Goal: Task Accomplishment & Management: Use online tool/utility

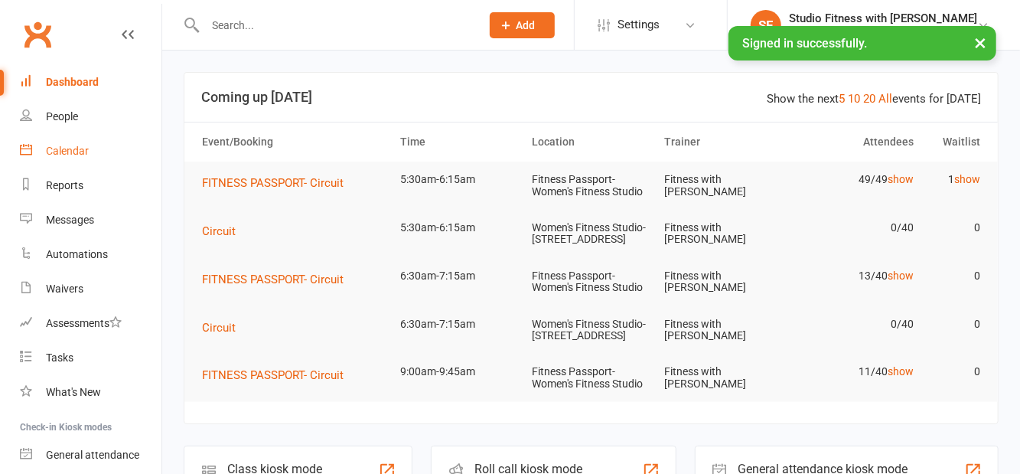
click at [135, 156] on link "Calendar" at bounding box center [91, 151] width 142 height 34
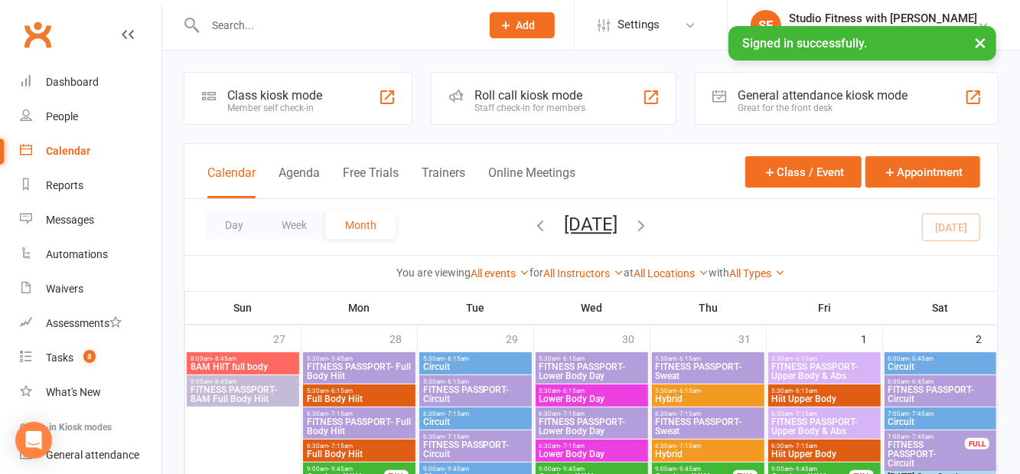
click at [981, 54] on button "×" at bounding box center [981, 42] width 28 height 33
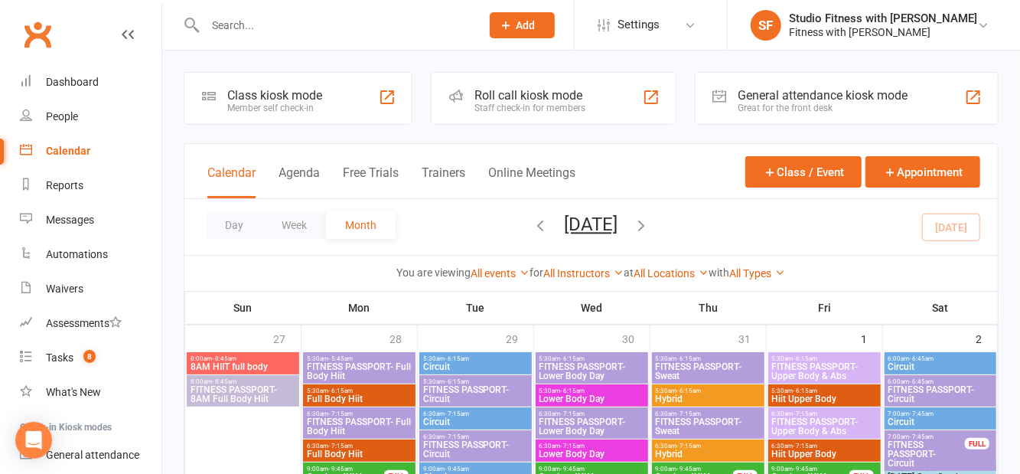
click at [364, 119] on div "Class kiosk mode Member self check-in" at bounding box center [298, 98] width 229 height 53
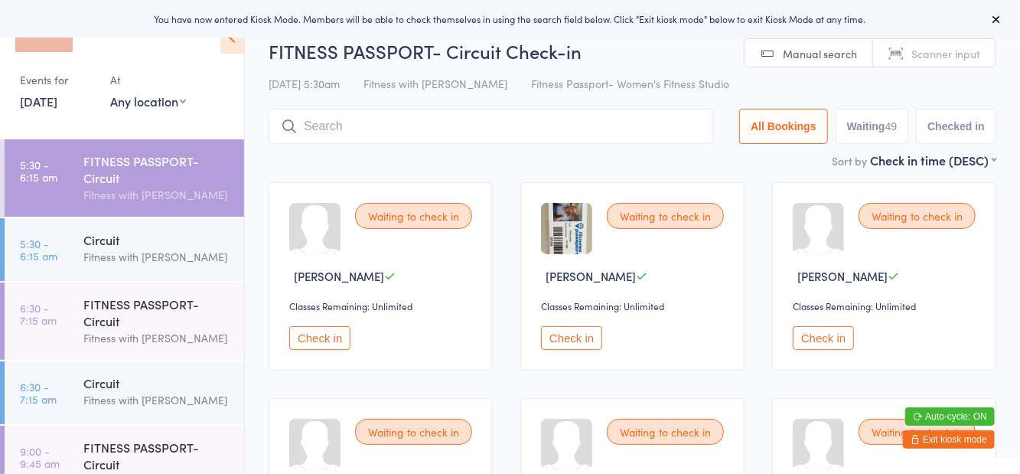
click at [176, 119] on div "Events for 12 Aug, 2025 12 Aug, 2025 August 2025 Sun Mon Tue Wed Thu Fri Sat 31…" at bounding box center [122, 64] width 244 height 128
click at [171, 107] on select "Any location Women's Fitness Studio- 14 Madden Street, Aitkenvale Fitness Passp…" at bounding box center [148, 101] width 76 height 17
select select "1"
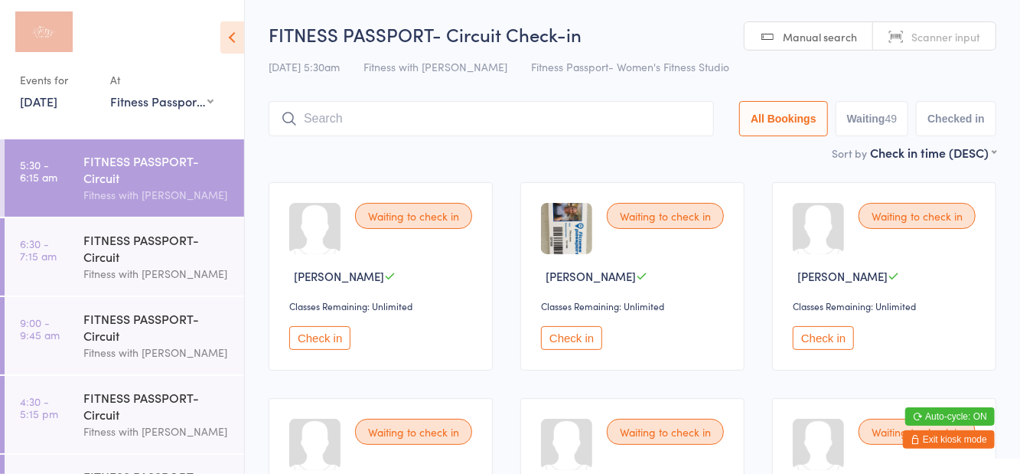
click at [876, 133] on button "Waiting 49" at bounding box center [872, 118] width 73 height 35
select select "0"
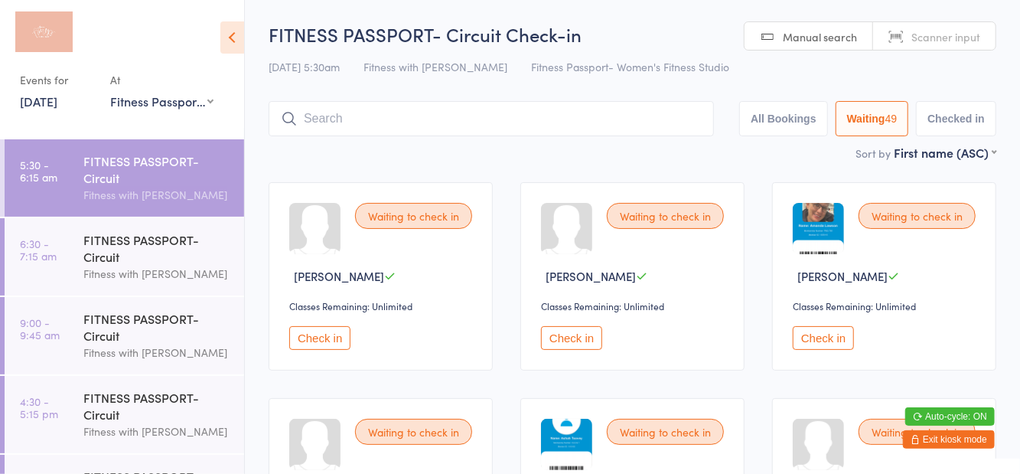
click at [238, 47] on icon at bounding box center [232, 37] width 24 height 32
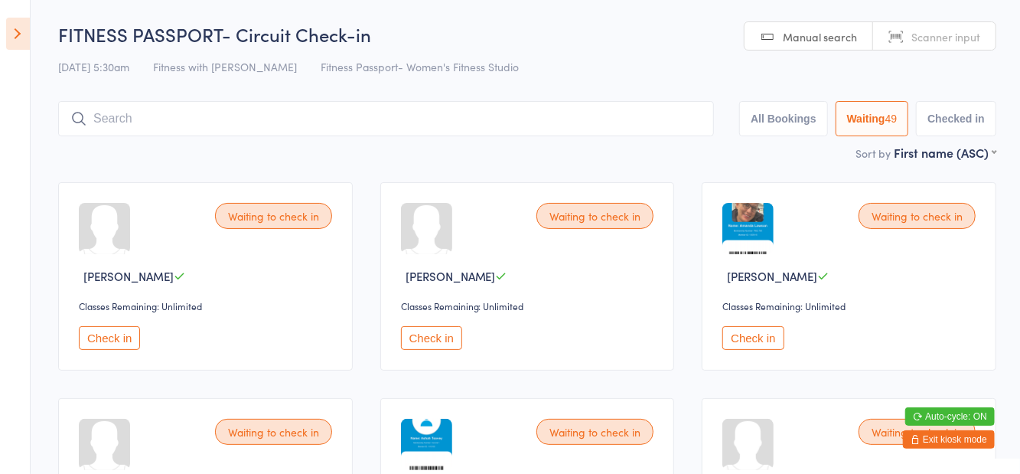
click at [14, 46] on icon at bounding box center [18, 34] width 24 height 32
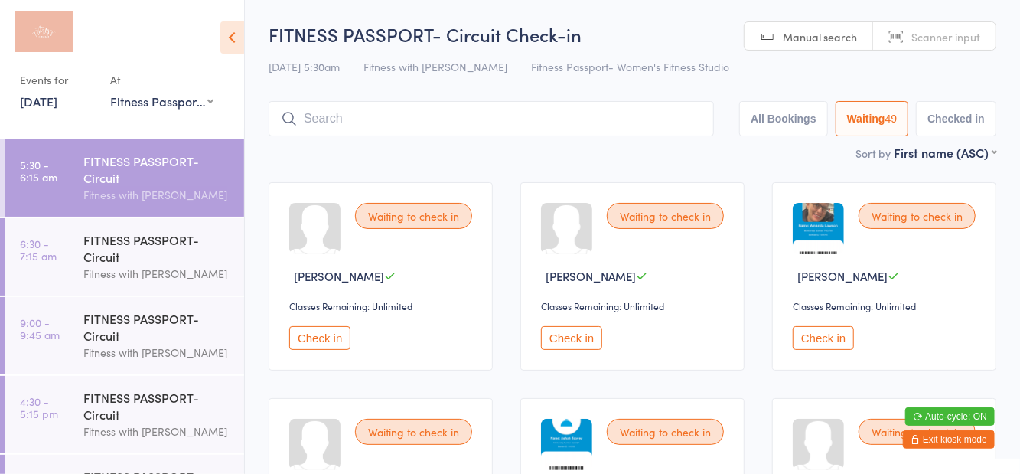
click at [240, 52] on icon at bounding box center [232, 37] width 24 height 32
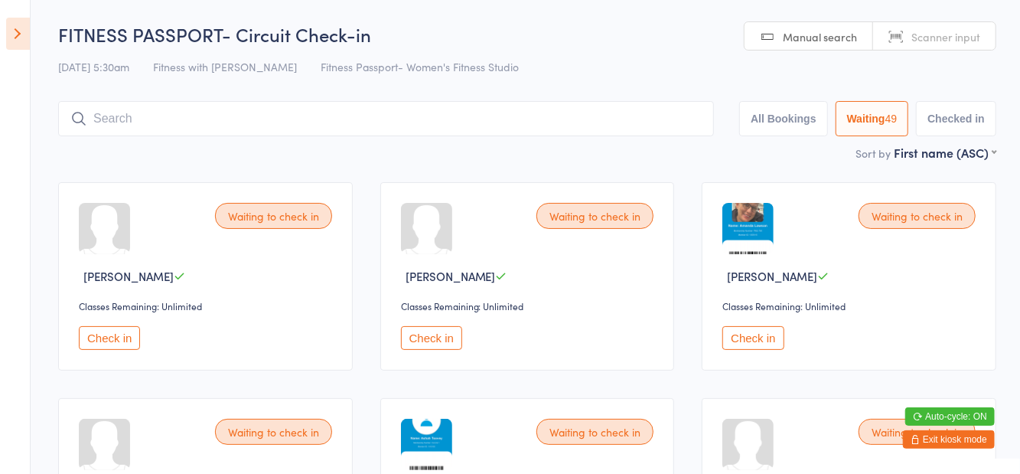
click at [28, 39] on icon at bounding box center [18, 34] width 24 height 32
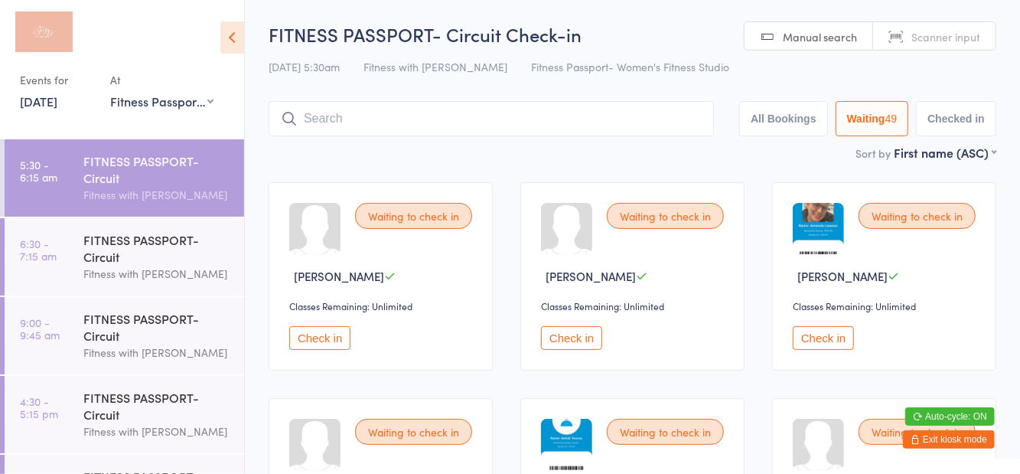
click at [233, 51] on icon at bounding box center [232, 37] width 24 height 32
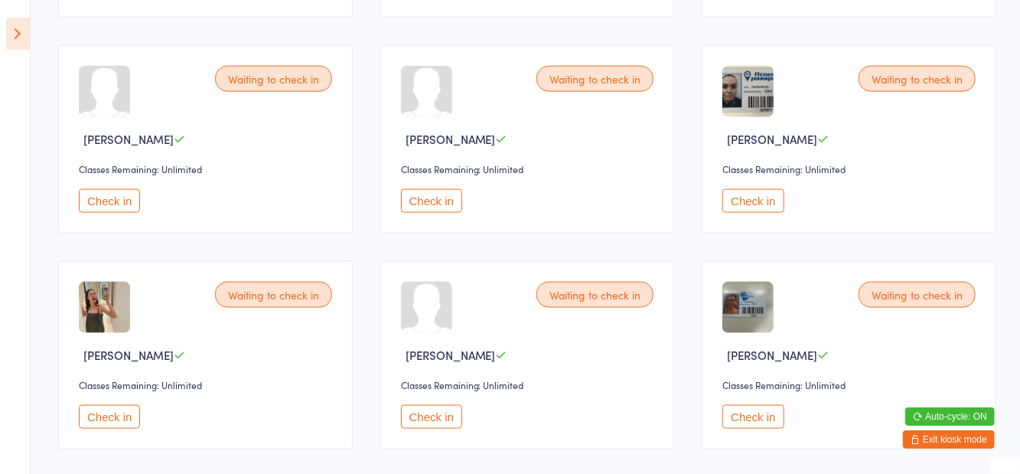
scroll to position [997, 0]
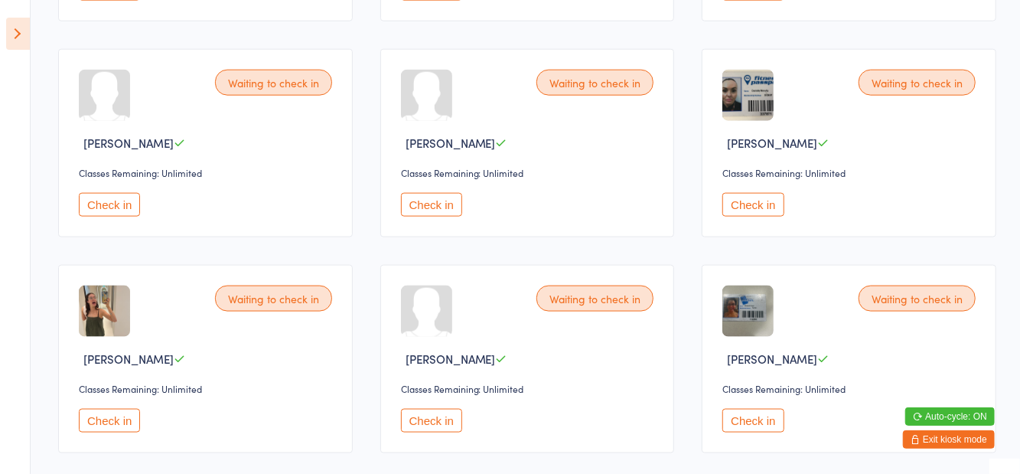
click at [758, 203] on button "Check in" at bounding box center [753, 205] width 61 height 24
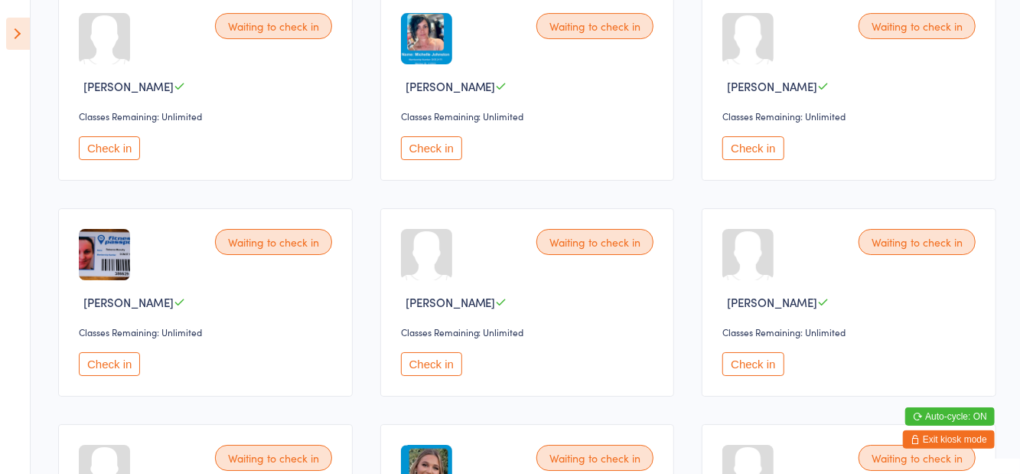
scroll to position [2797, 0]
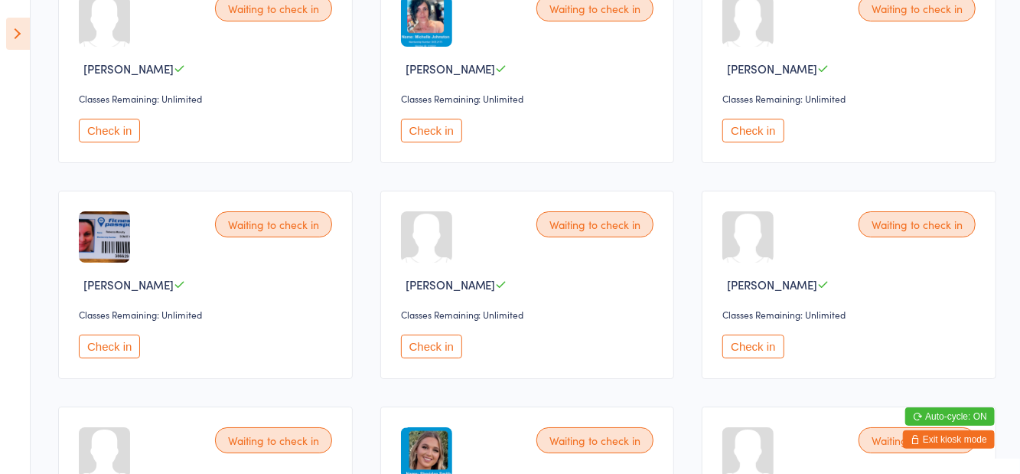
click at [115, 344] on button "Check in" at bounding box center [109, 346] width 61 height 24
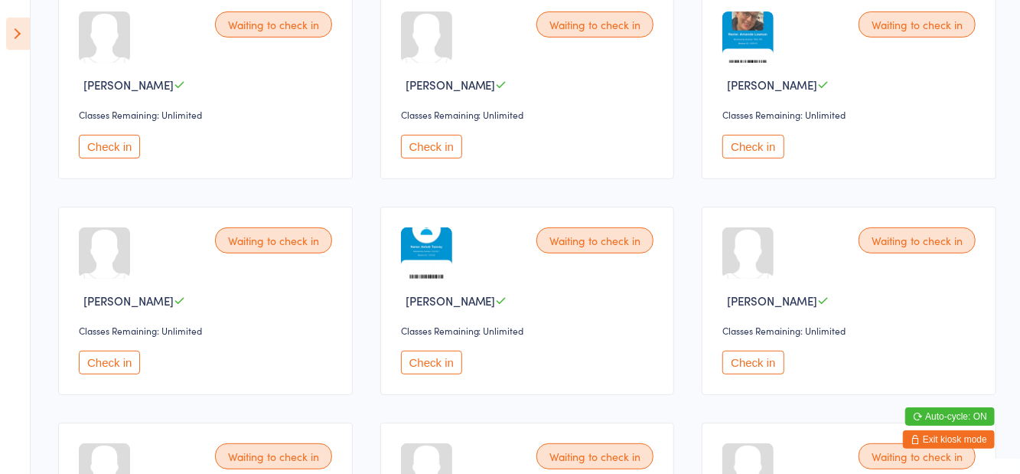
scroll to position [193, 0]
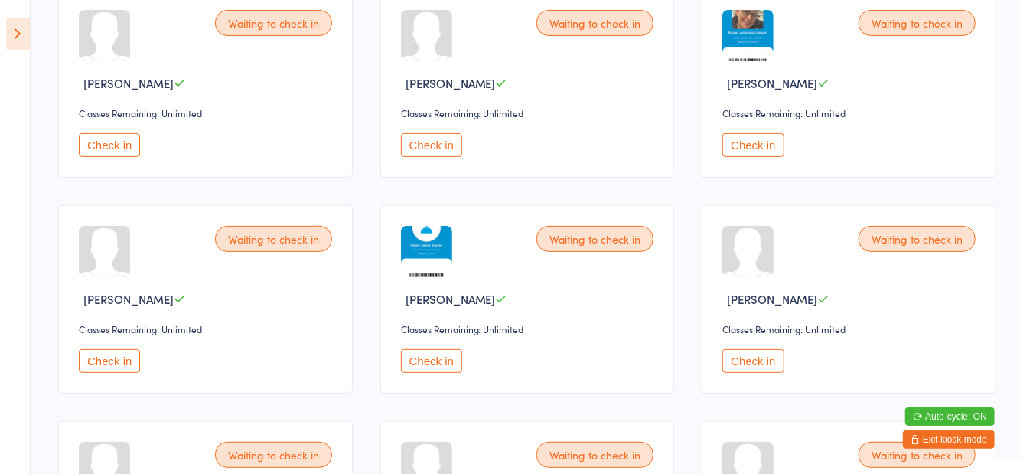
click at [747, 352] on button "Check in" at bounding box center [753, 361] width 61 height 24
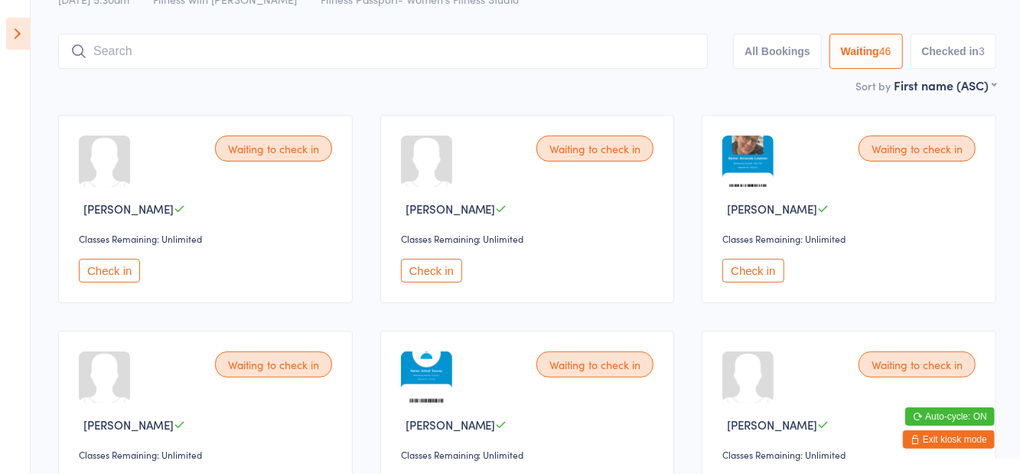
scroll to position [0, 0]
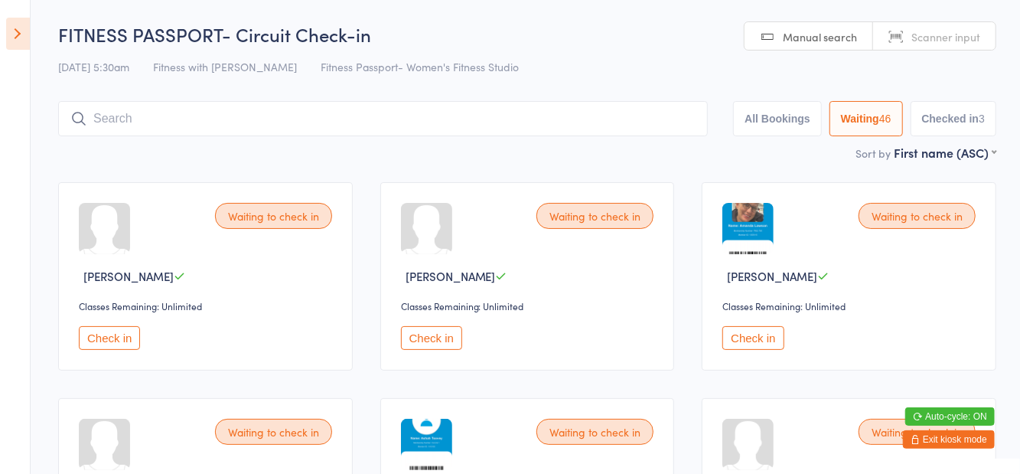
click at [765, 340] on button "Check in" at bounding box center [753, 338] width 61 height 24
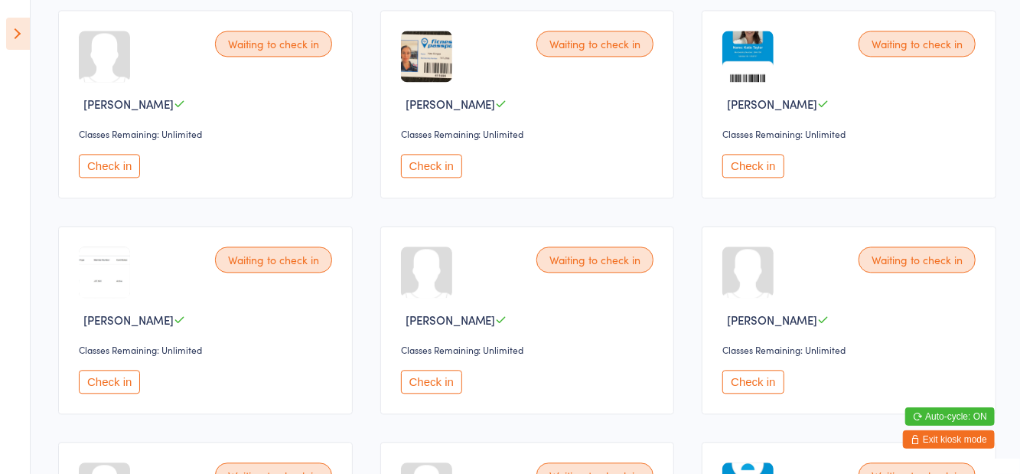
scroll to position [1686, 0]
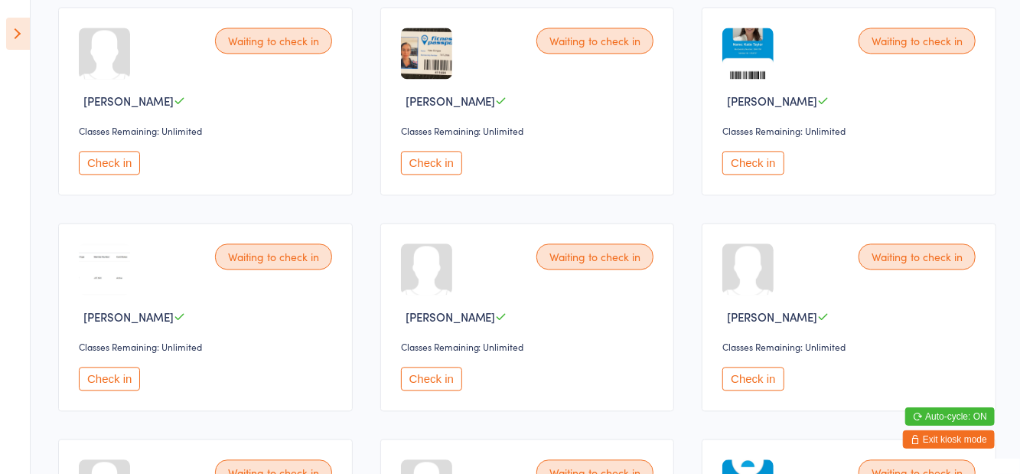
click at [427, 377] on button "Check in" at bounding box center [431, 379] width 61 height 24
click at [753, 377] on button "Check in" at bounding box center [753, 379] width 61 height 24
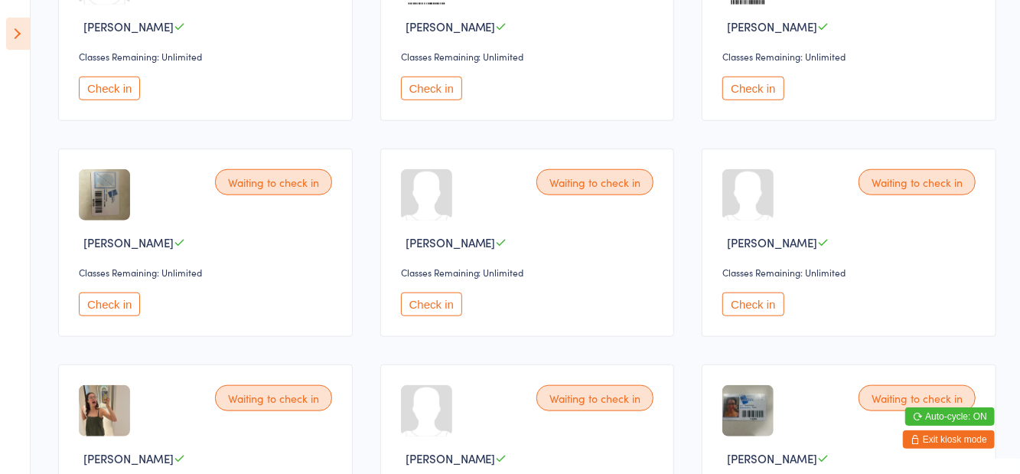
scroll to position [744, 0]
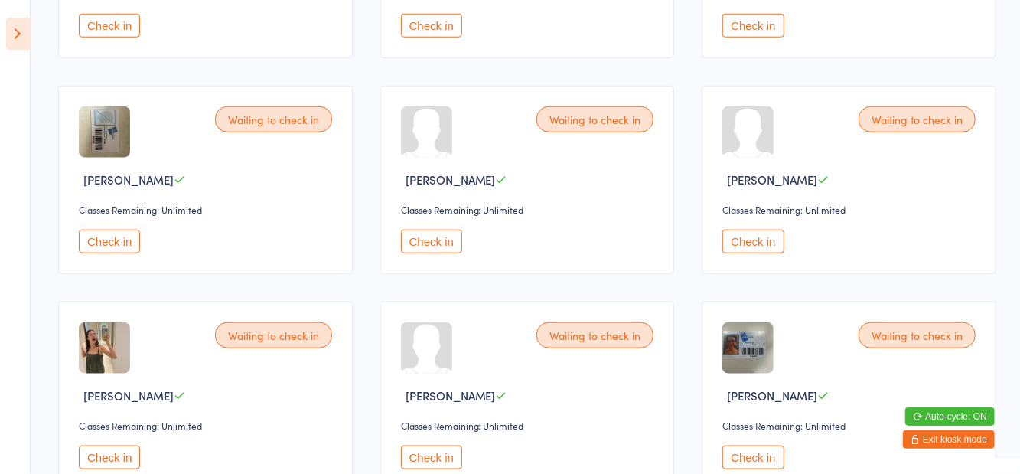
click at [754, 242] on button "Check in" at bounding box center [753, 242] width 61 height 24
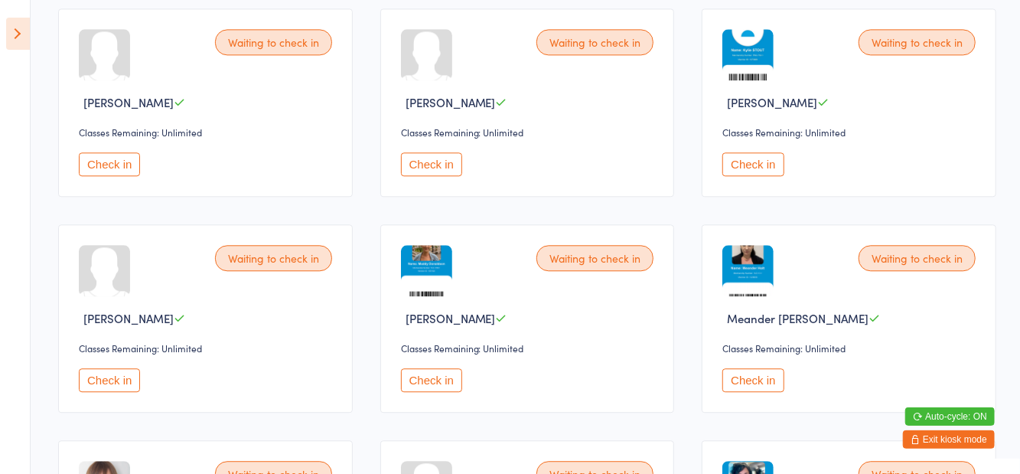
scroll to position [1917, 0]
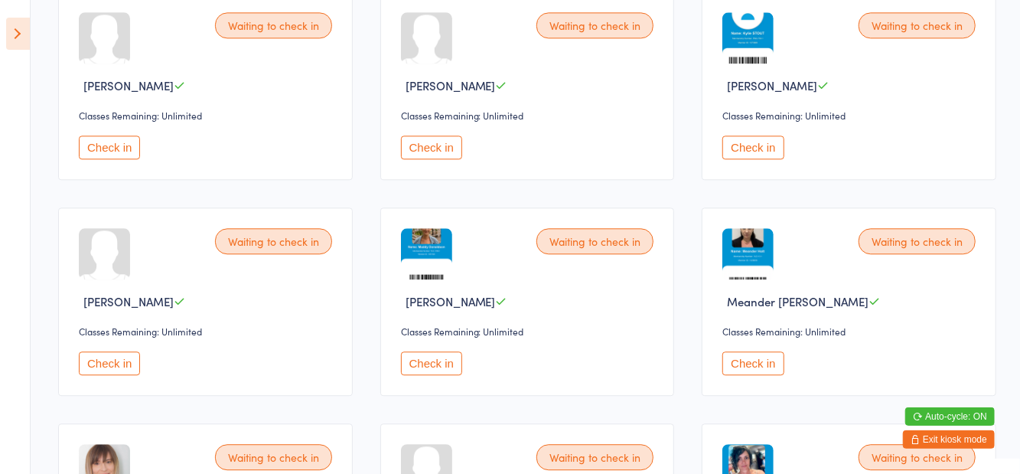
click at [429, 357] on button "Check in" at bounding box center [431, 363] width 61 height 24
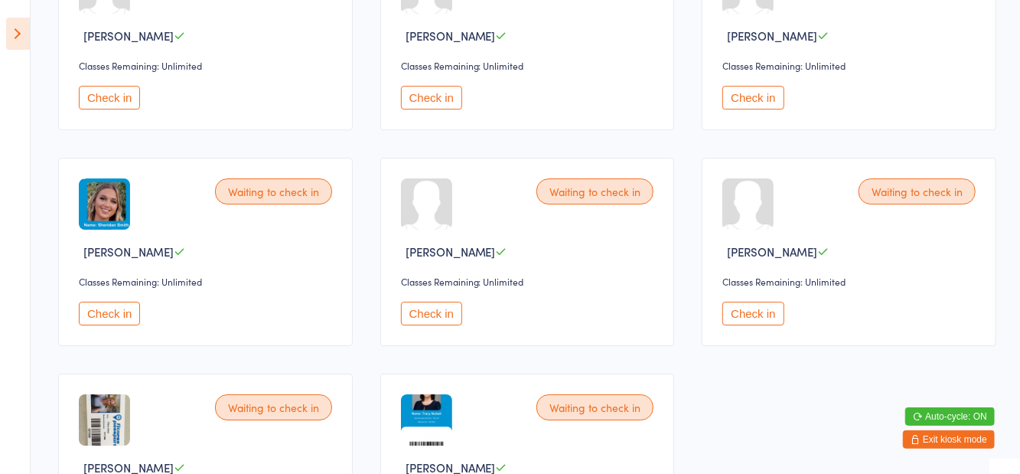
scroll to position [2618, 0]
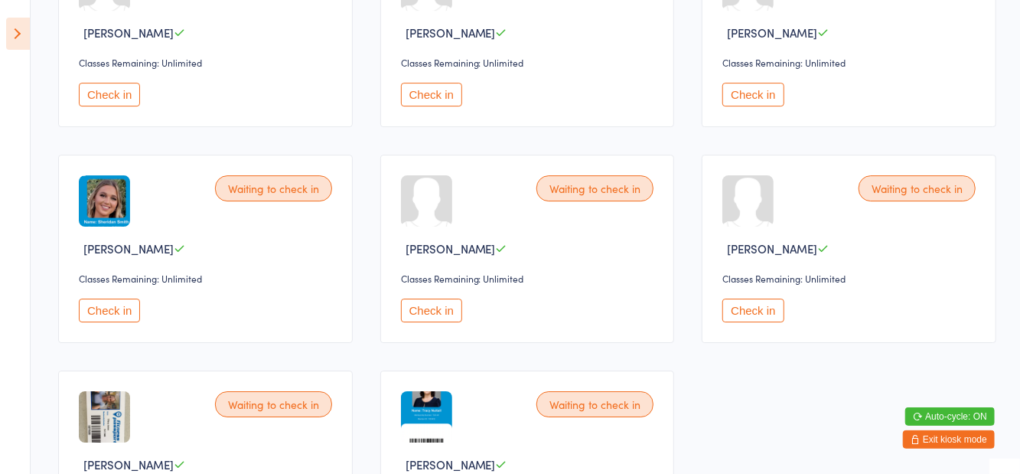
click at [768, 92] on button "Check in" at bounding box center [753, 95] width 61 height 24
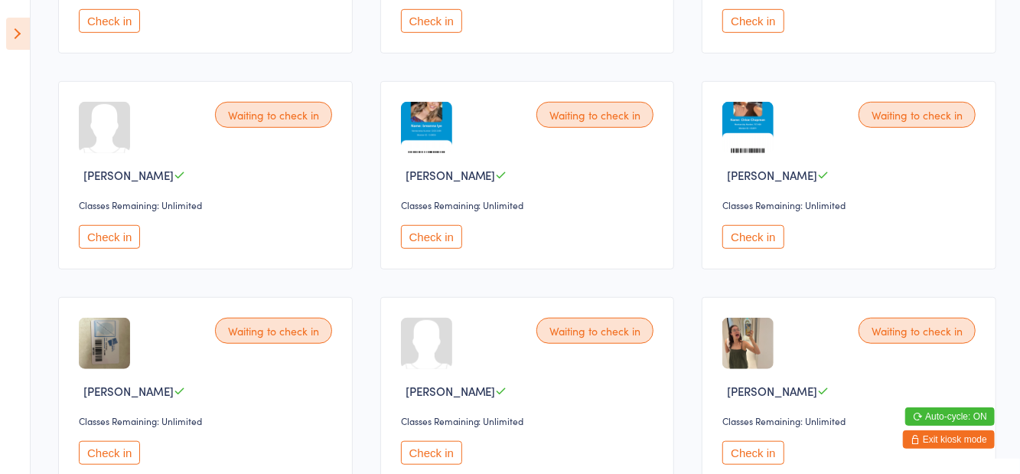
scroll to position [546, 0]
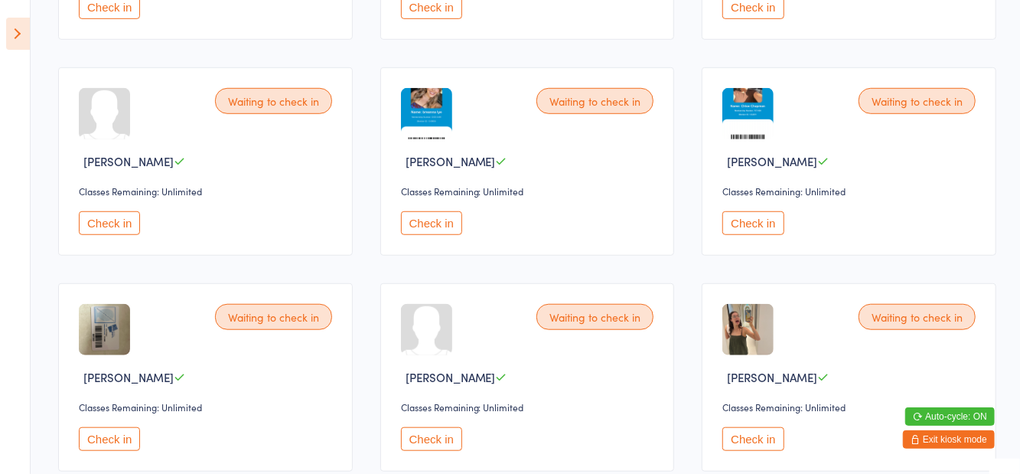
click at [761, 434] on button "Check in" at bounding box center [753, 439] width 61 height 24
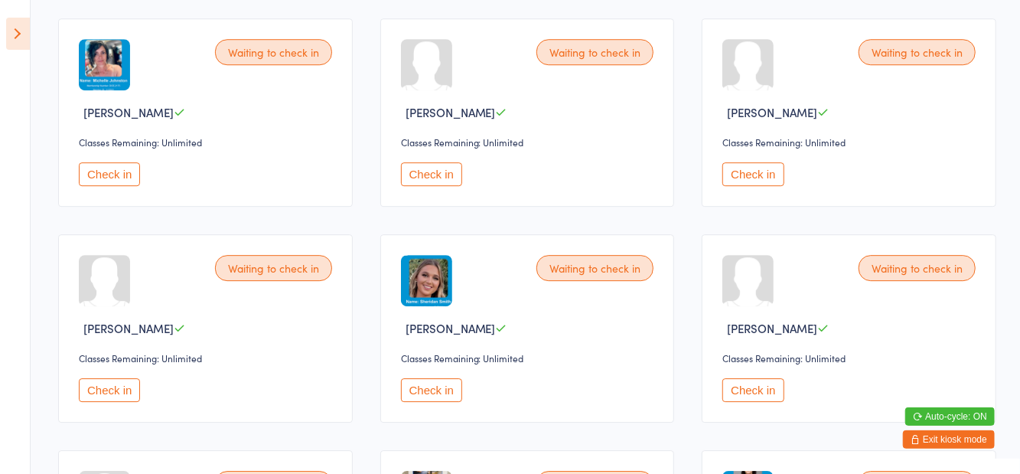
scroll to position [2331, 0]
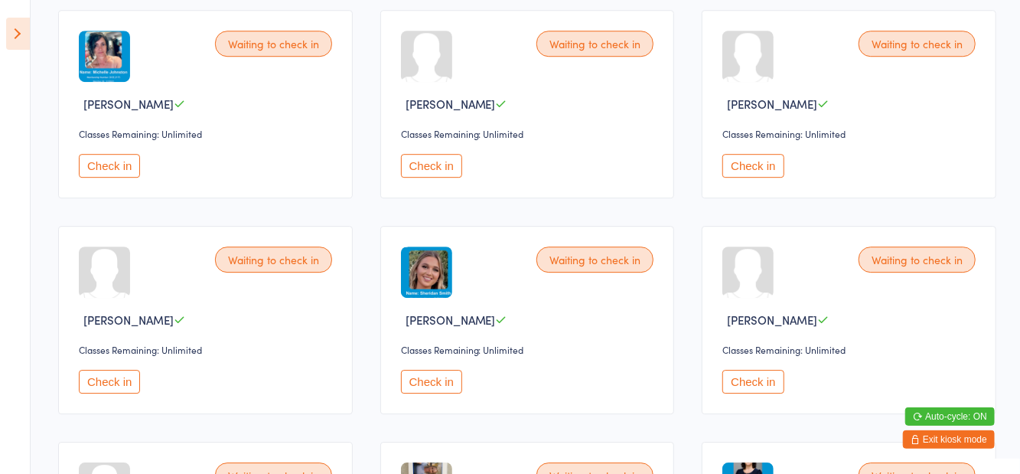
click at [742, 159] on button "Check in" at bounding box center [753, 166] width 61 height 24
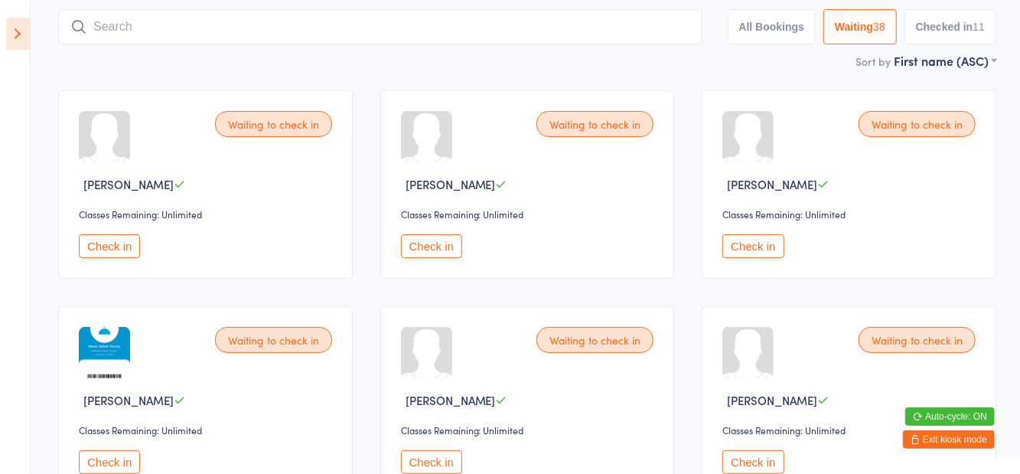
scroll to position [0, 0]
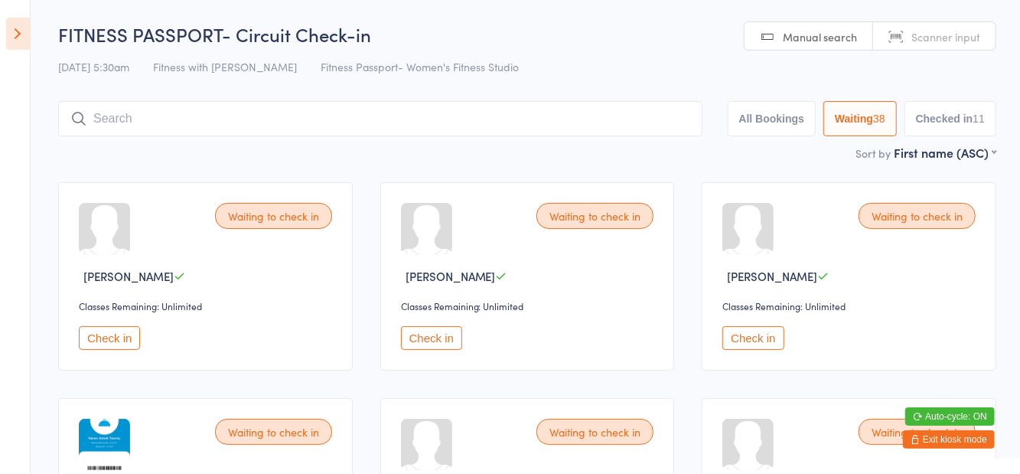
click at [181, 126] on input "search" at bounding box center [380, 118] width 644 height 35
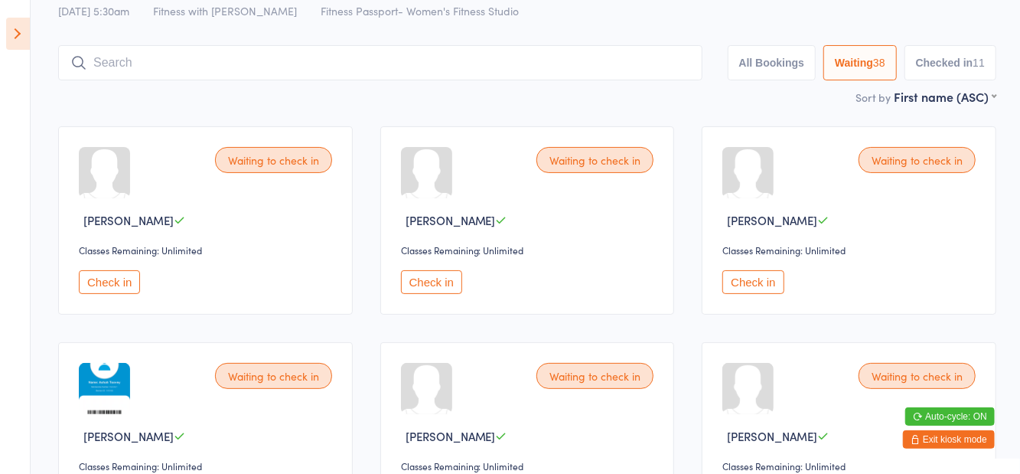
scroll to position [17, 0]
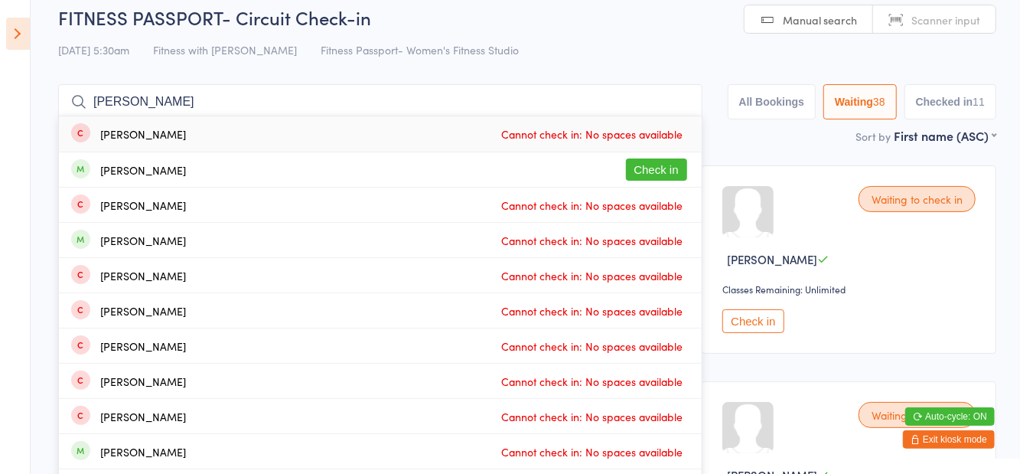
type input "Emma wa"
click at [667, 170] on button "Check in" at bounding box center [656, 169] width 61 height 22
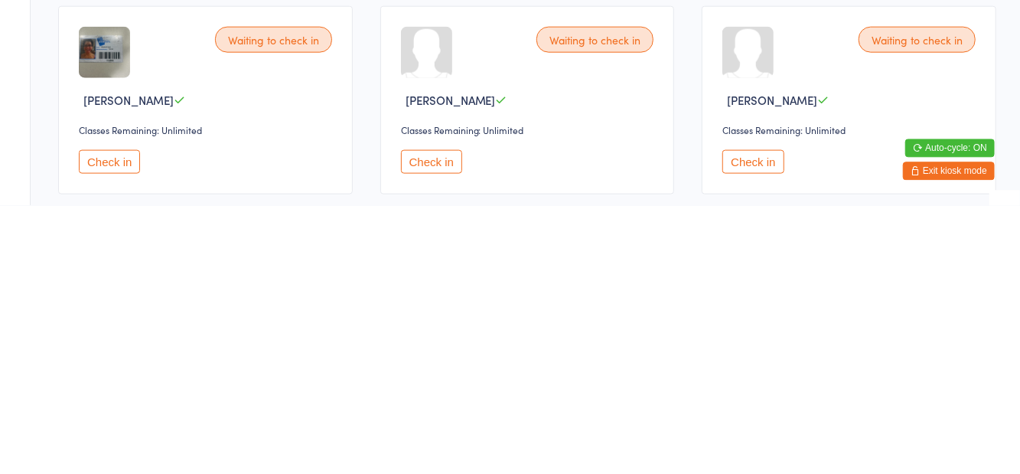
scroll to position [772, 0]
click at [441, 435] on button "Check in" at bounding box center [431, 429] width 61 height 24
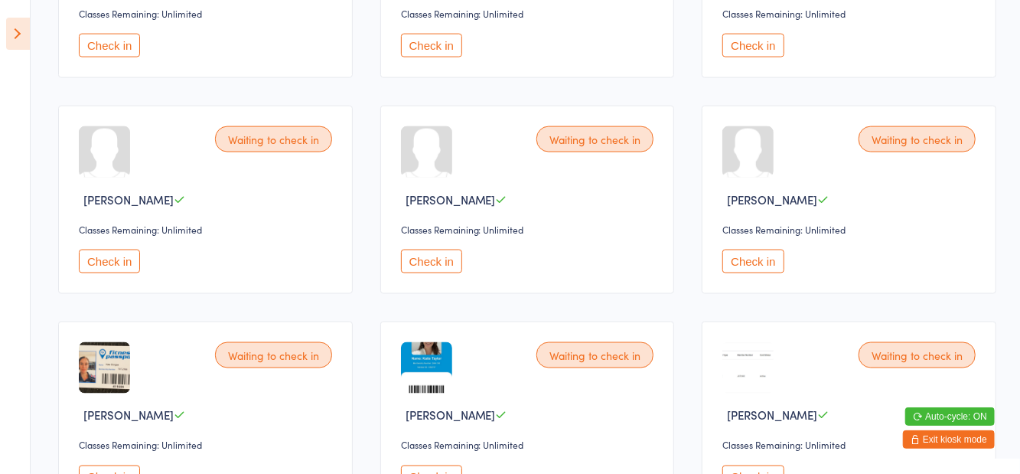
scroll to position [1262, 0]
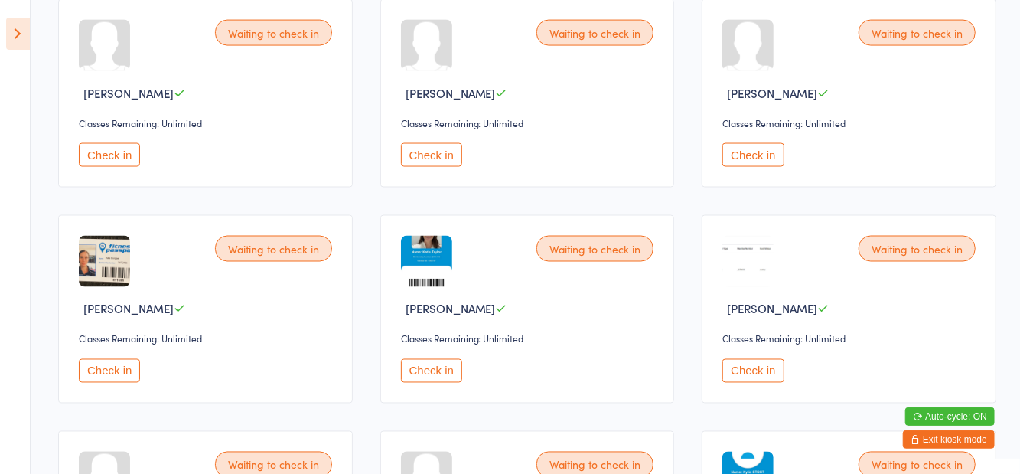
click at [755, 374] on button "Check in" at bounding box center [753, 371] width 61 height 24
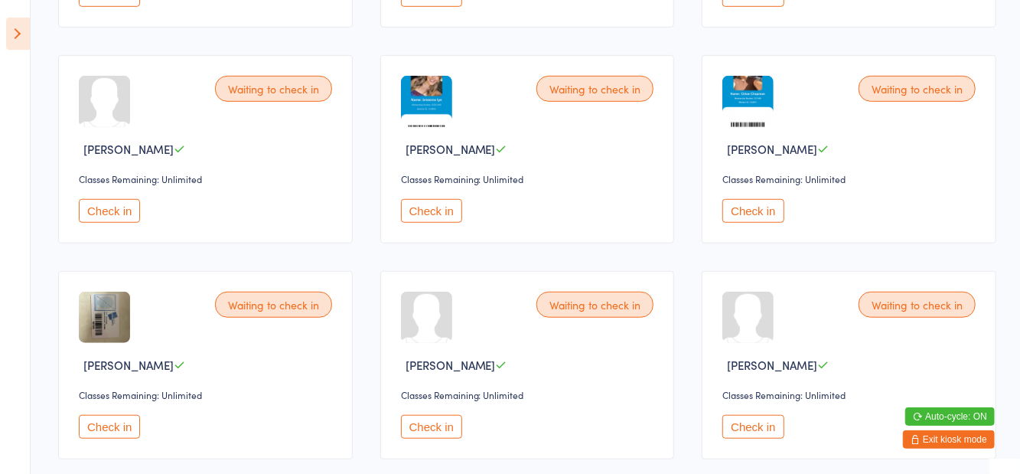
scroll to position [555, 0]
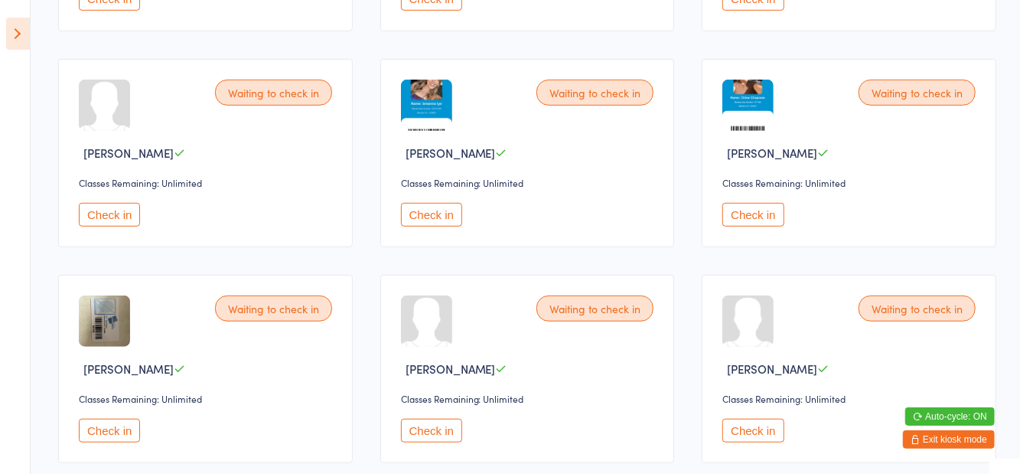
click at [127, 208] on button "Check in" at bounding box center [109, 215] width 61 height 24
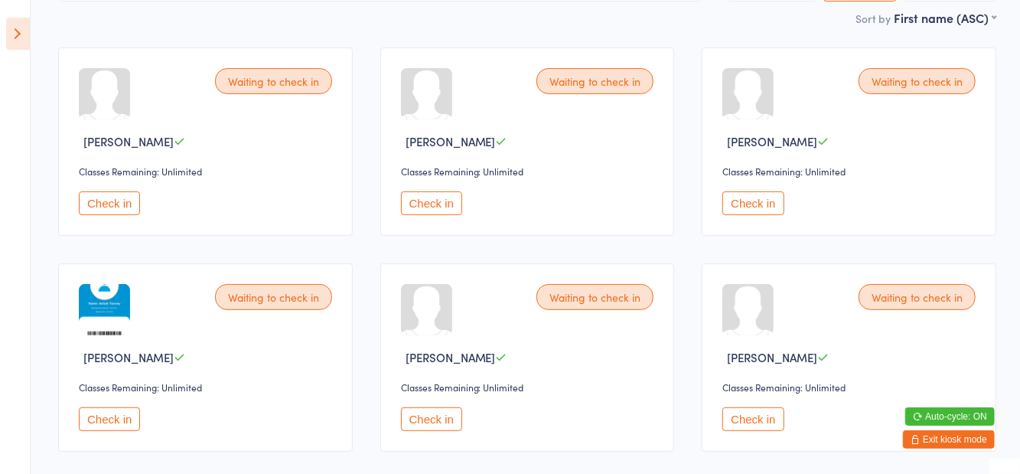
scroll to position [173, 0]
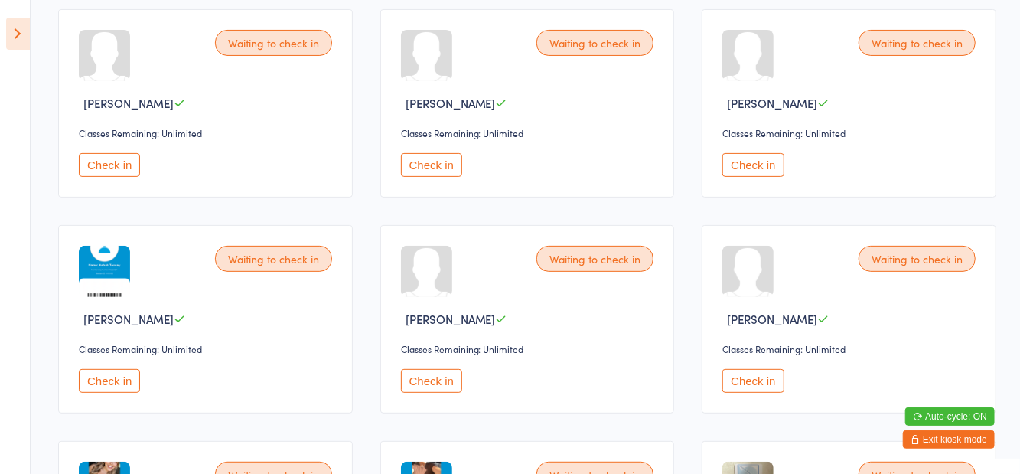
click at [764, 381] on button "Check in" at bounding box center [753, 381] width 61 height 24
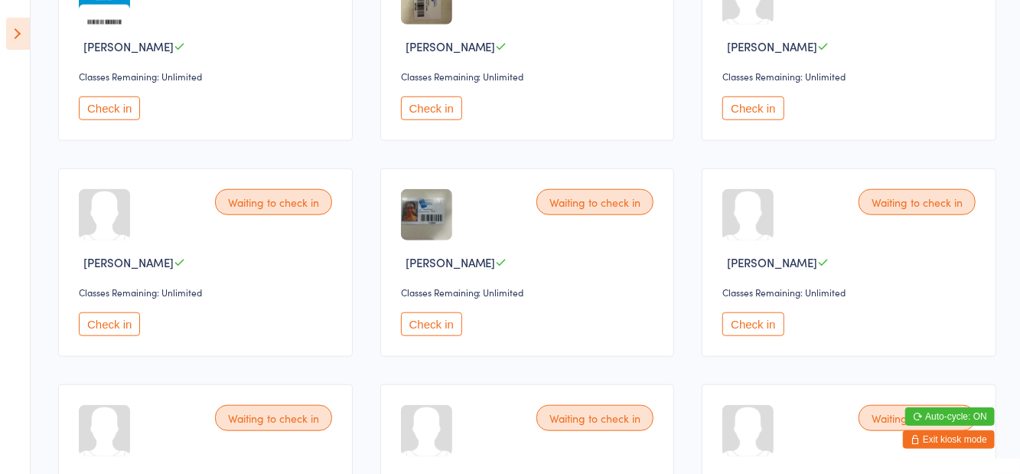
scroll to position [670, 0]
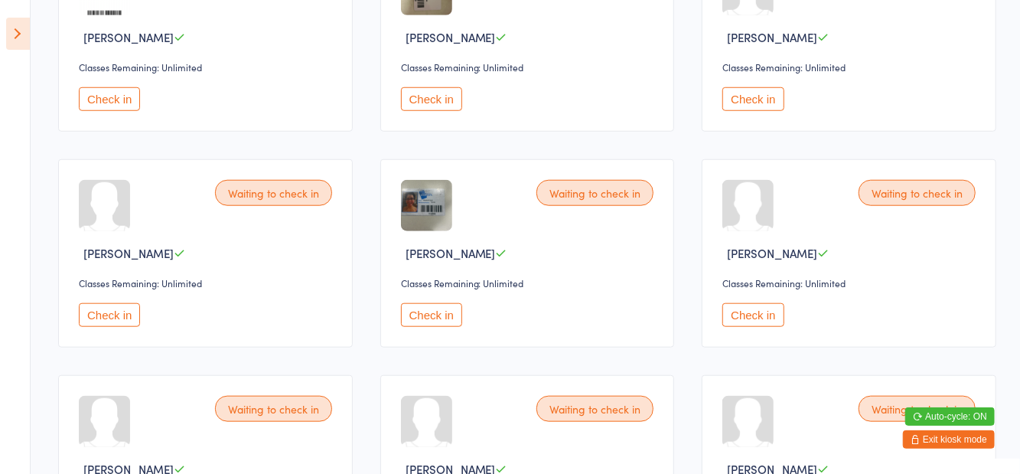
click at [115, 318] on button "Check in" at bounding box center [109, 315] width 61 height 24
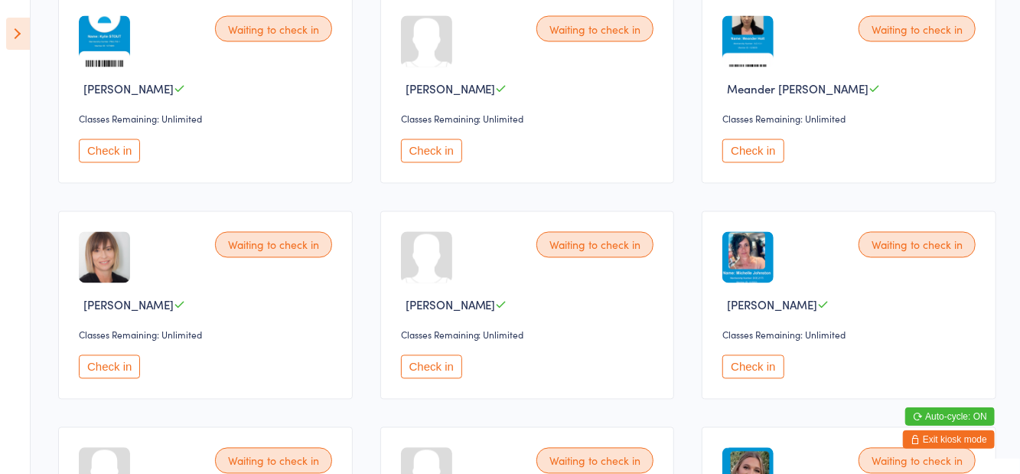
scroll to position [1486, 0]
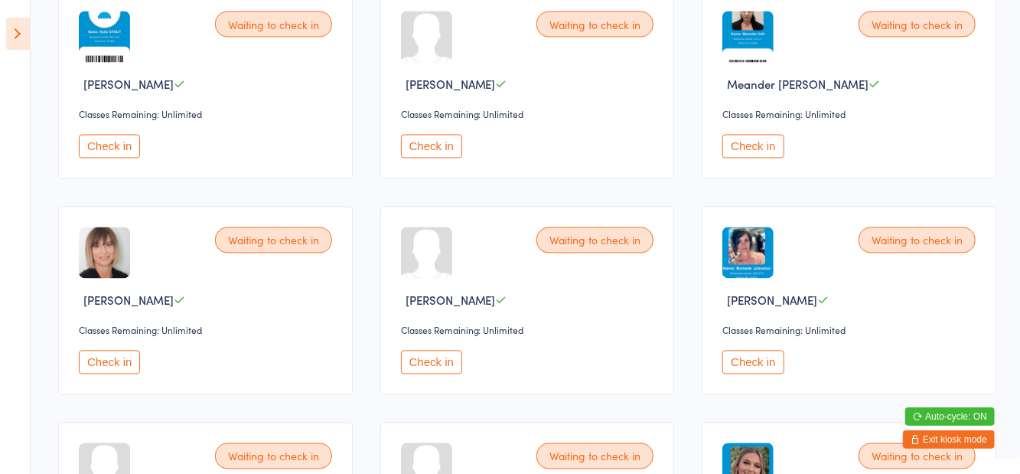
click at [745, 360] on button "Check in" at bounding box center [753, 363] width 61 height 24
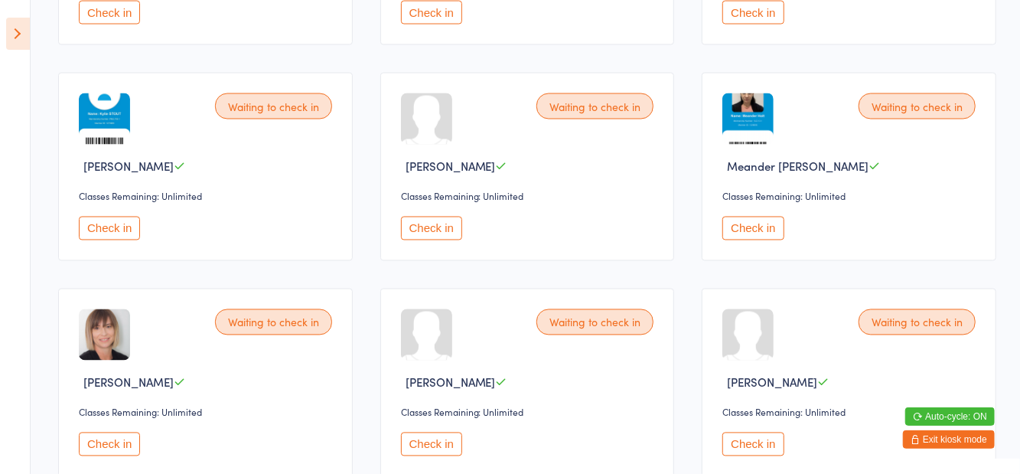
scroll to position [1379, 0]
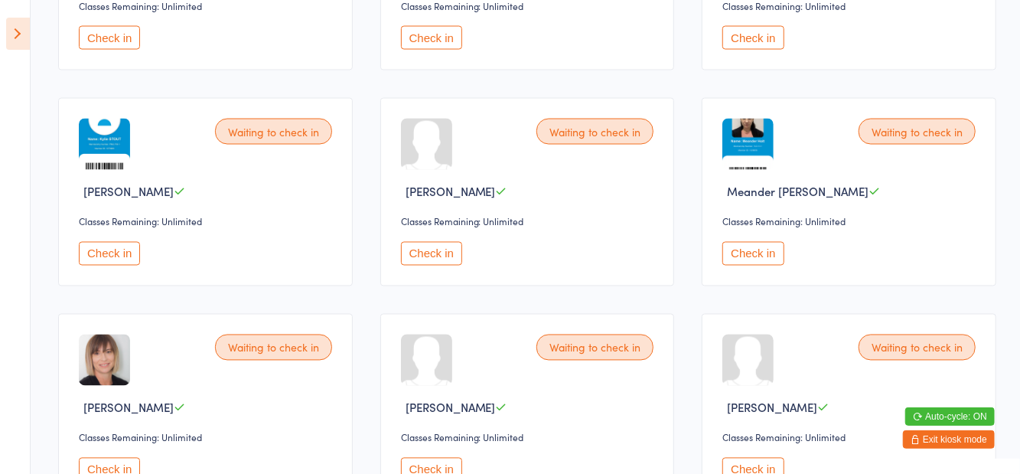
click at [761, 253] on button "Check in" at bounding box center [753, 254] width 61 height 24
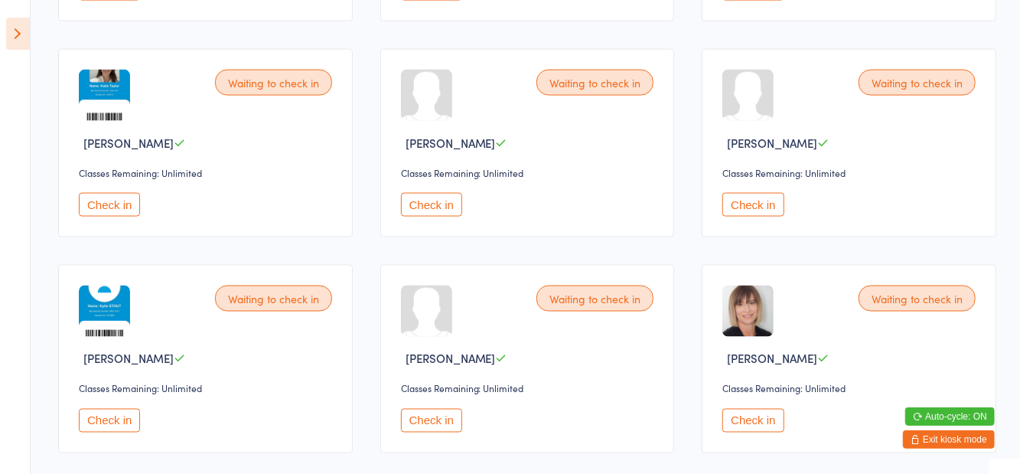
scroll to position [1212, 0]
click at [450, 204] on button "Check in" at bounding box center [431, 205] width 61 height 24
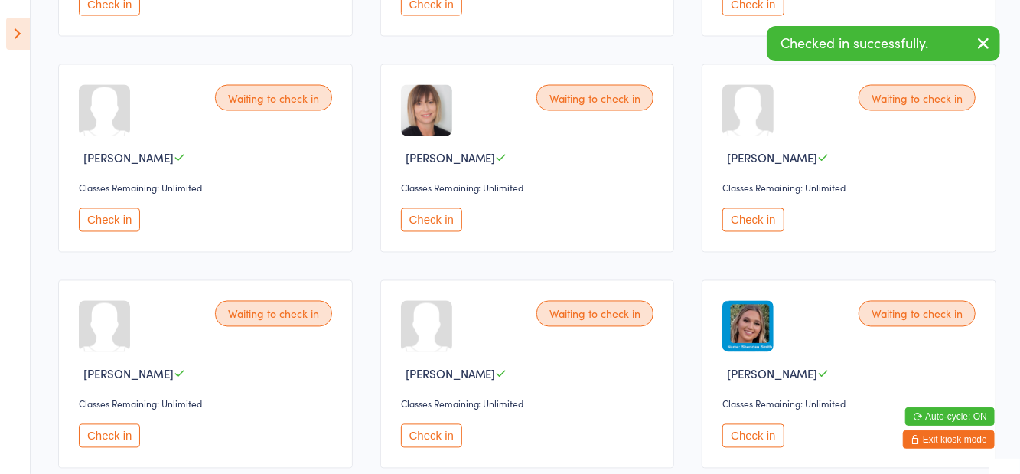
scroll to position [1414, 0]
click at [748, 439] on button "Check in" at bounding box center [753, 435] width 61 height 24
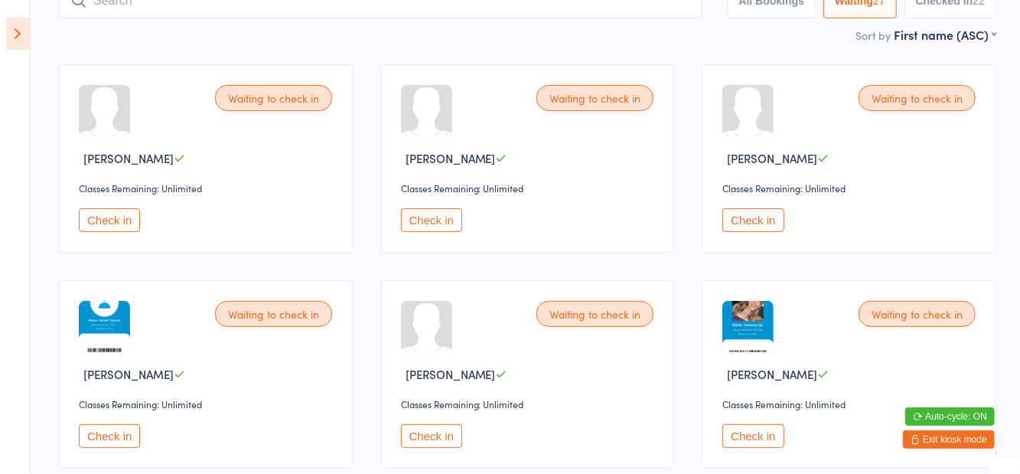
scroll to position [122, 0]
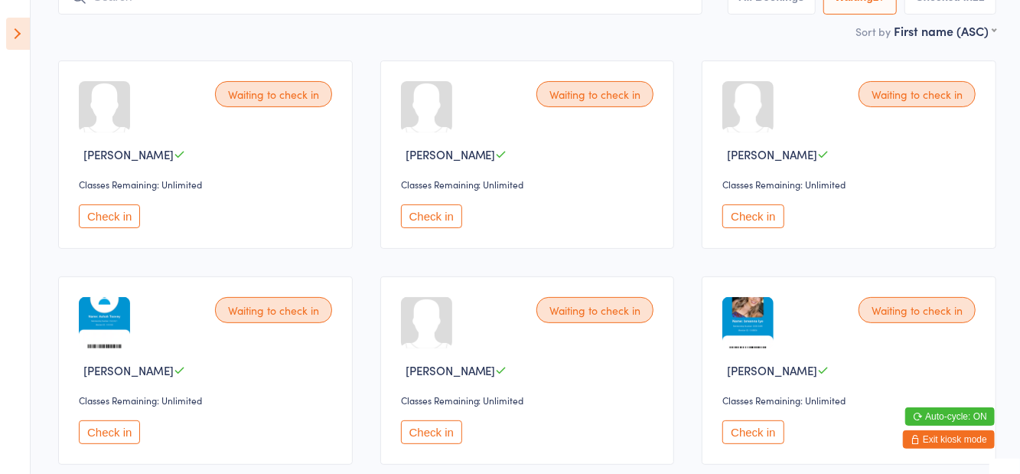
click at [764, 424] on button "Check in" at bounding box center [753, 432] width 61 height 24
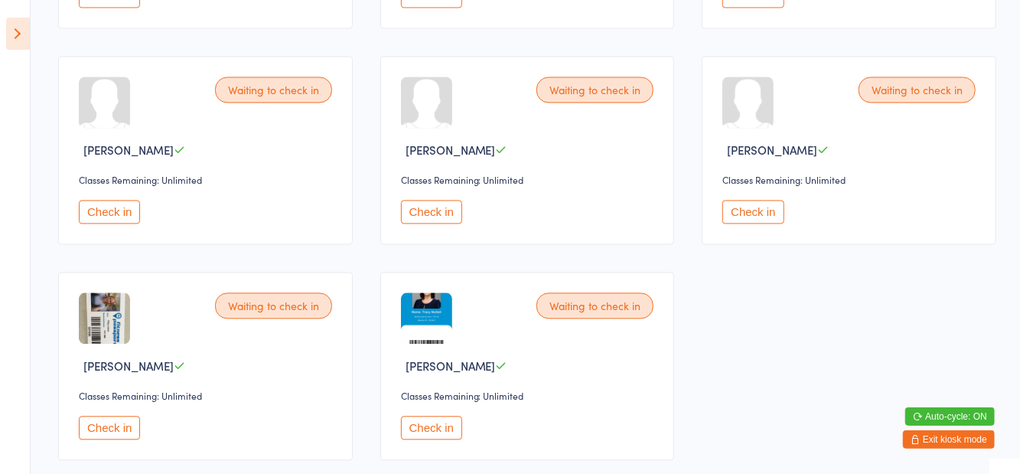
scroll to position [1650, 0]
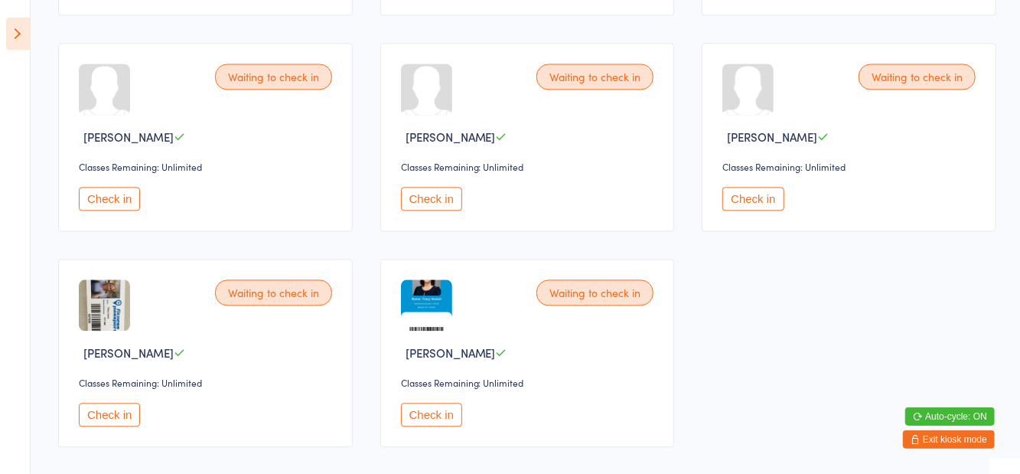
click at [763, 197] on button "Check in" at bounding box center [753, 199] width 61 height 24
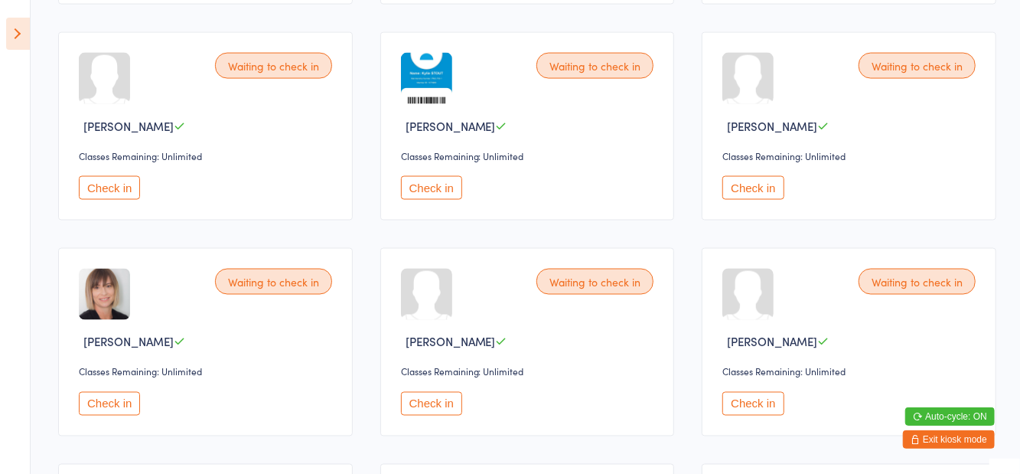
scroll to position [1226, 0]
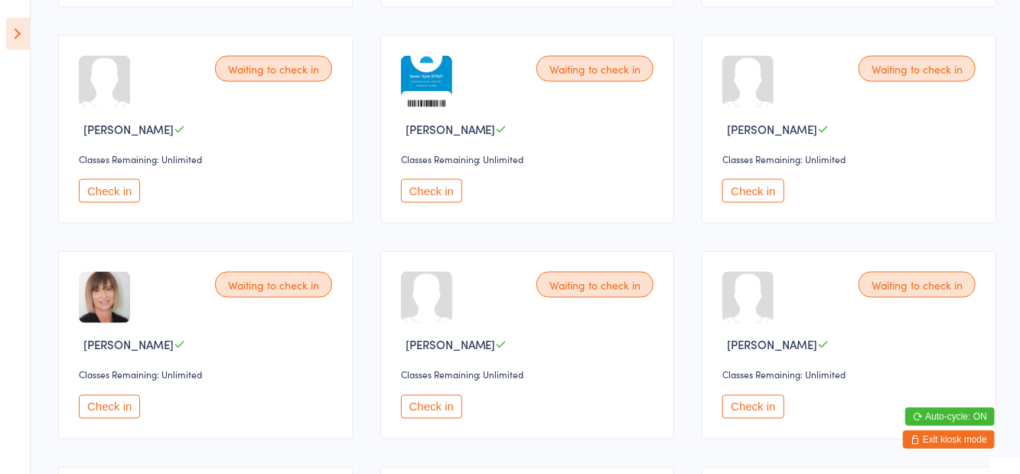
click at [117, 187] on button "Check in" at bounding box center [109, 191] width 61 height 24
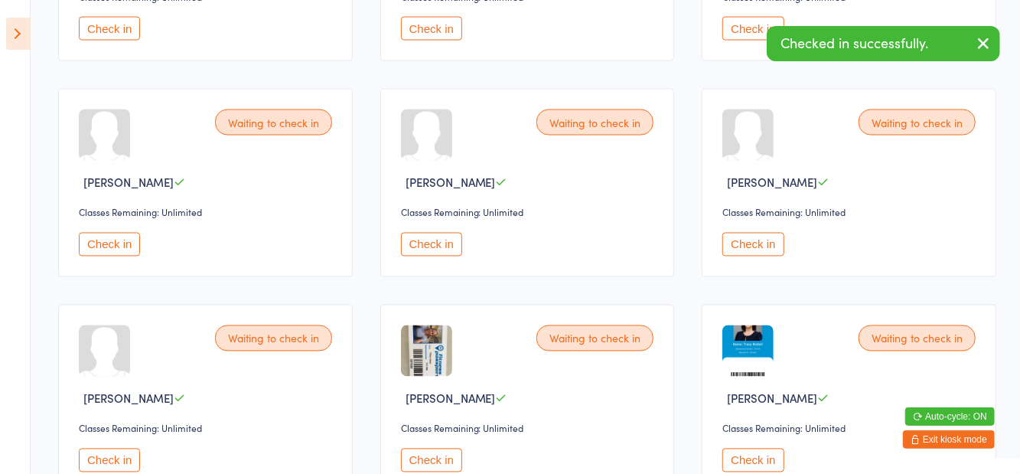
scroll to position [1422, 0]
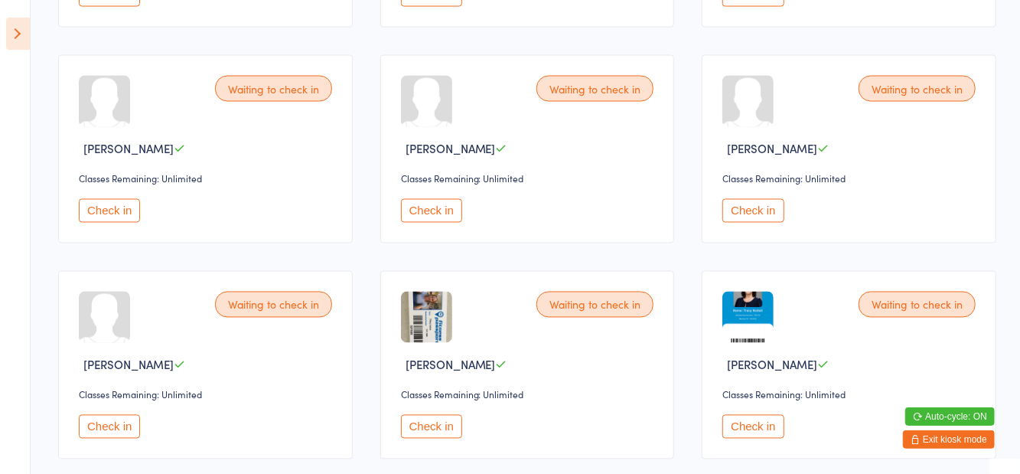
click at [117, 208] on button "Check in" at bounding box center [109, 211] width 61 height 24
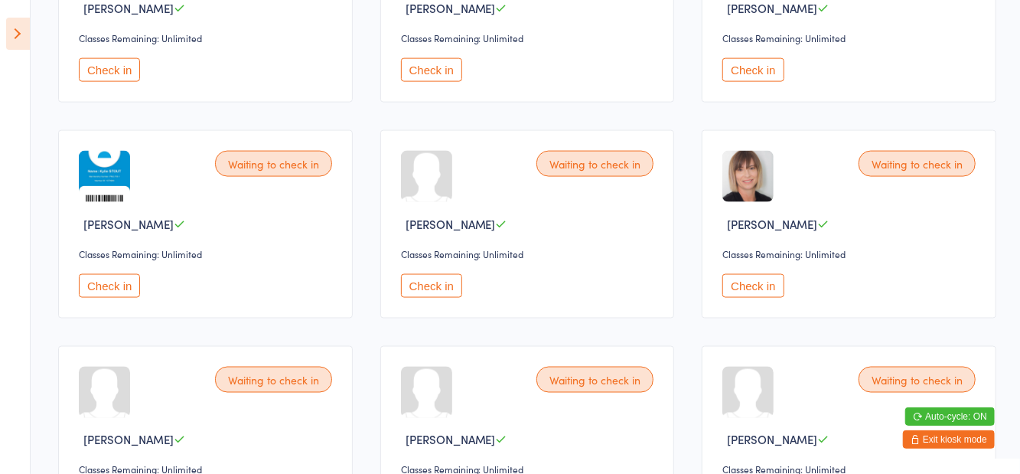
scroll to position [1129, 0]
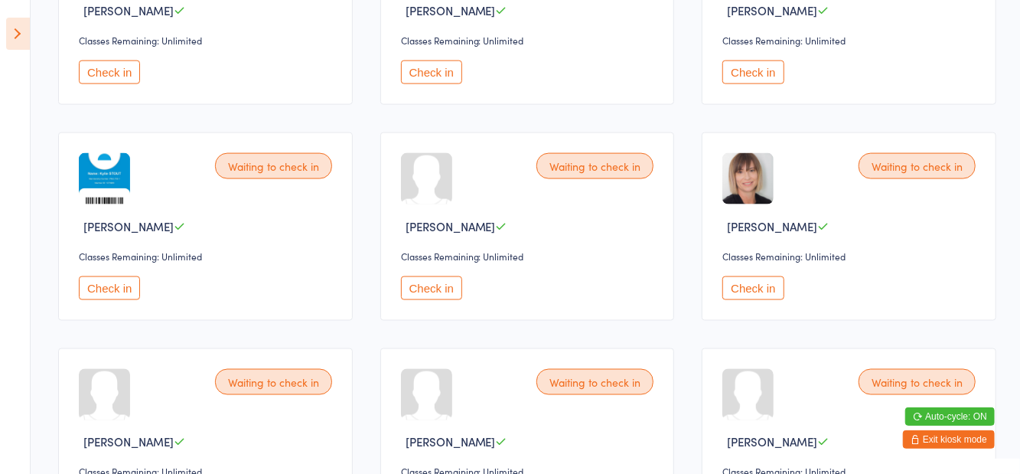
click at [741, 291] on button "Check in" at bounding box center [753, 288] width 61 height 24
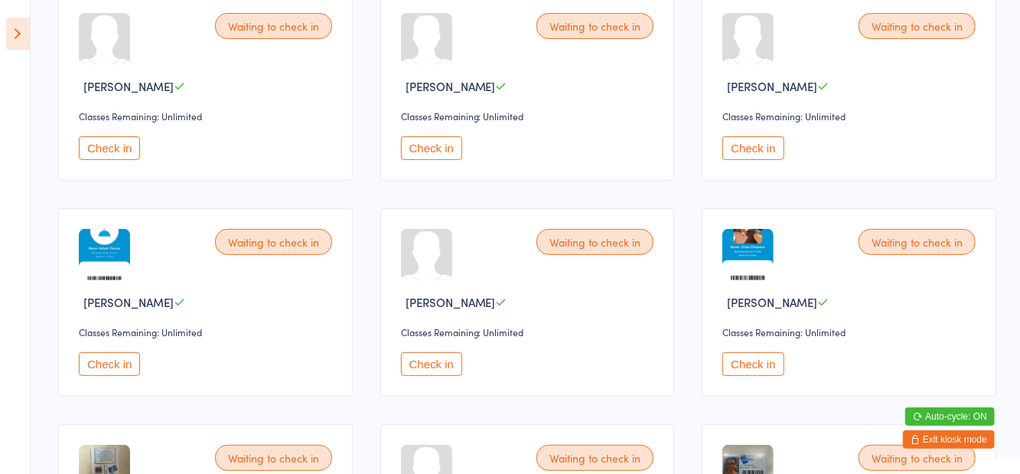
scroll to position [0, 0]
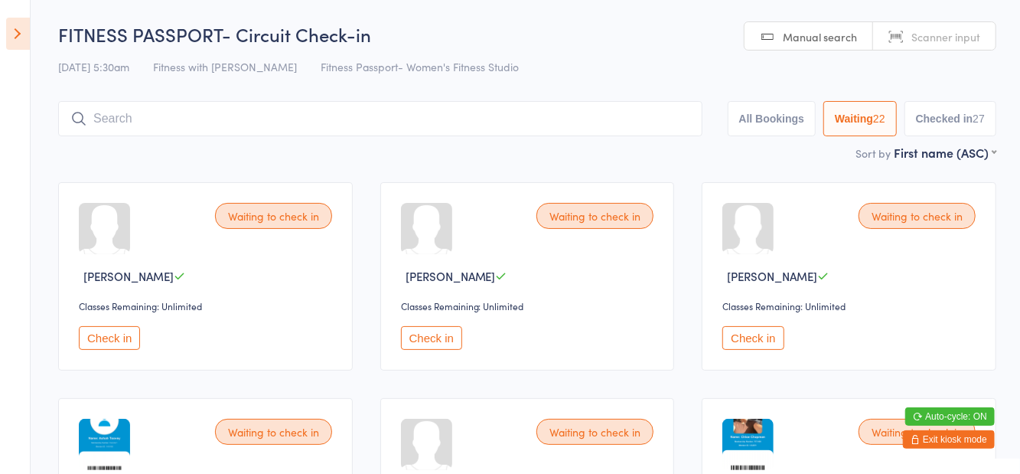
click at [435, 344] on button "Check in" at bounding box center [431, 338] width 61 height 24
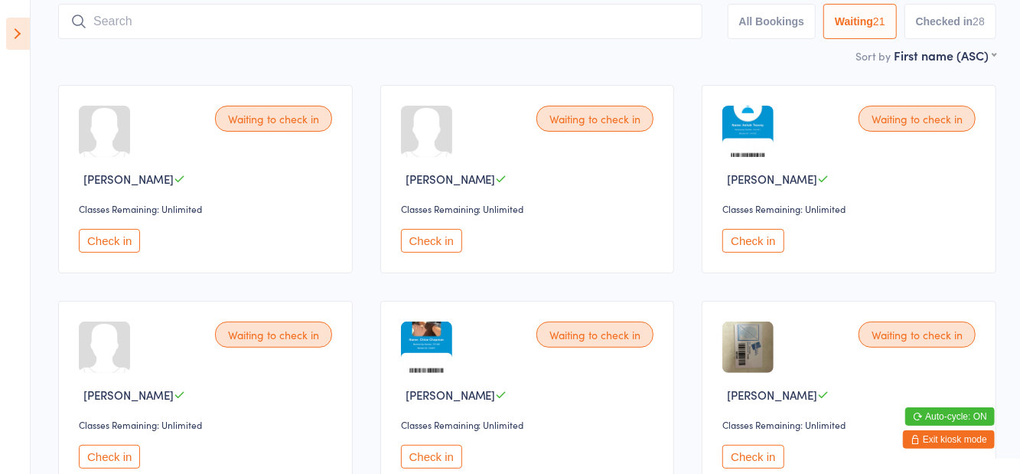
scroll to position [106, 0]
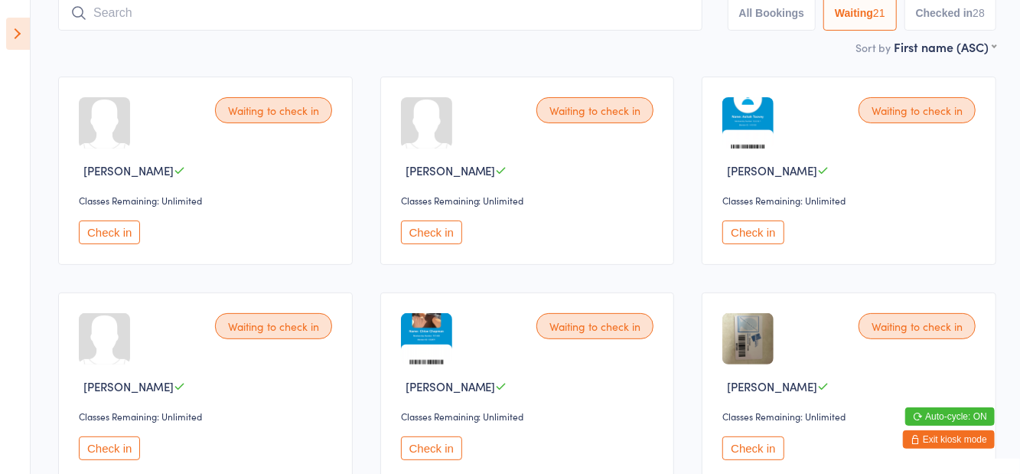
click at [128, 449] on button "Check in" at bounding box center [109, 448] width 61 height 24
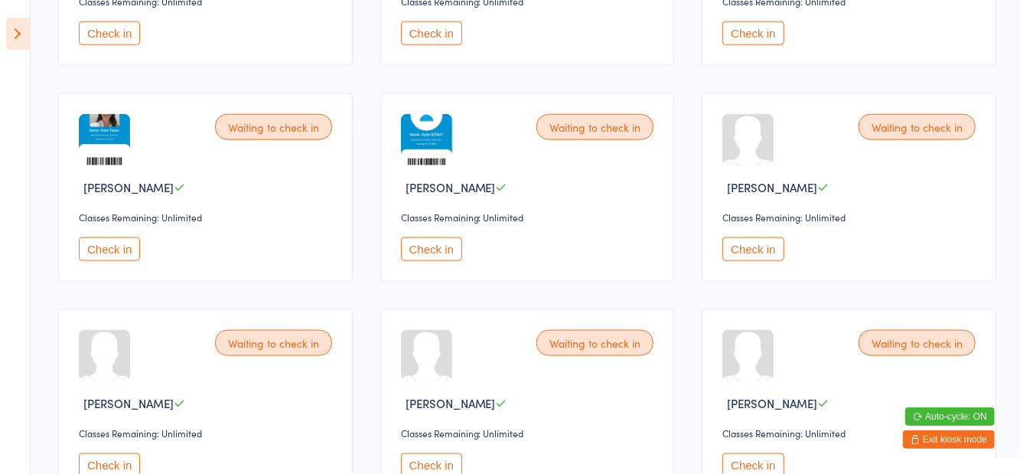
scroll to position [957, 0]
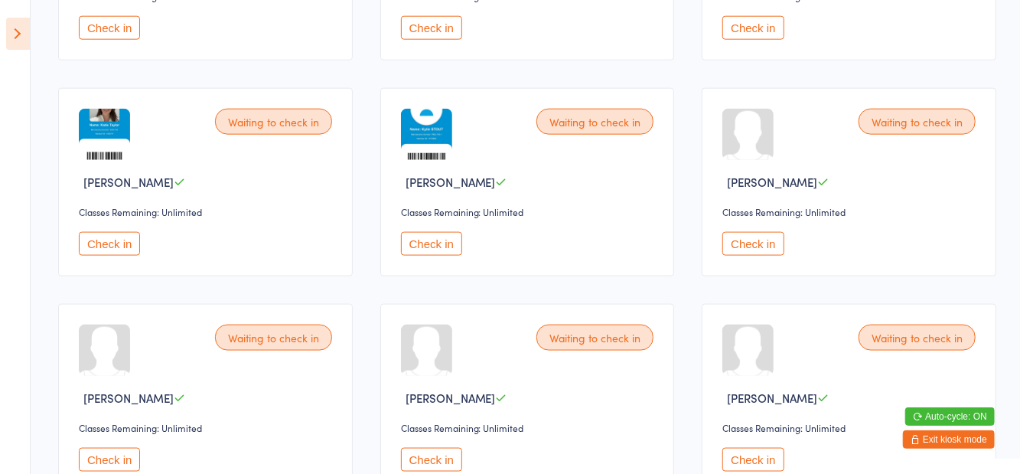
click at [99, 242] on button "Check in" at bounding box center [109, 244] width 61 height 24
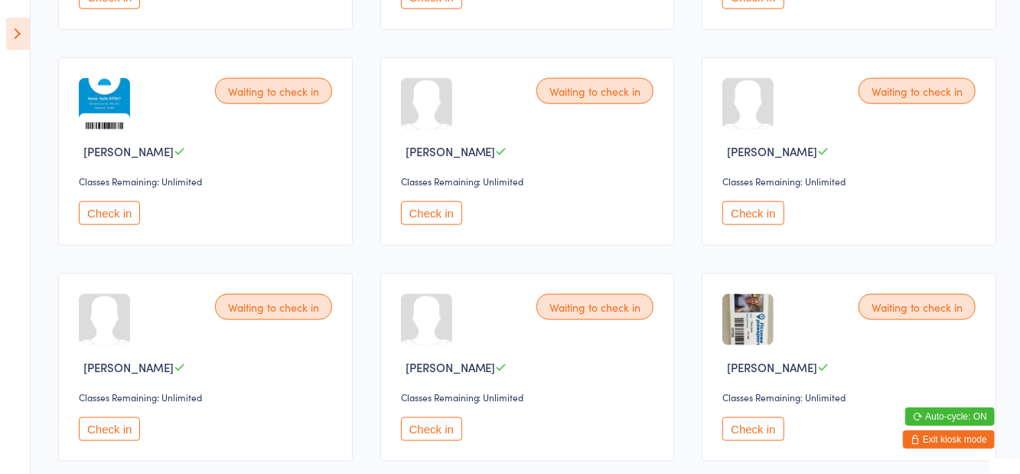
scroll to position [1220, 0]
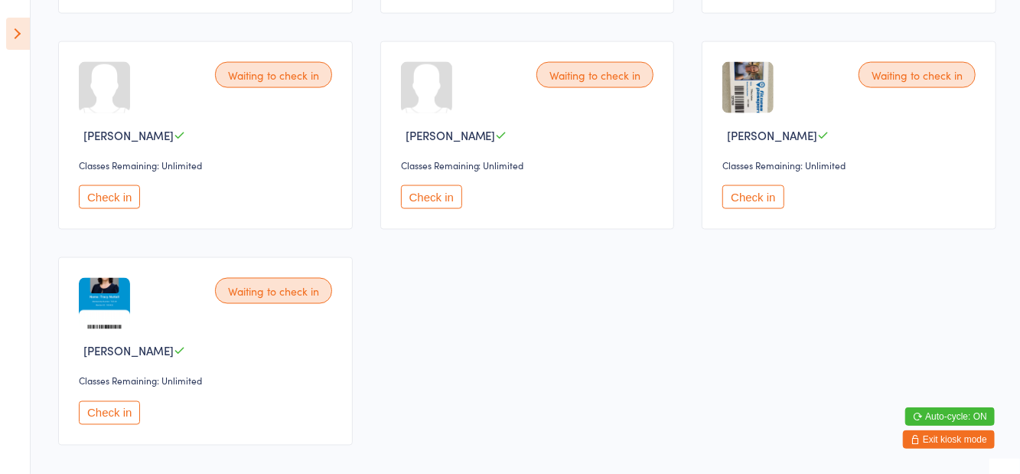
click at [119, 401] on button "Check in" at bounding box center [109, 413] width 61 height 24
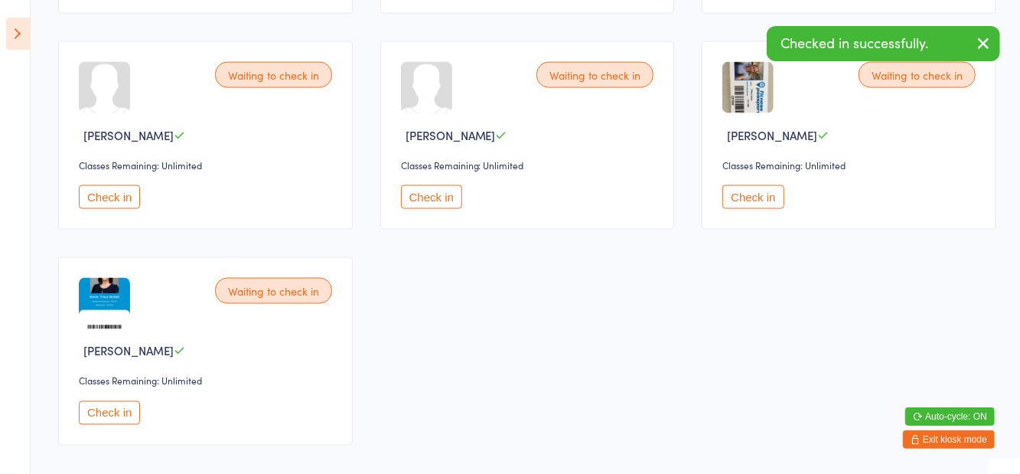
scroll to position [1005, 0]
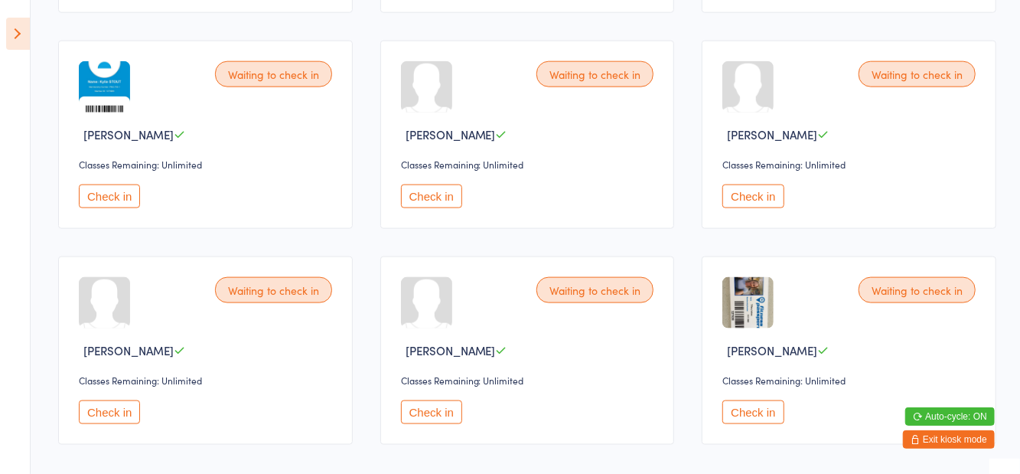
click at [752, 413] on button "Check in" at bounding box center [753, 412] width 61 height 24
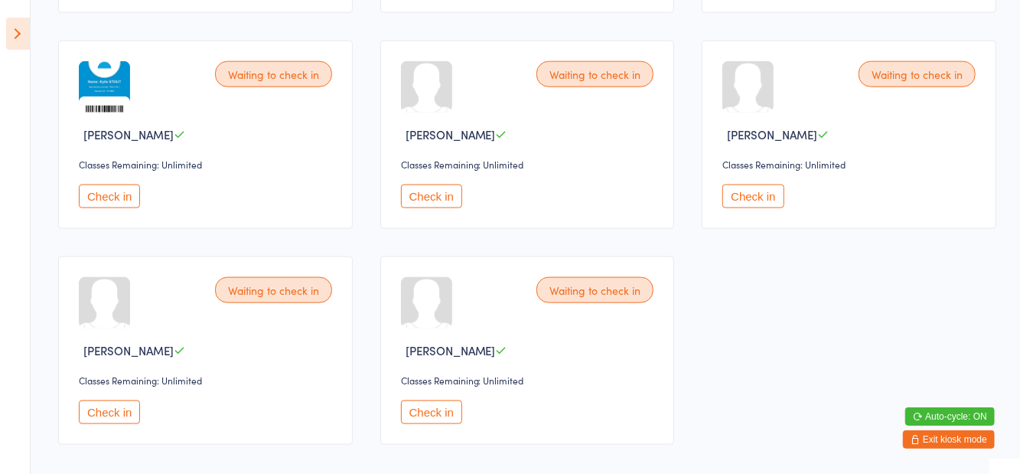
click at [435, 400] on button "Check in" at bounding box center [431, 412] width 61 height 24
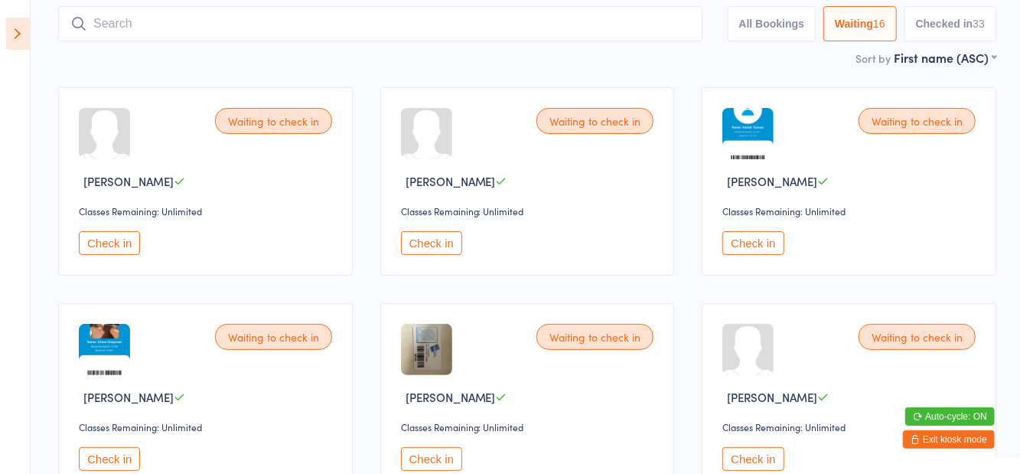
scroll to position [0, 0]
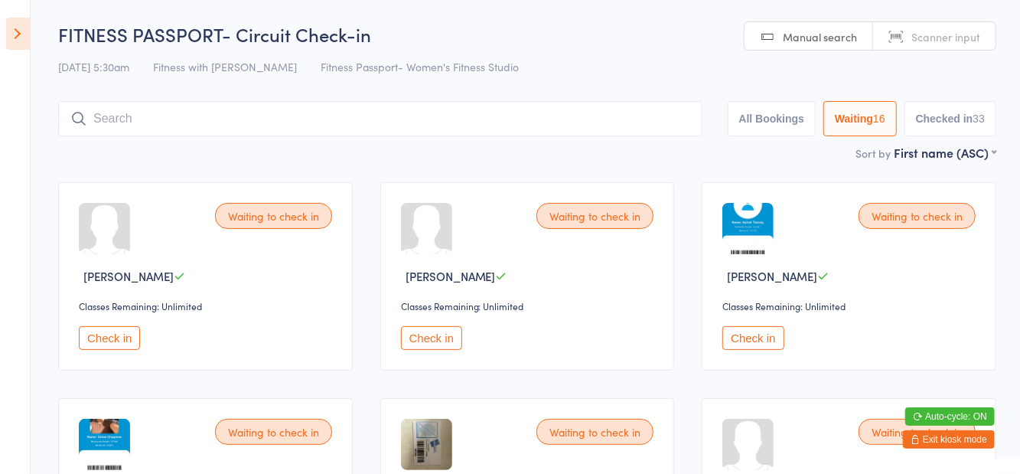
click at [752, 344] on button "Check in" at bounding box center [753, 338] width 61 height 24
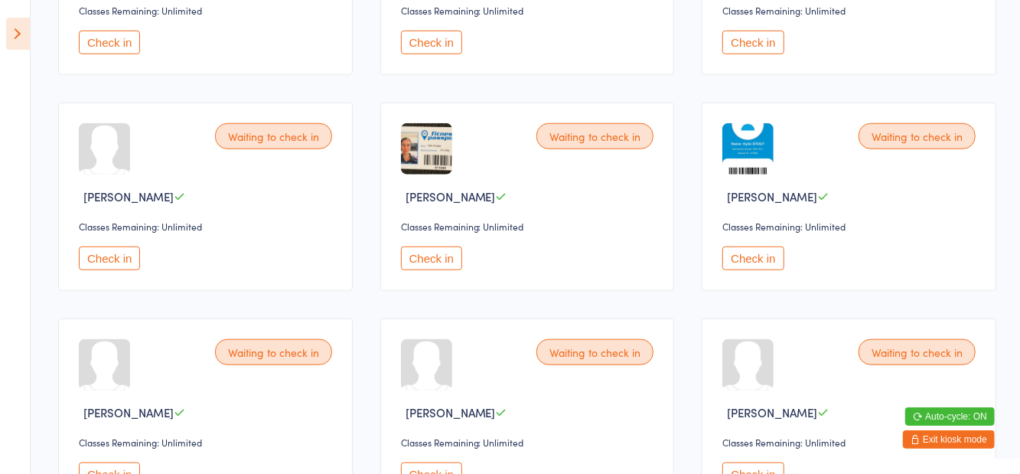
scroll to position [790, 0]
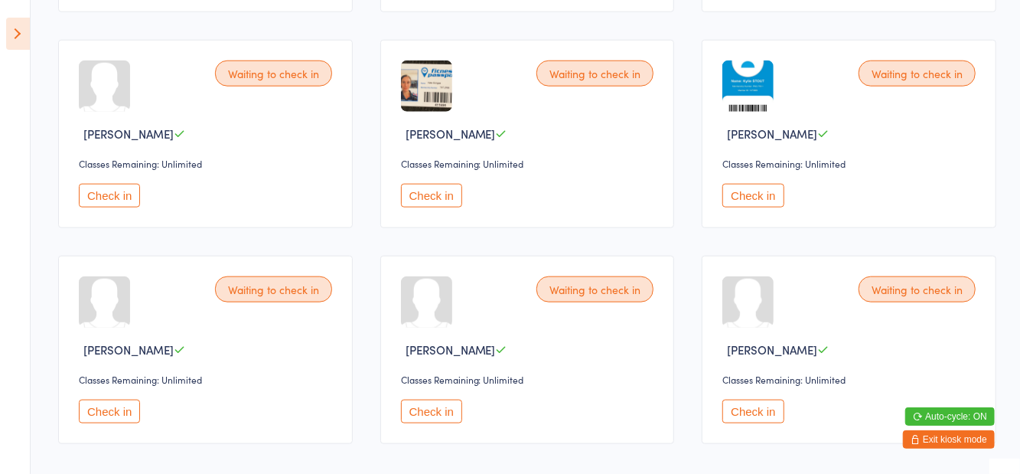
click at [431, 409] on button "Check in" at bounding box center [431, 412] width 61 height 24
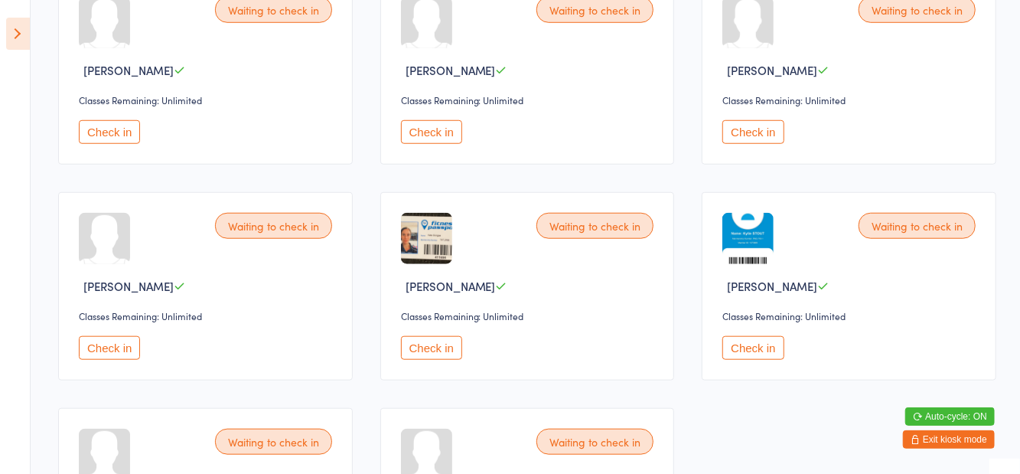
scroll to position [0, 0]
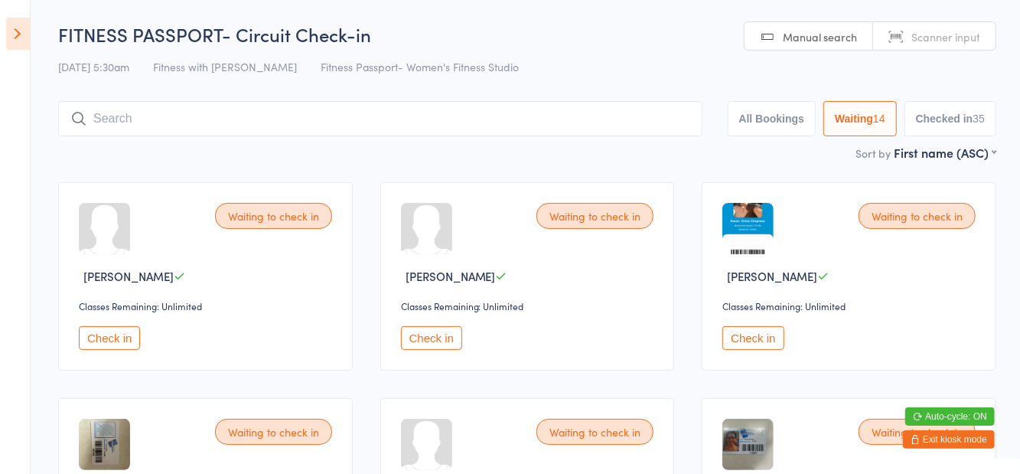
click at [292, 122] on input "search" at bounding box center [380, 118] width 644 height 35
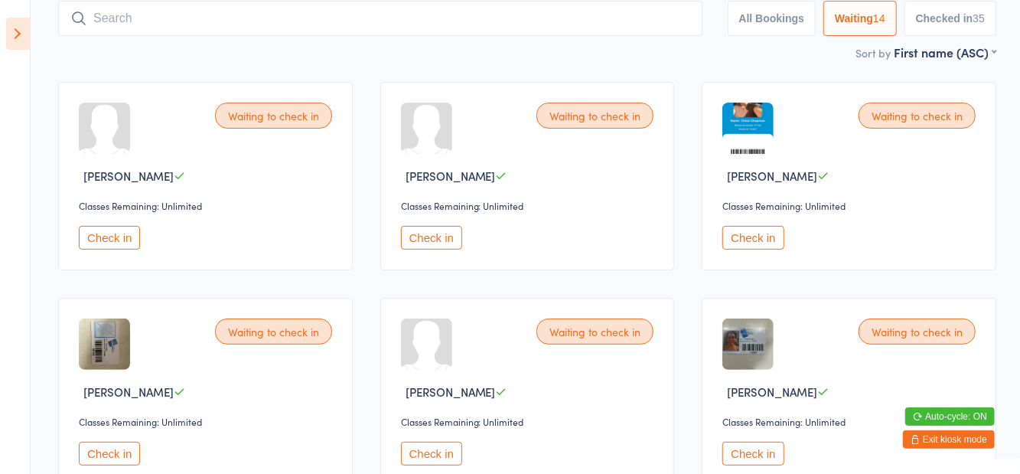
scroll to position [102, 0]
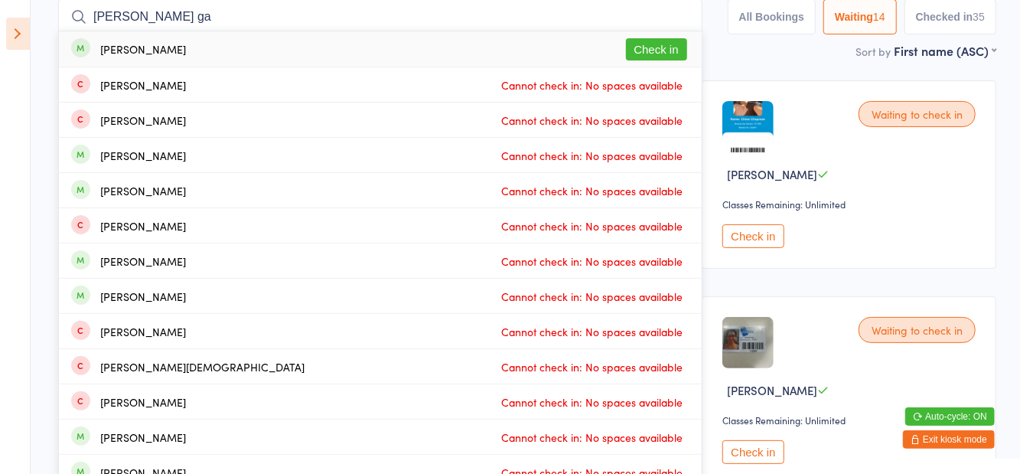
type input "Jacinta ga"
click at [664, 52] on button "Check in" at bounding box center [656, 49] width 61 height 22
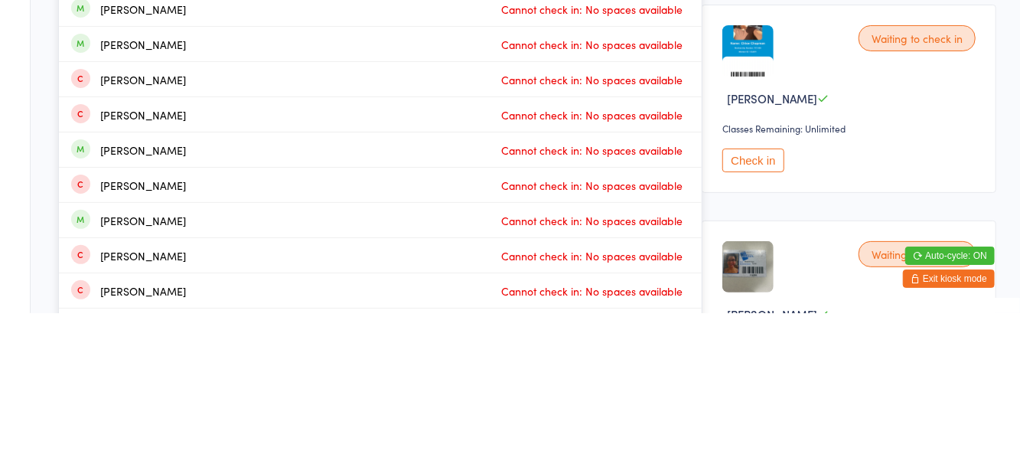
scroll to position [17, 0]
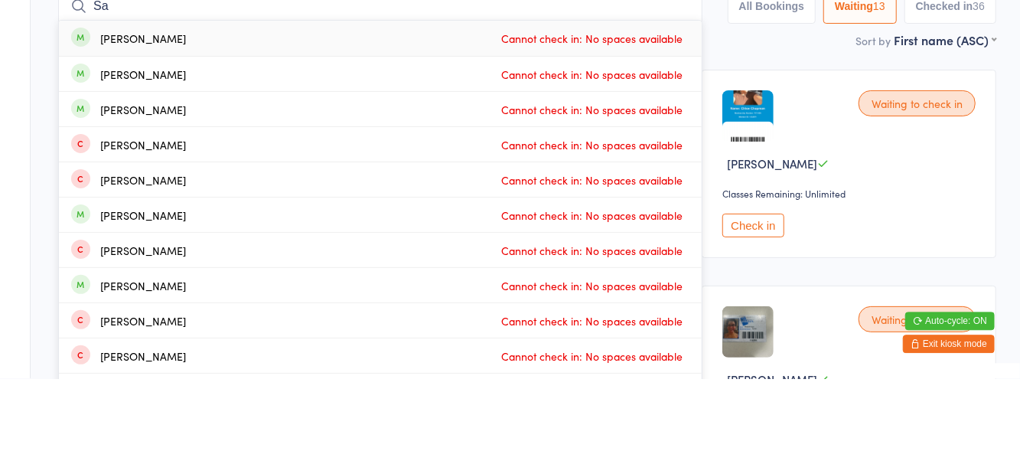
type input "S"
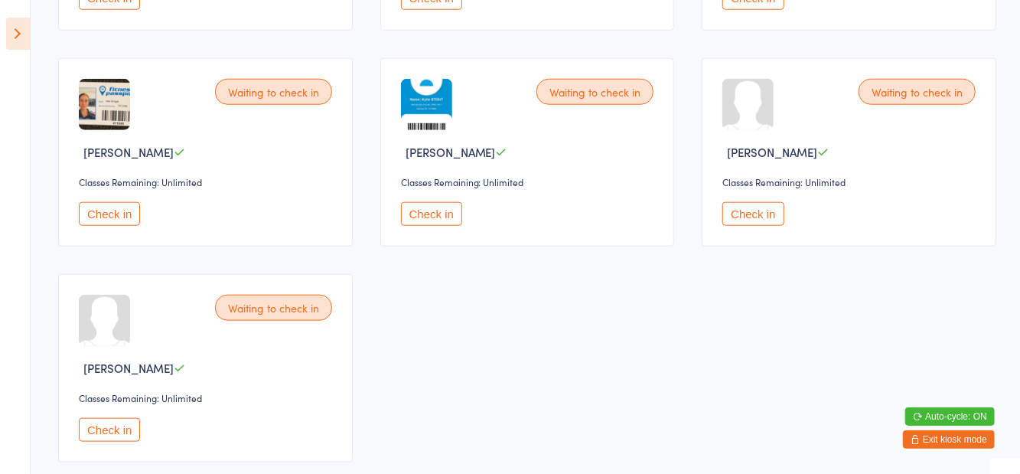
scroll to position [816, 0]
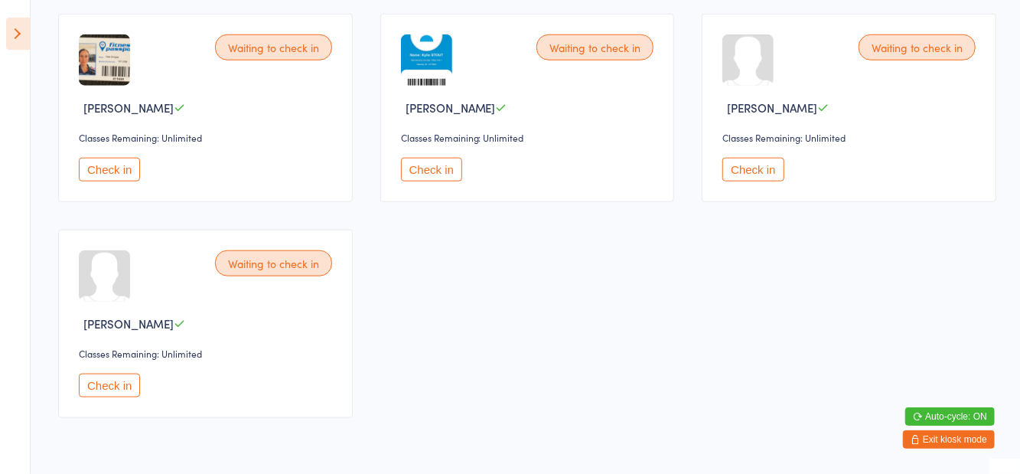
click at [120, 380] on button "Check in" at bounding box center [109, 386] width 61 height 24
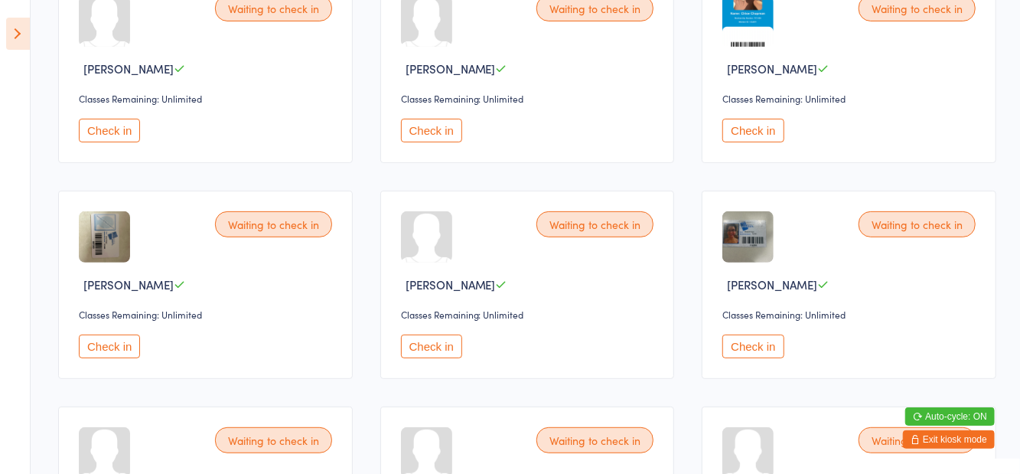
scroll to position [207, 0]
click at [752, 347] on button "Check in" at bounding box center [753, 347] width 61 height 24
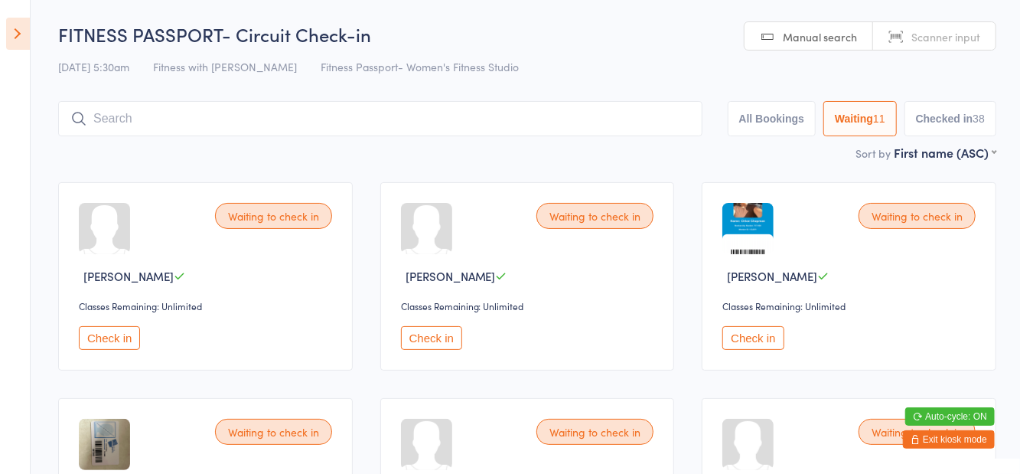
scroll to position [13, 0]
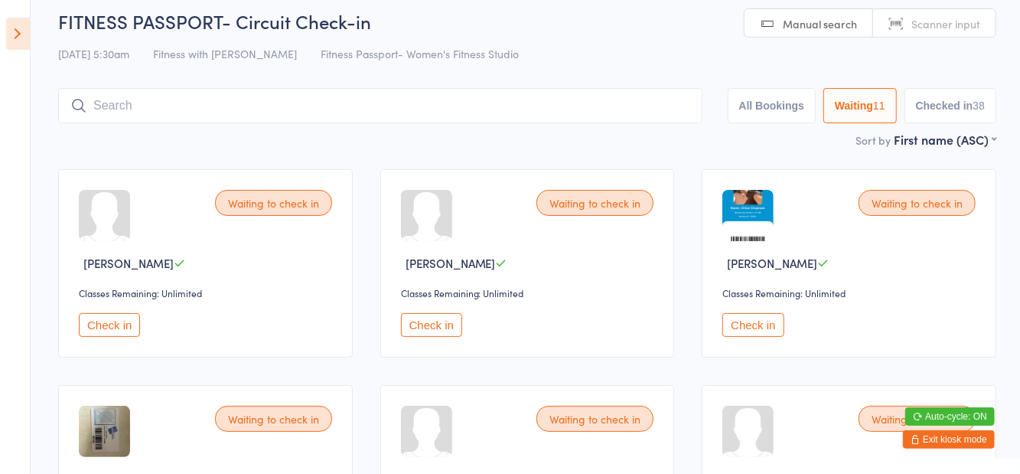
click at [437, 334] on button "Check in" at bounding box center [431, 325] width 61 height 24
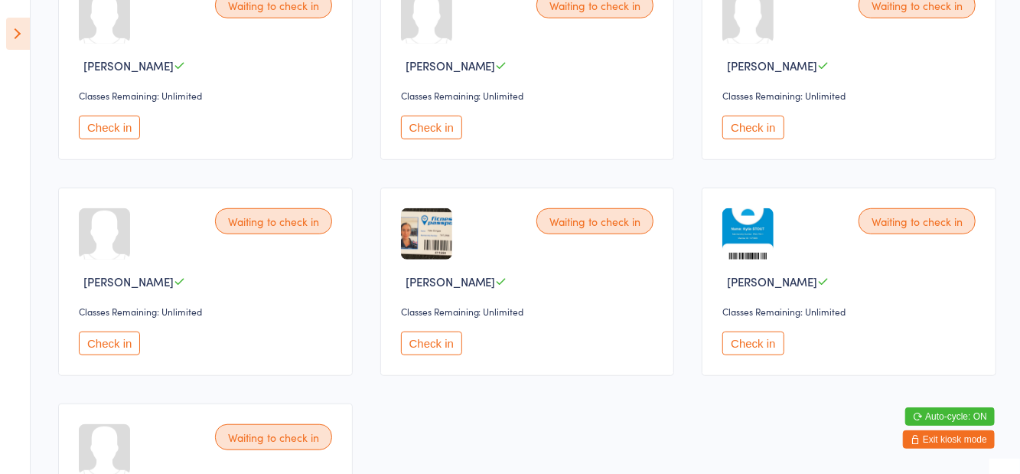
scroll to position [447, 0]
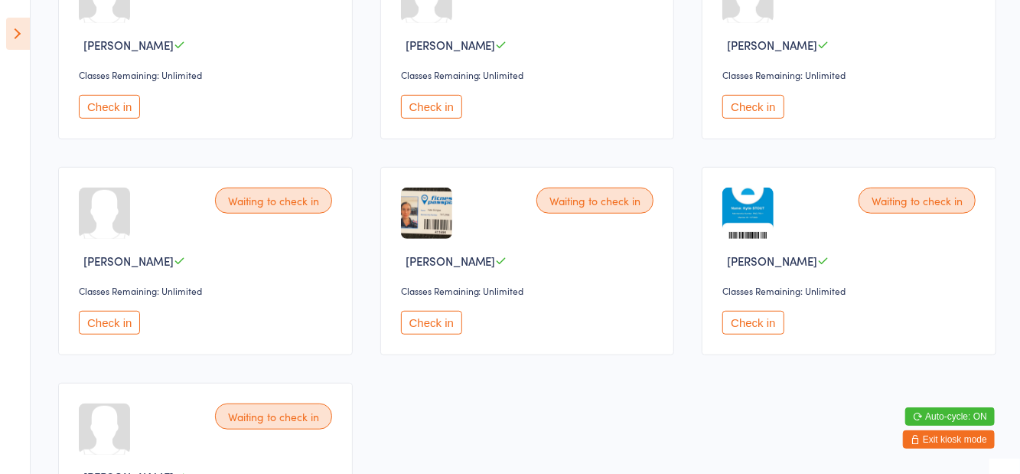
click at [750, 328] on button "Check in" at bounding box center [753, 323] width 61 height 24
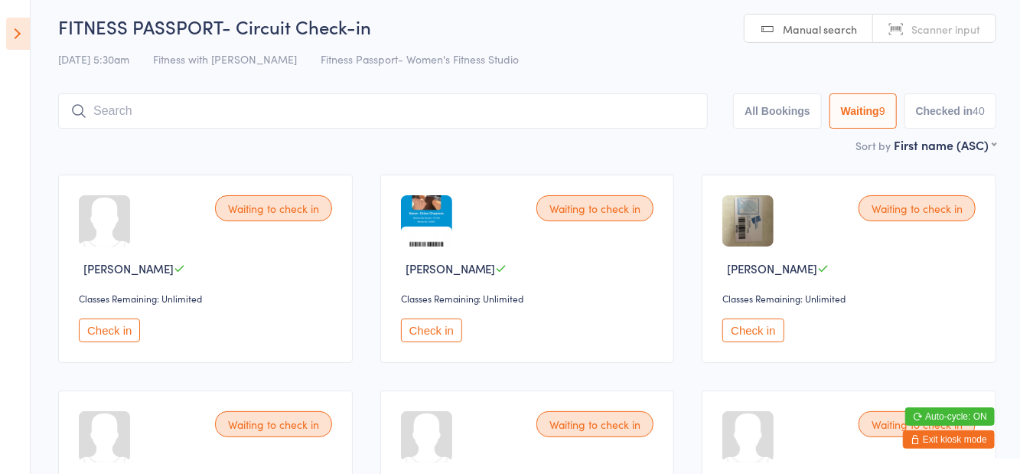
scroll to position [11, 0]
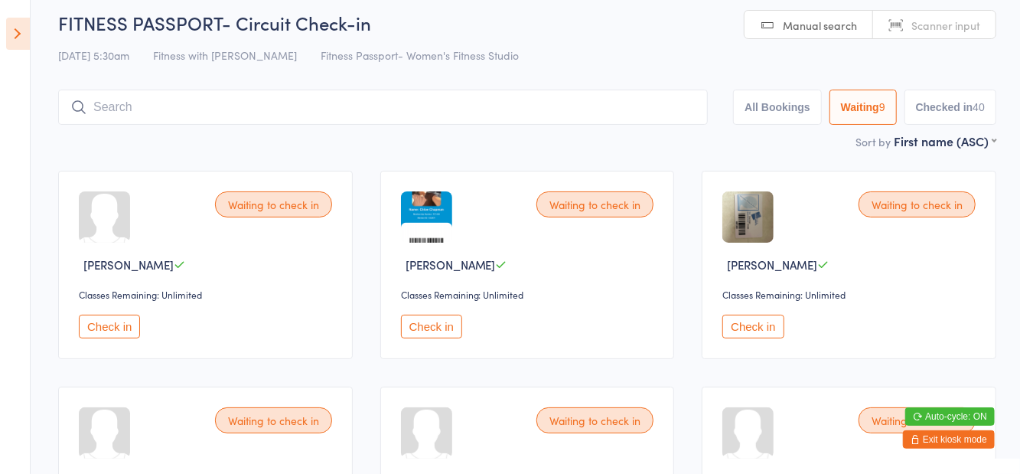
click at [429, 352] on div "Waiting to check in Chloe Chapman Classes Remaining: Unlimited Check in" at bounding box center [527, 265] width 295 height 188
click at [429, 351] on div "Waiting to check in Chloe Chapman Classes Remaining: Unlimited Check in" at bounding box center [527, 265] width 295 height 188
click at [435, 321] on button "Check in" at bounding box center [431, 327] width 61 height 24
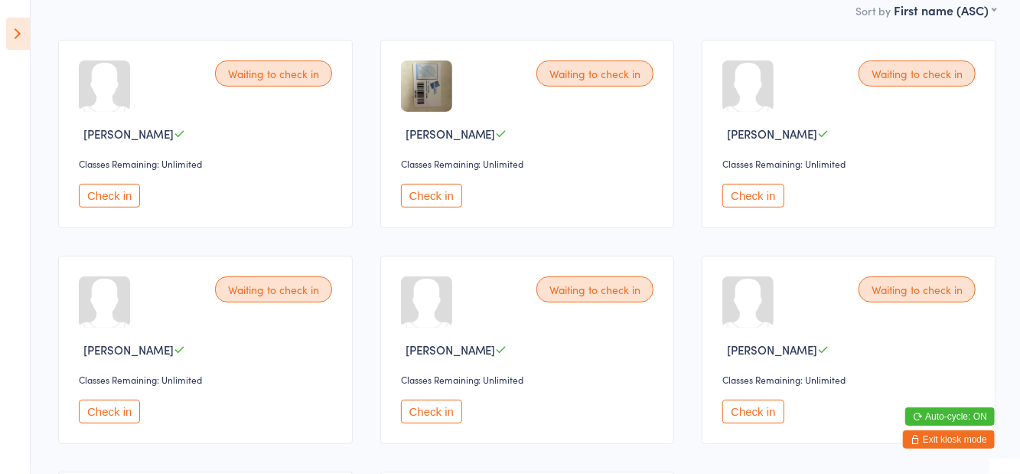
scroll to position [0, 0]
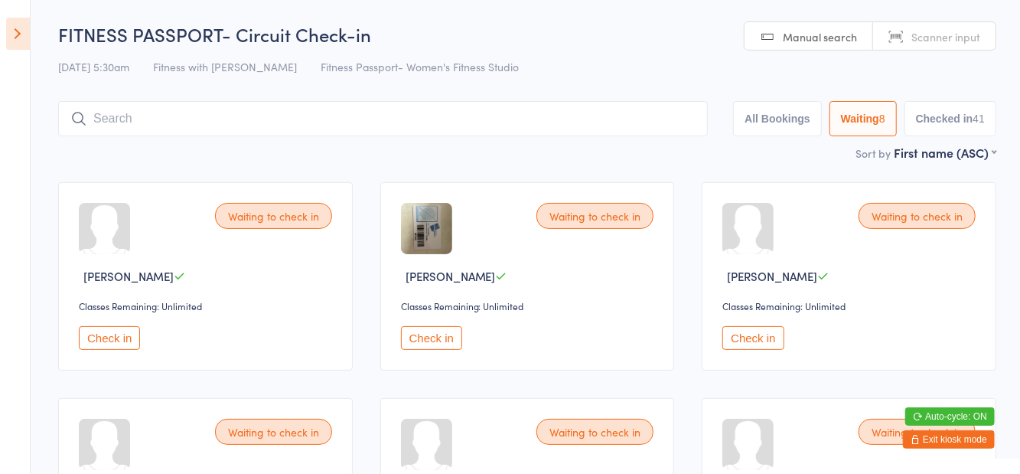
click at [16, 41] on icon at bounding box center [18, 34] width 24 height 32
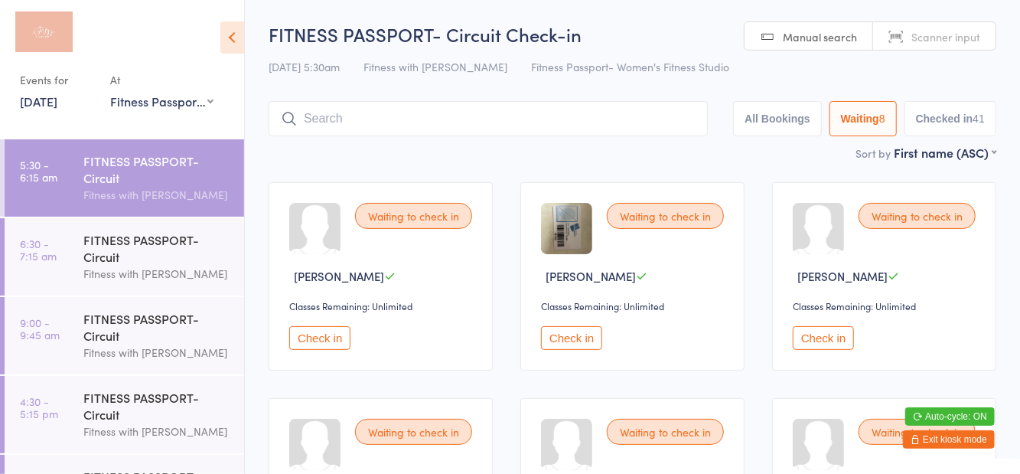
click at [122, 285] on div "FITNESS PASSPORT- Circuit Fitness with Zoe" at bounding box center [163, 256] width 161 height 77
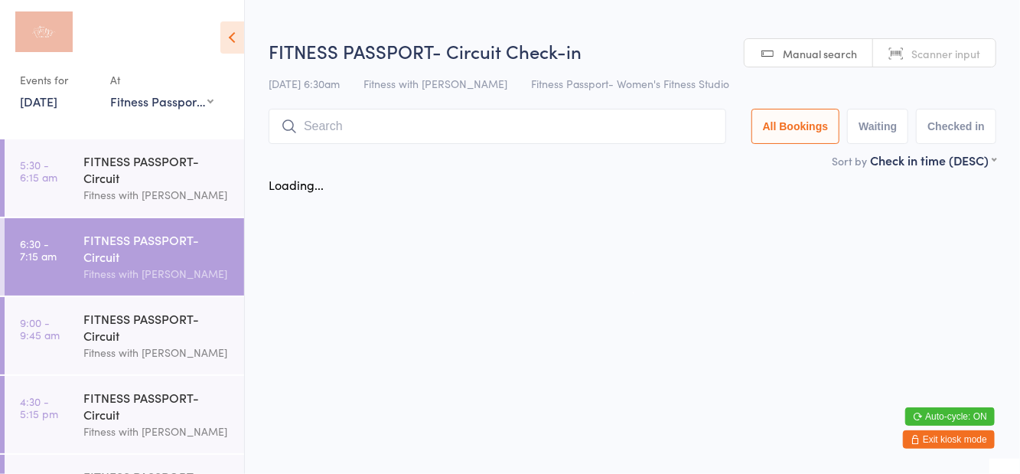
click at [239, 47] on icon at bounding box center [232, 37] width 24 height 32
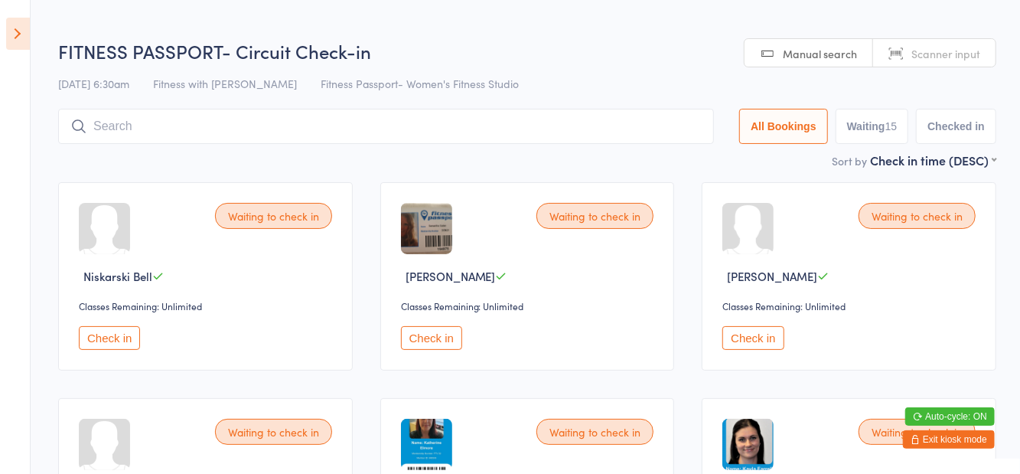
click at [879, 122] on button "Waiting 15" at bounding box center [872, 126] width 73 height 35
select select "0"
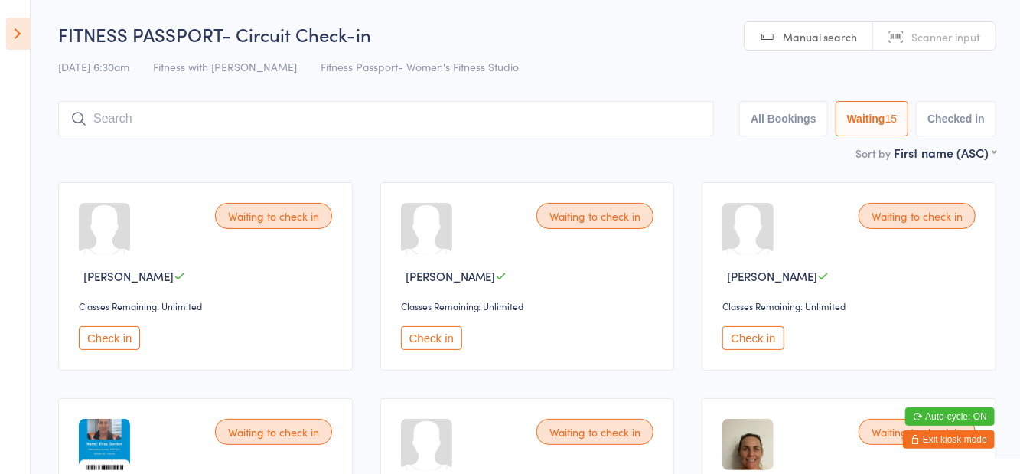
click at [14, 47] on icon at bounding box center [18, 34] width 24 height 32
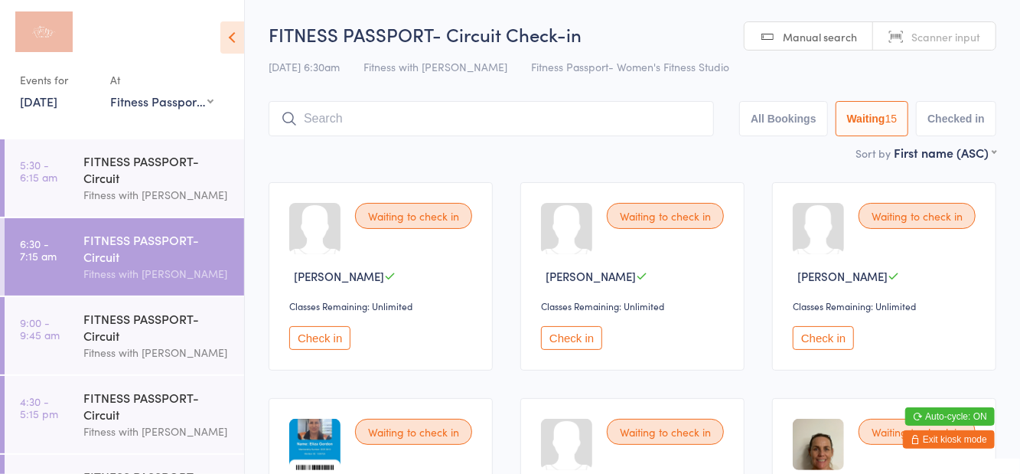
click at [107, 196] on div "Fitness with [PERSON_NAME]" at bounding box center [157, 195] width 148 height 18
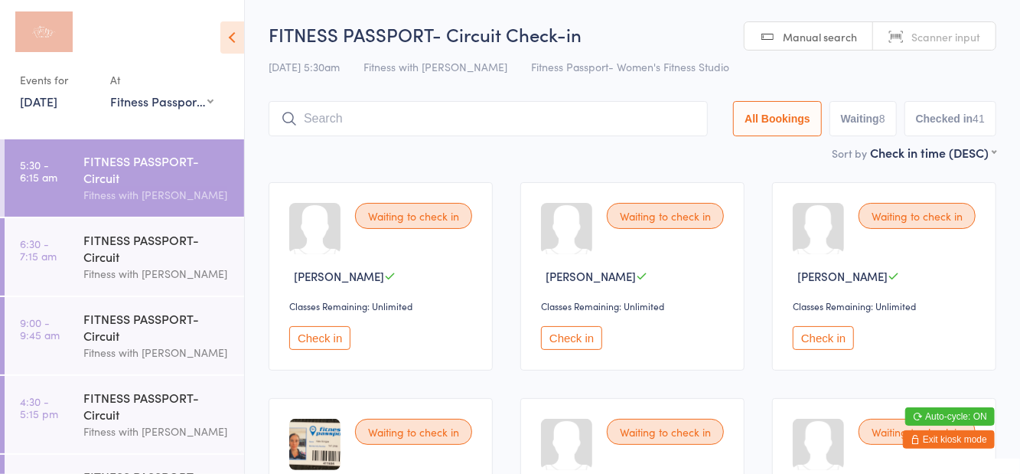
click at [122, 266] on div "Fitness with [PERSON_NAME]" at bounding box center [157, 274] width 148 height 18
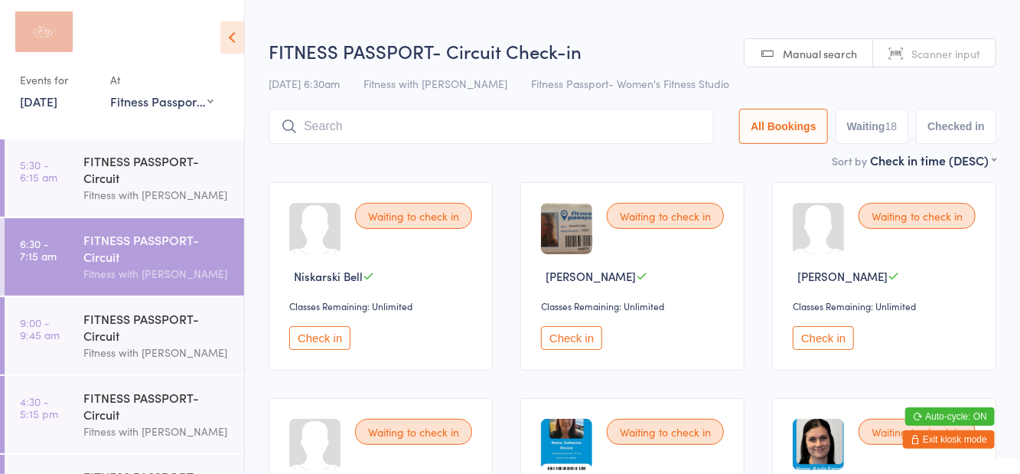
click at [237, 34] on icon at bounding box center [232, 37] width 24 height 32
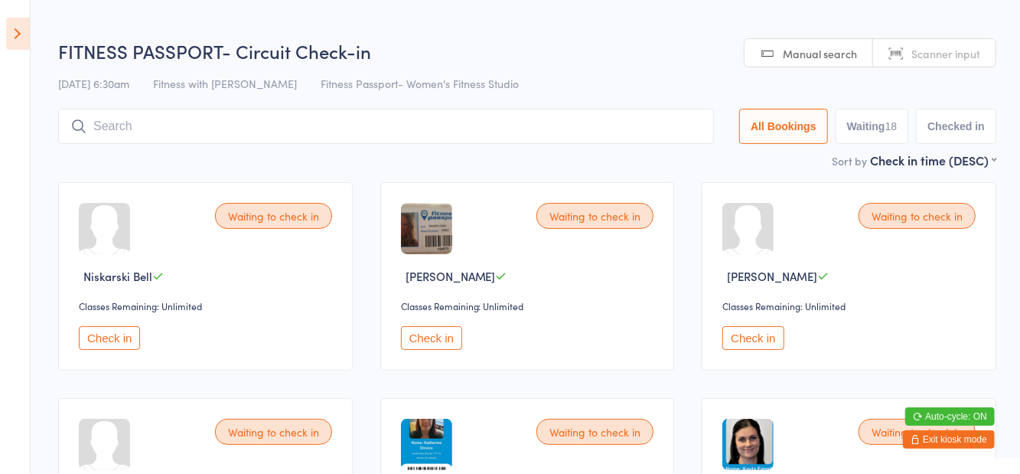
click at [876, 141] on button "Waiting 18" at bounding box center [872, 126] width 73 height 35
select select "0"
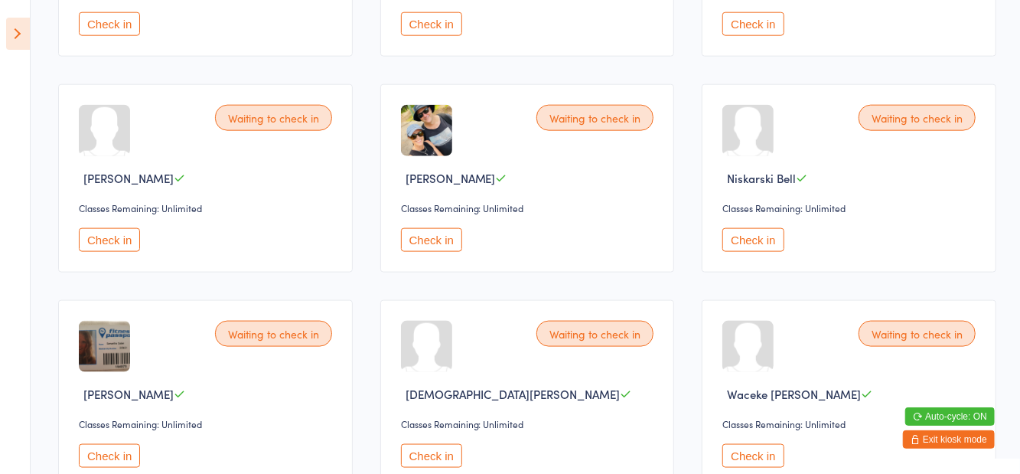
scroll to position [962, 0]
click at [124, 449] on button "Check in" at bounding box center [109, 455] width 61 height 24
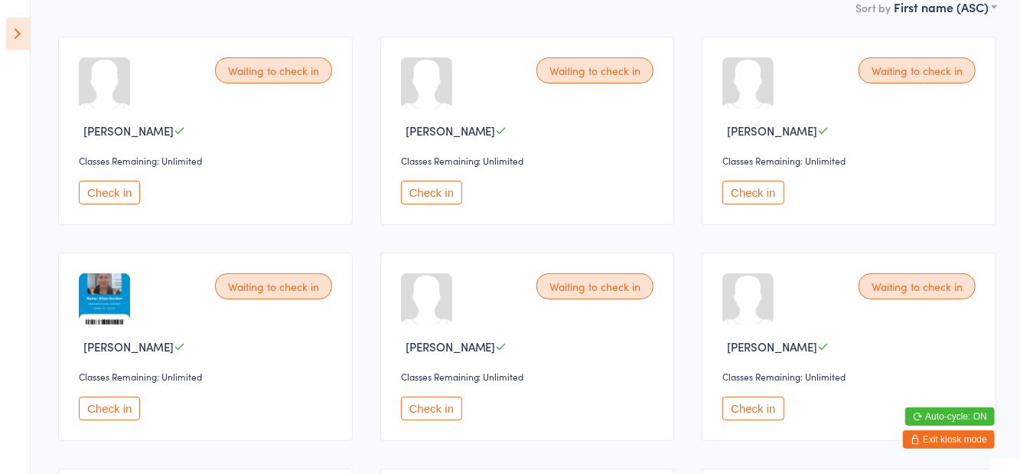
scroll to position [0, 0]
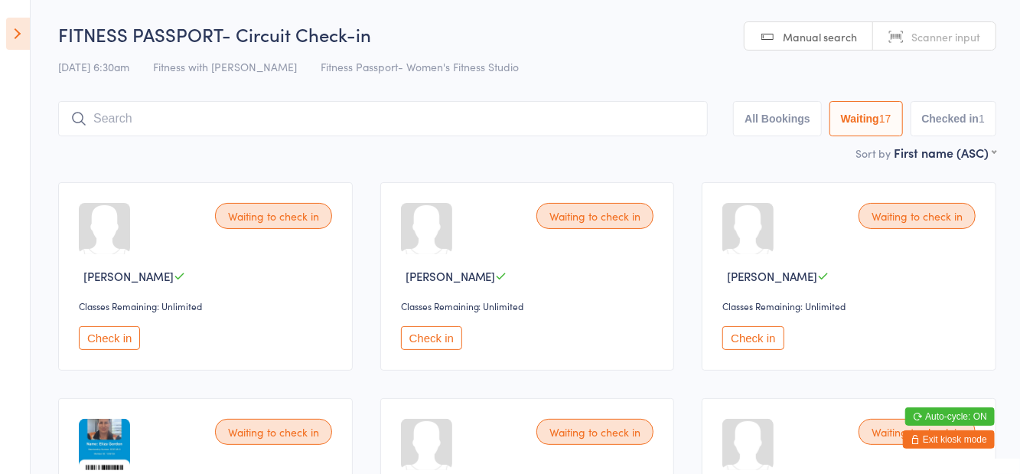
click at [307, 118] on input "search" at bounding box center [383, 118] width 650 height 35
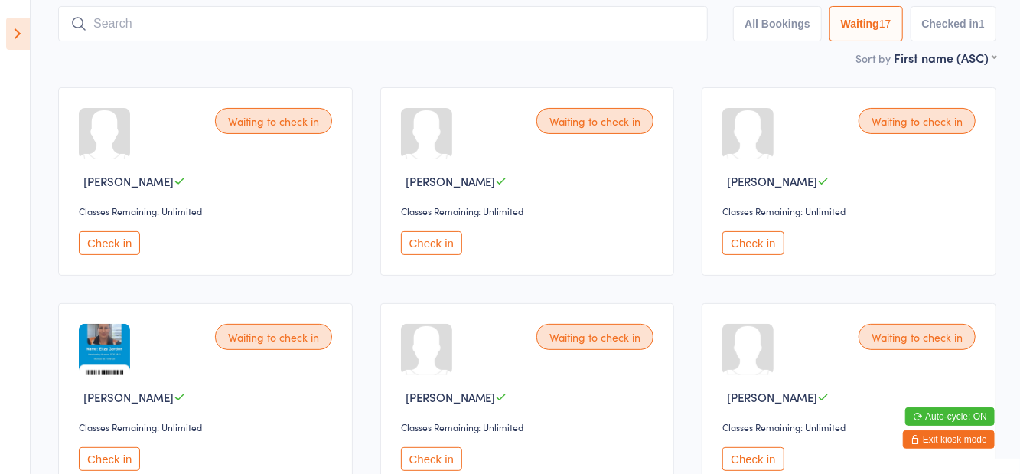
scroll to position [102, 0]
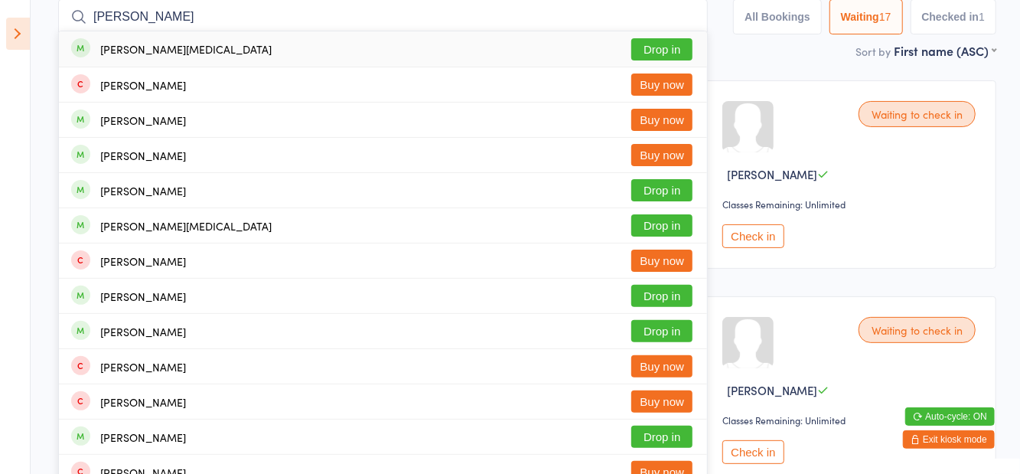
type input "Amy t"
click at [674, 47] on button "Drop in" at bounding box center [661, 49] width 61 height 22
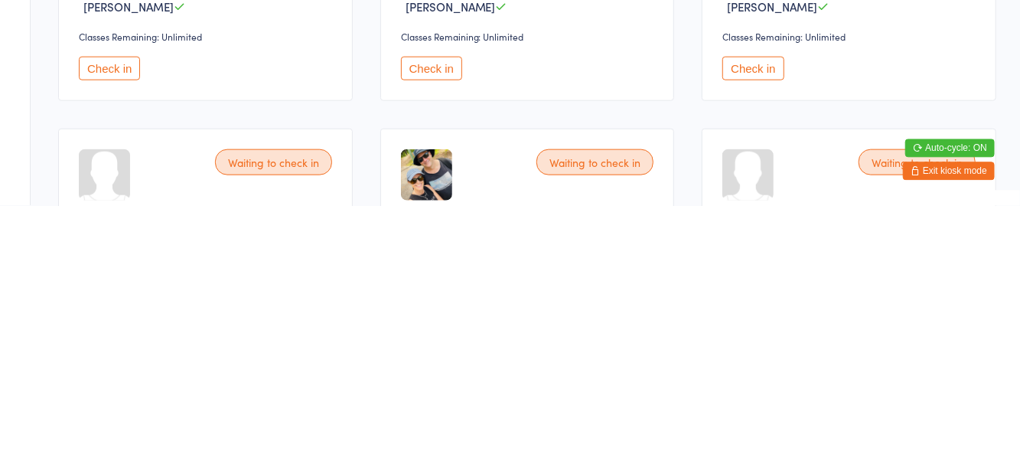
scroll to position [112, 0]
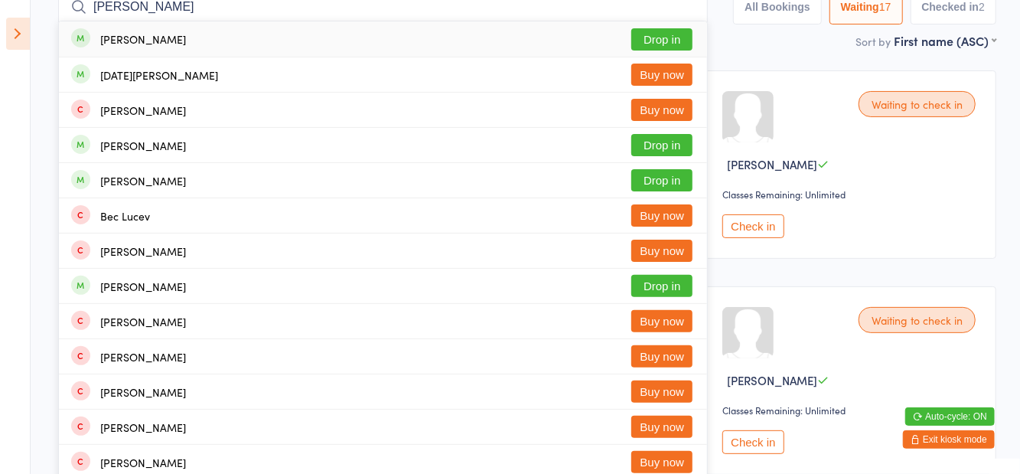
type input "Lucie"
click at [670, 42] on button "Drop in" at bounding box center [661, 39] width 61 height 22
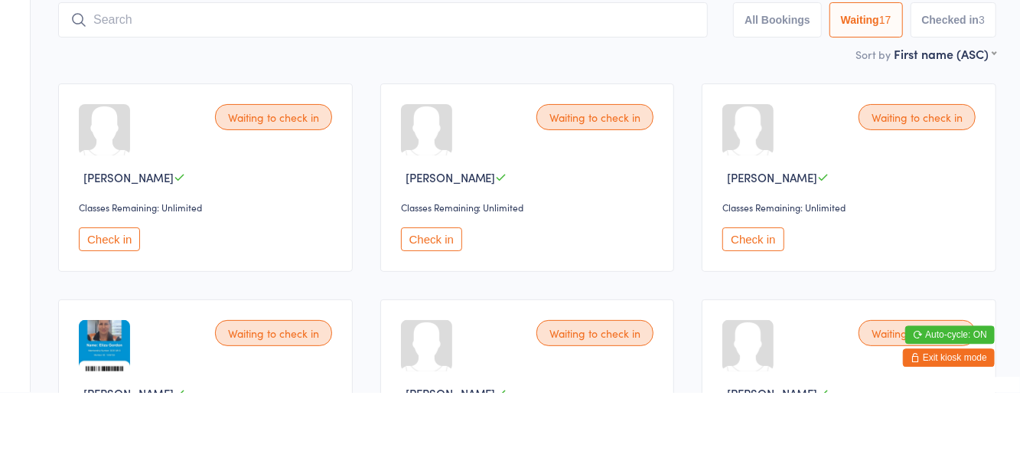
scroll to position [17, 0]
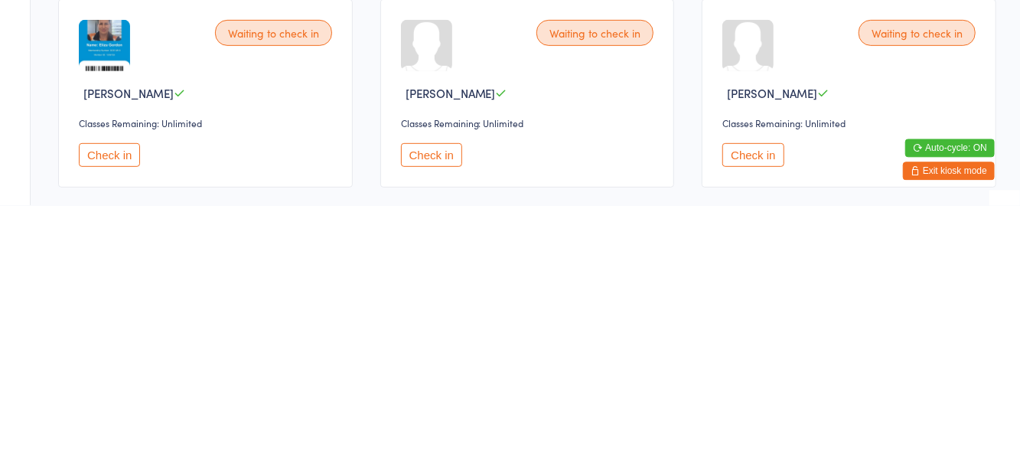
click at [436, 431] on button "Check in" at bounding box center [431, 424] width 61 height 24
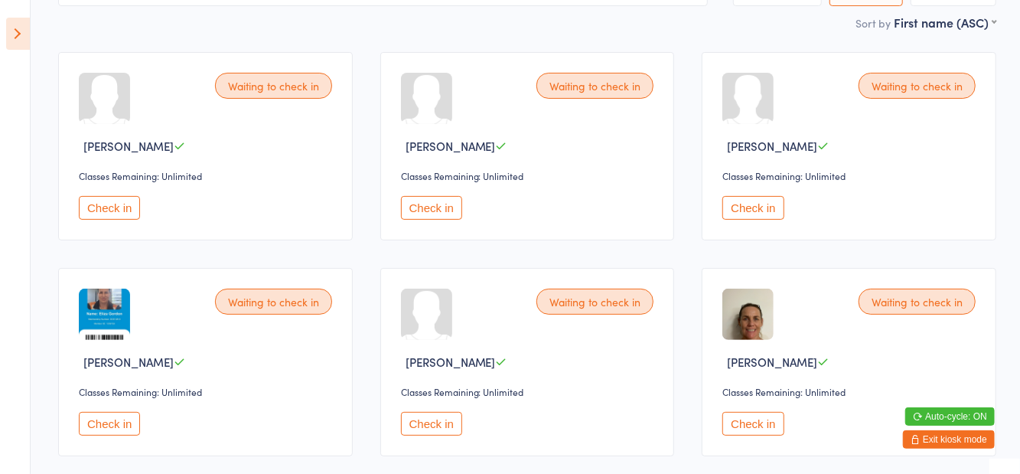
click at [451, 421] on button "Check in" at bounding box center [431, 424] width 61 height 24
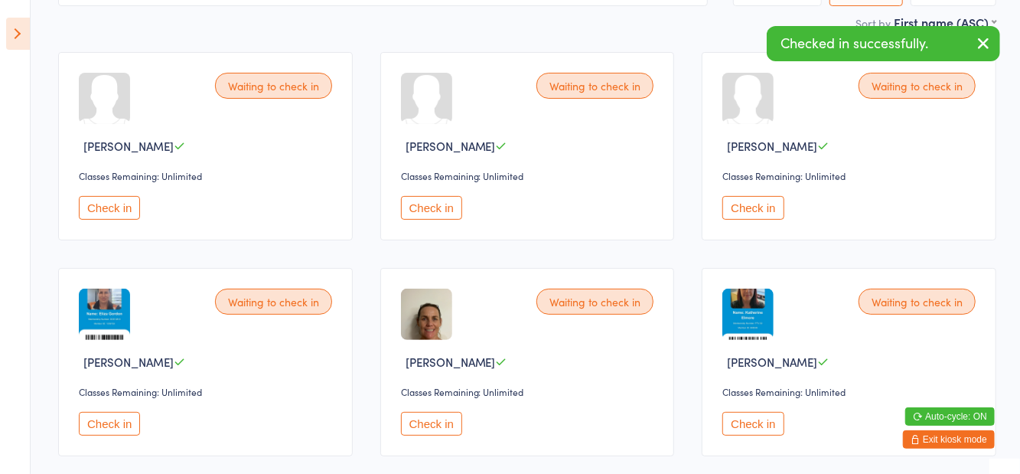
click at [227, 413] on div "Check in" at bounding box center [208, 424] width 258 height 24
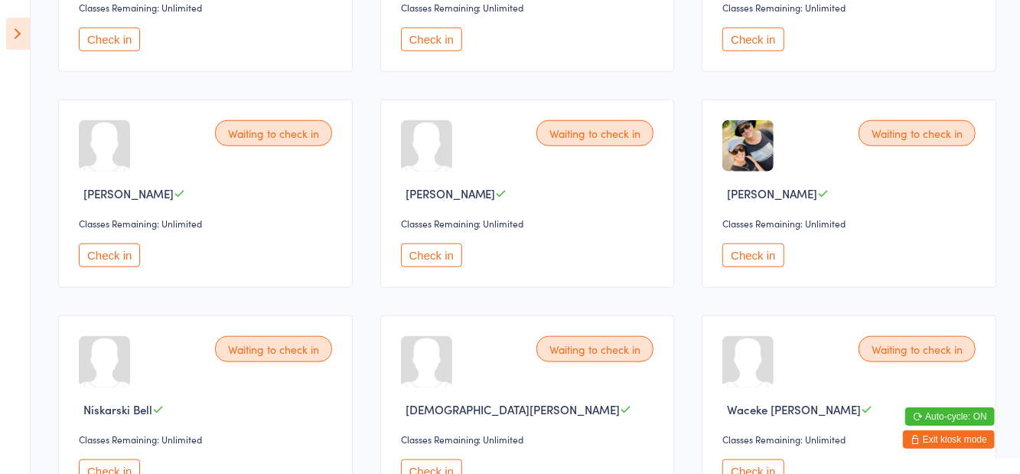
scroll to position [738, 0]
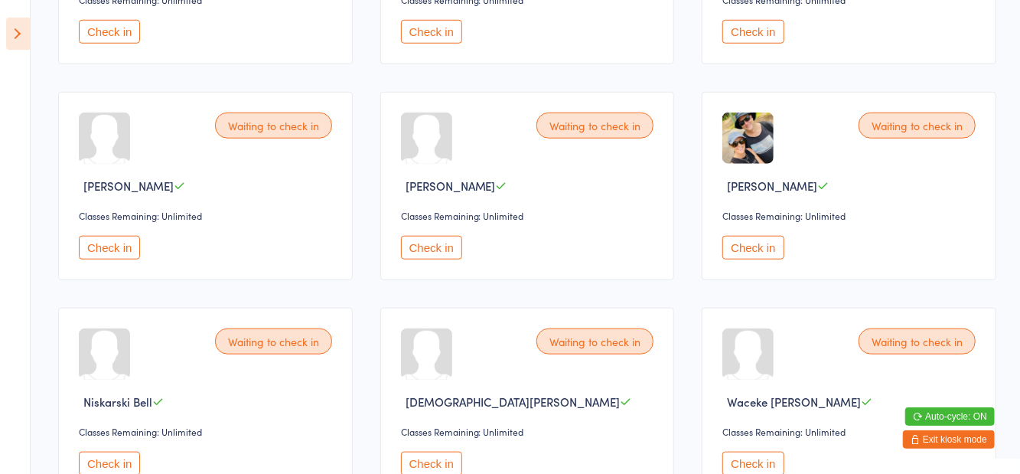
click at [426, 255] on button "Check in" at bounding box center [431, 248] width 61 height 24
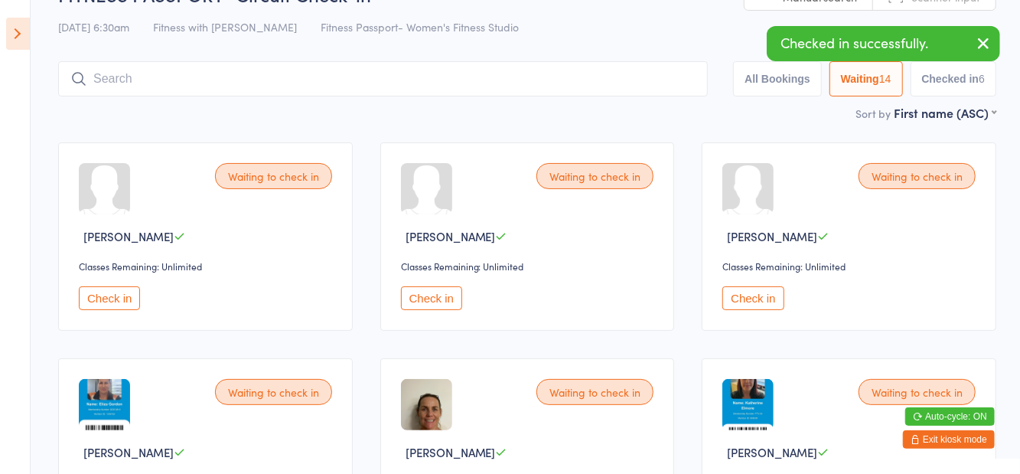
scroll to position [0, 0]
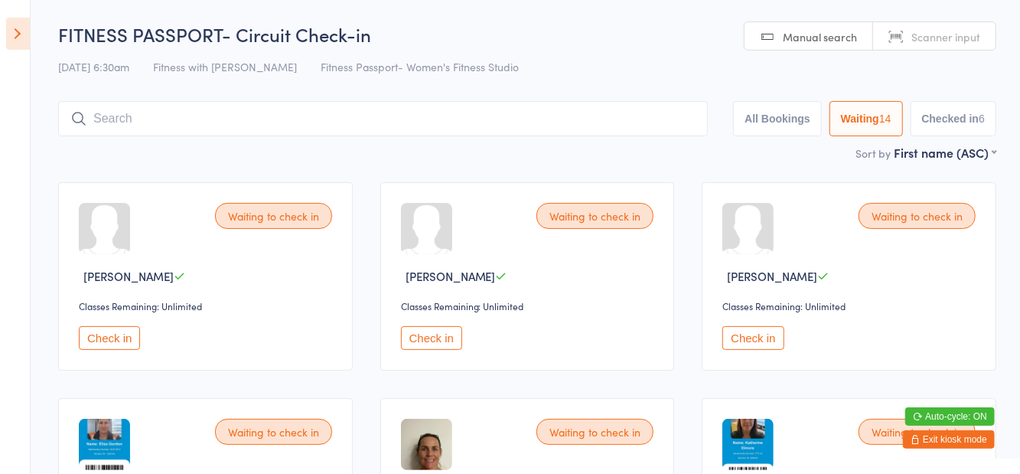
click at [756, 337] on button "Check in" at bounding box center [753, 338] width 61 height 24
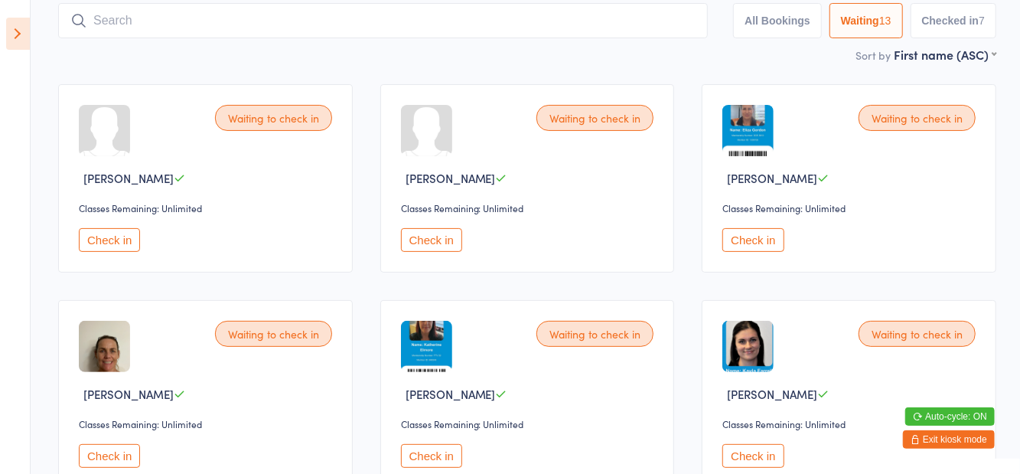
scroll to position [101, 0]
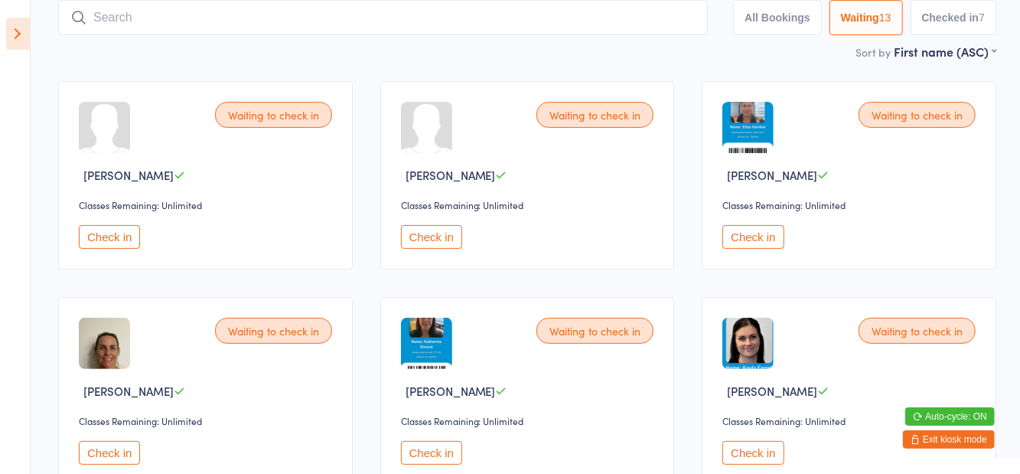
click at [762, 450] on button "Check in" at bounding box center [753, 453] width 61 height 24
click at [768, 242] on button "Check in" at bounding box center [753, 237] width 61 height 24
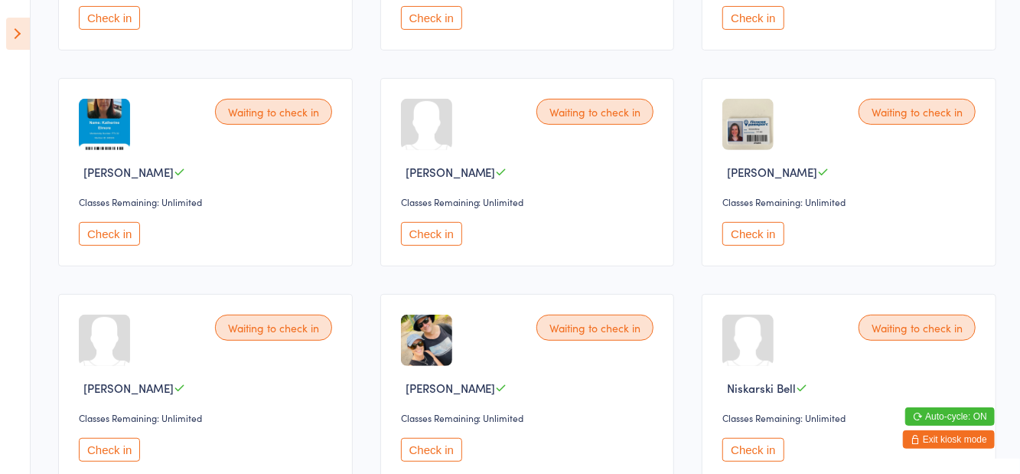
scroll to position [325, 0]
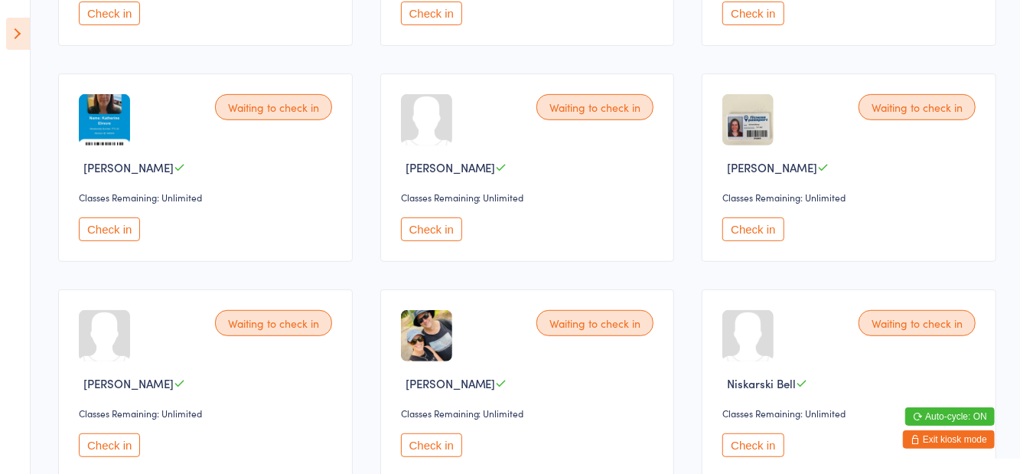
click at [433, 443] on button "Check in" at bounding box center [431, 445] width 61 height 24
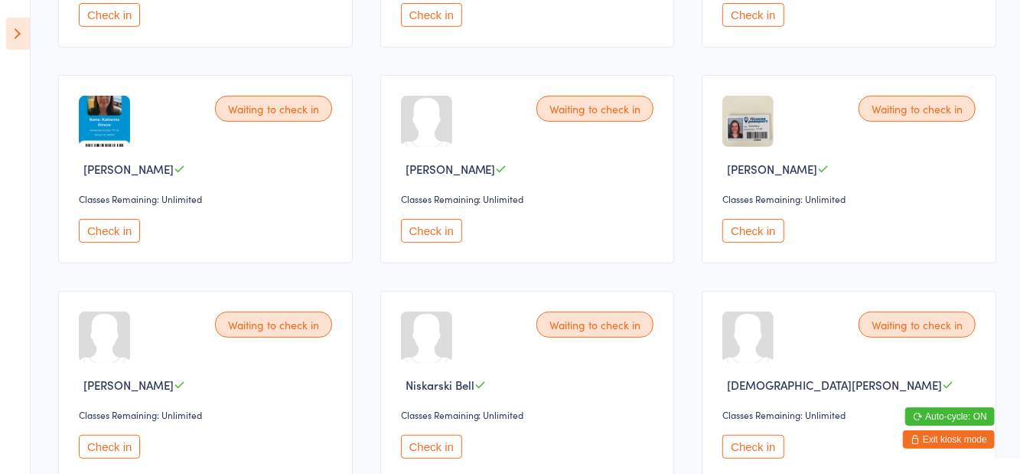
scroll to position [0, 0]
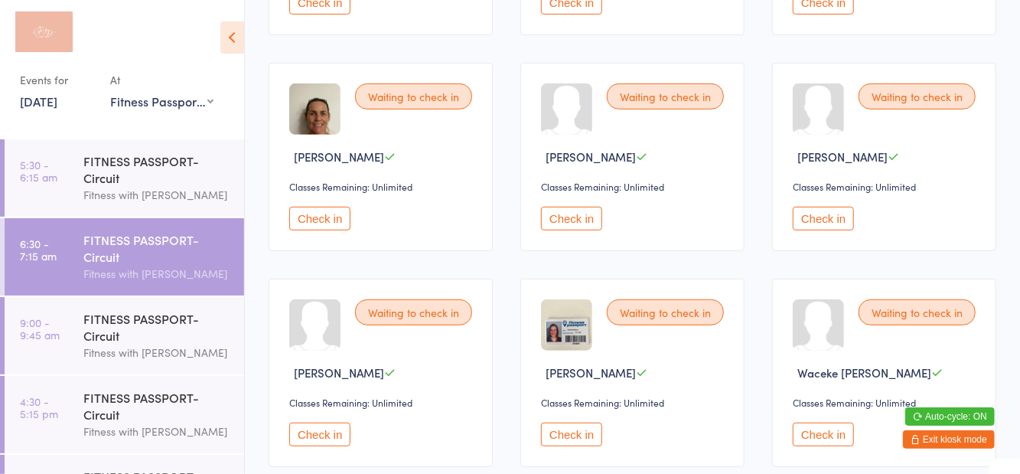
scroll to position [334, 0]
click at [830, 220] on button "Check in" at bounding box center [823, 219] width 61 height 24
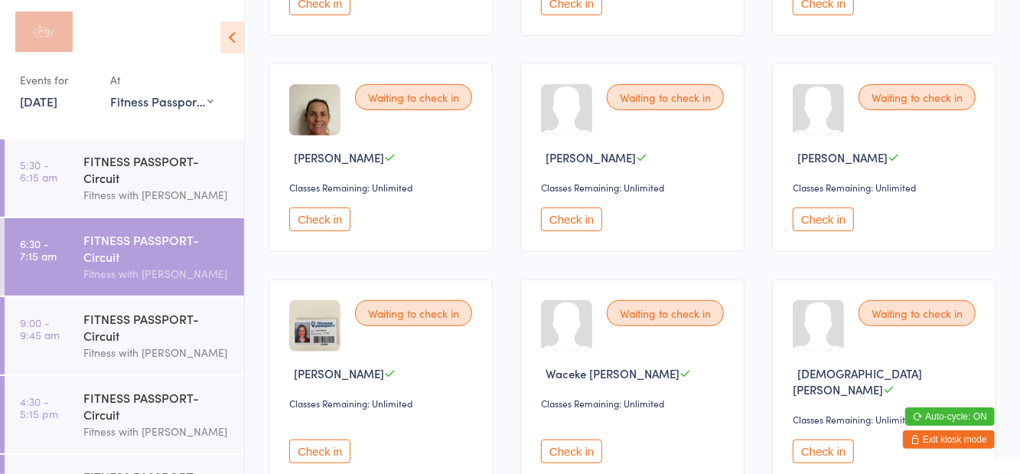
click at [334, 227] on button "Check in" at bounding box center [319, 219] width 61 height 24
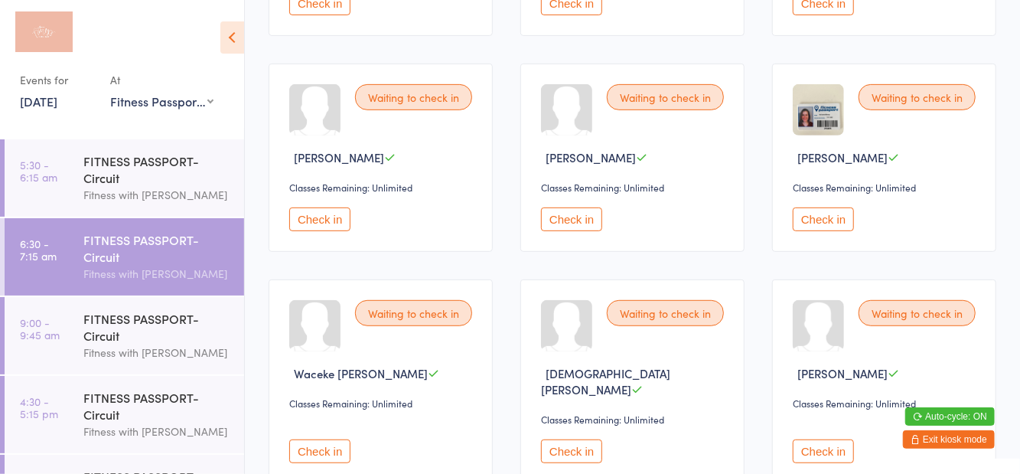
click at [326, 228] on button "Check in" at bounding box center [319, 219] width 61 height 24
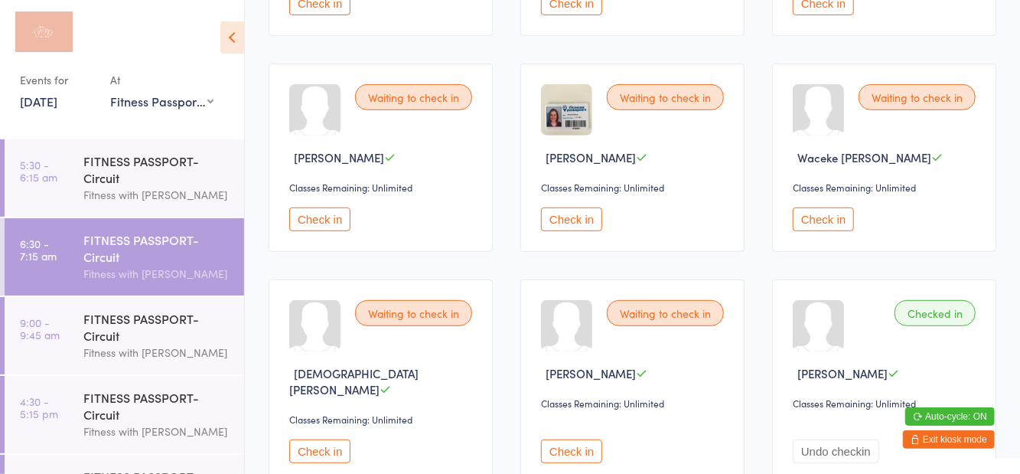
click at [578, 223] on button "Check in" at bounding box center [571, 219] width 61 height 24
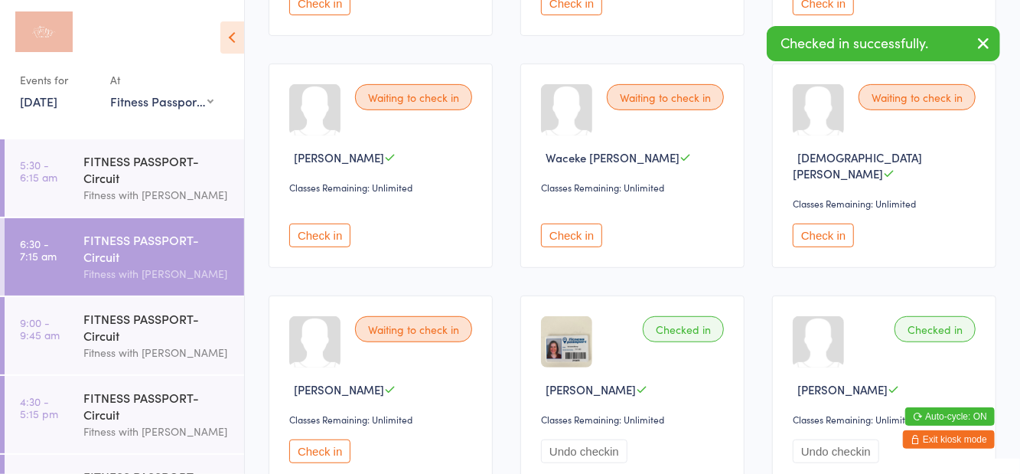
click at [341, 223] on button "Check in" at bounding box center [319, 235] width 61 height 24
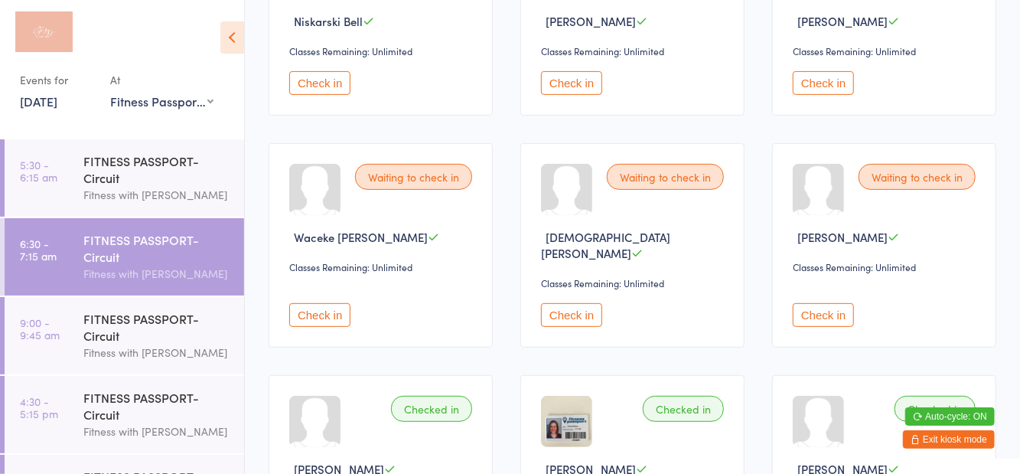
scroll to position [250, 0]
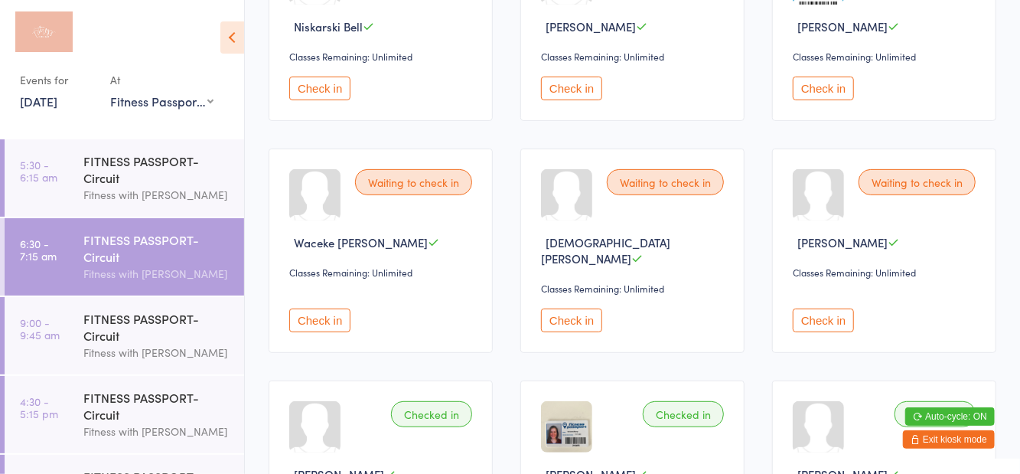
click at [833, 308] on button "Check in" at bounding box center [823, 320] width 61 height 24
click at [573, 99] on button "Check in" at bounding box center [571, 89] width 61 height 24
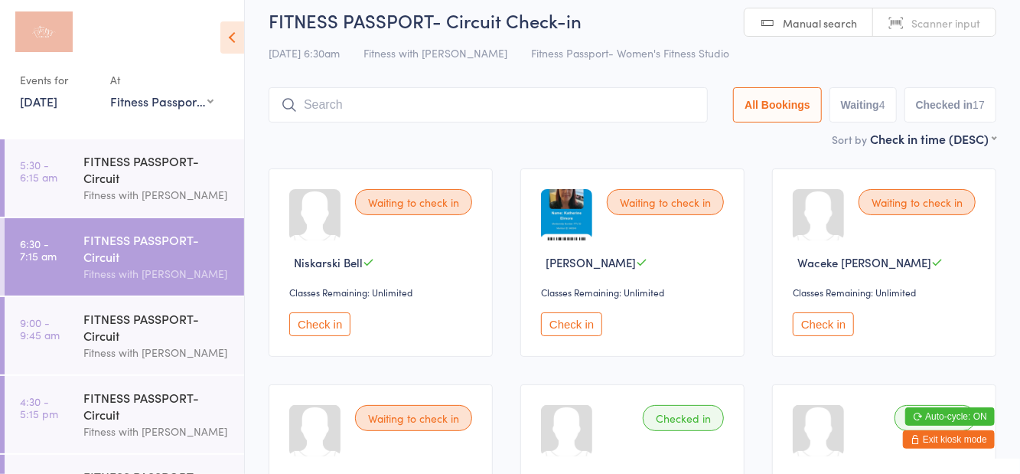
scroll to position [0, 0]
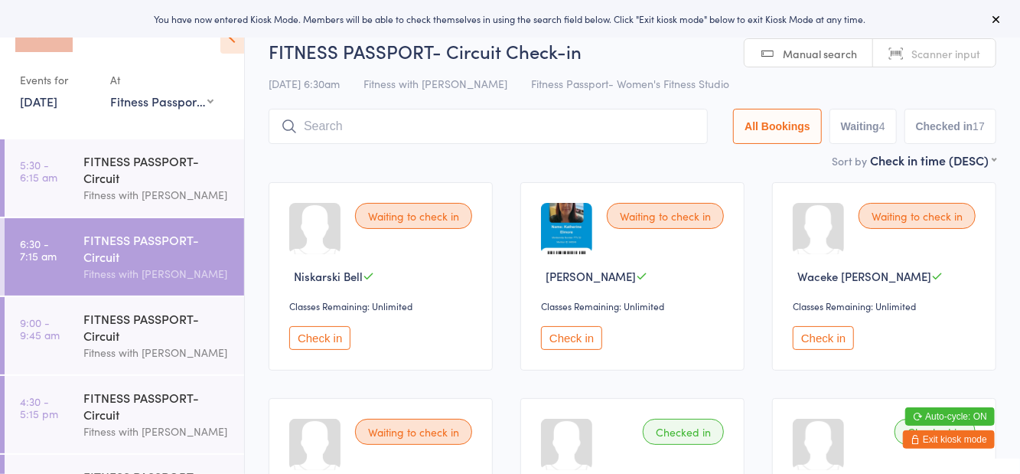
click at [626, 132] on input "search" at bounding box center [488, 126] width 439 height 35
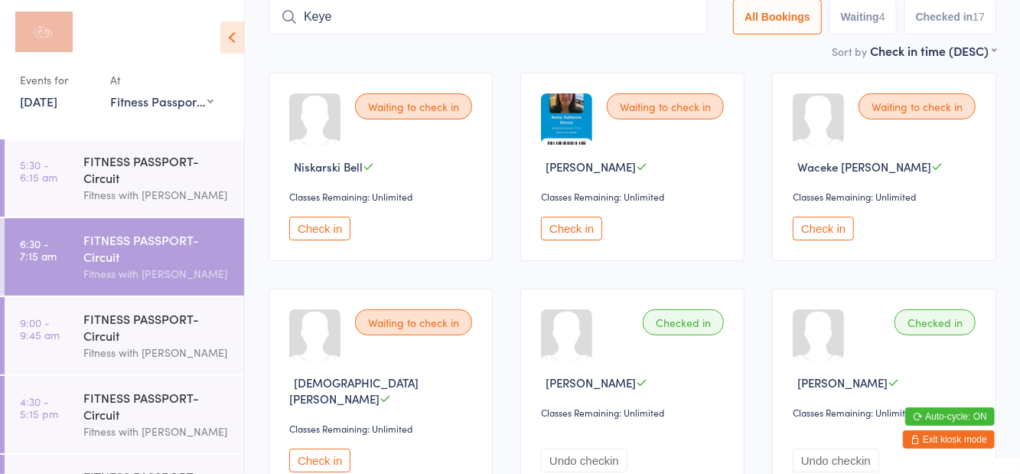
type input "Keyes"
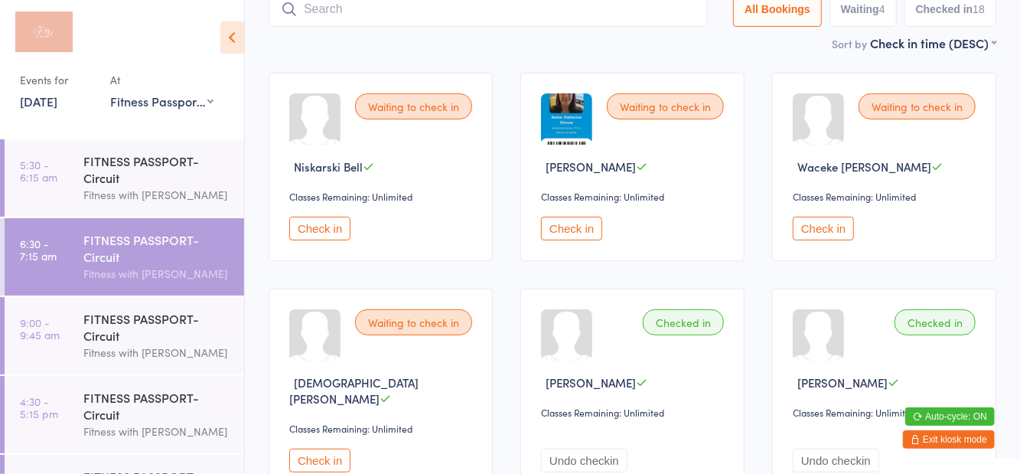
click at [865, 25] on button "Waiting 4" at bounding box center [863, 9] width 67 height 35
select select "0"
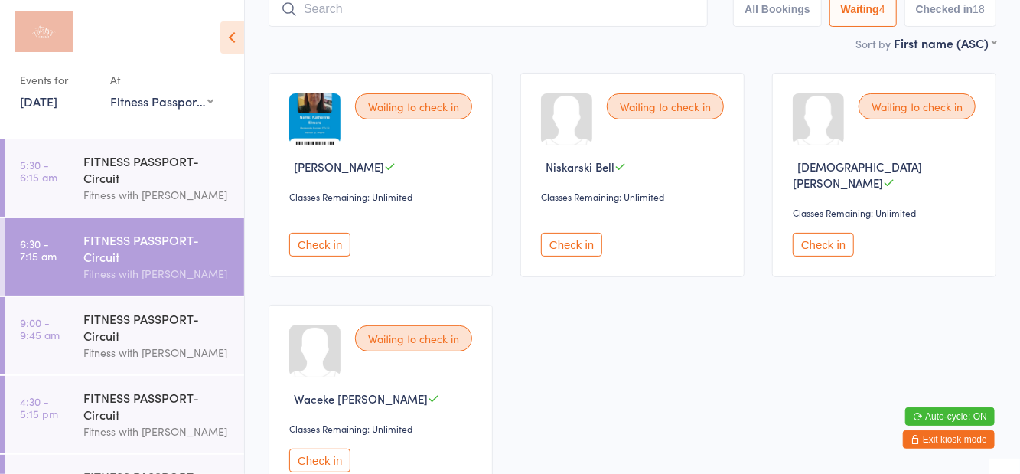
click at [954, 24] on button "Checked in 18" at bounding box center [951, 9] width 92 height 35
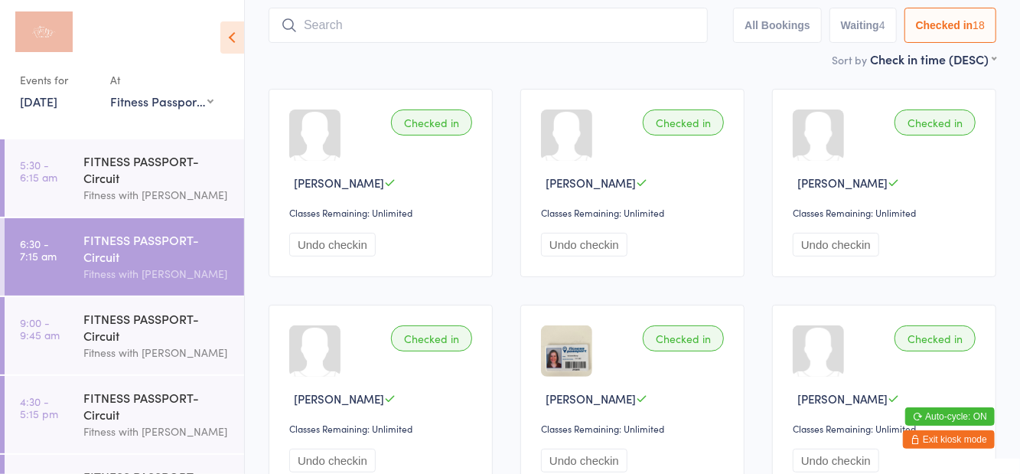
scroll to position [90, 0]
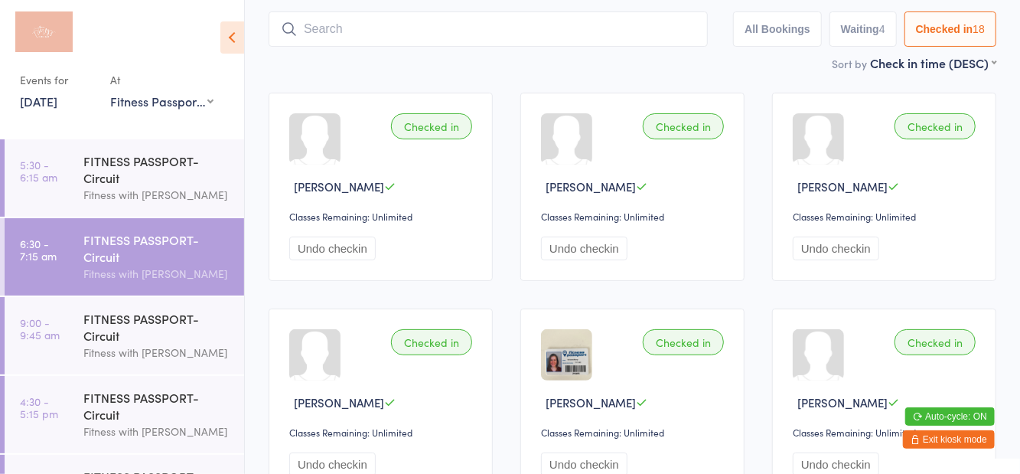
click at [333, 251] on button "Undo checkin" at bounding box center [332, 249] width 86 height 24
click at [881, 34] on button "Waiting 4" at bounding box center [863, 28] width 67 height 35
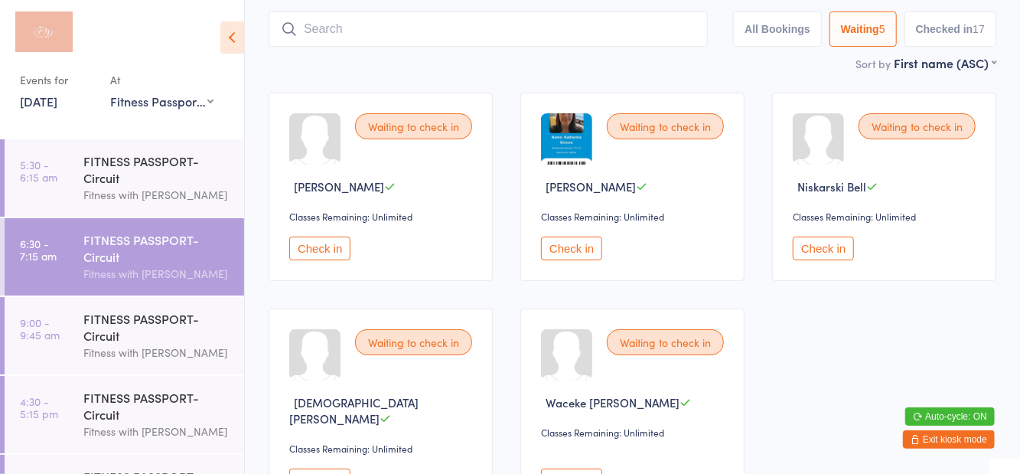
scroll to position [0, 0]
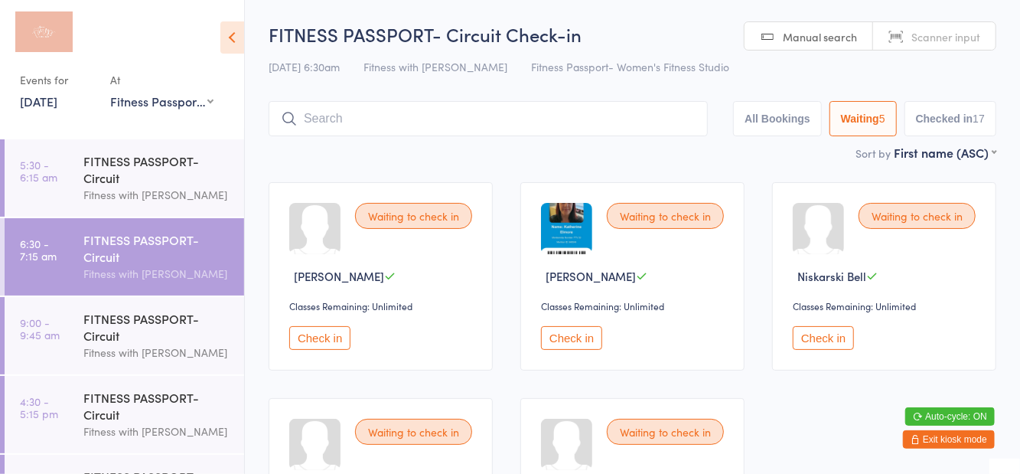
click at [438, 113] on input "search" at bounding box center [488, 118] width 439 height 35
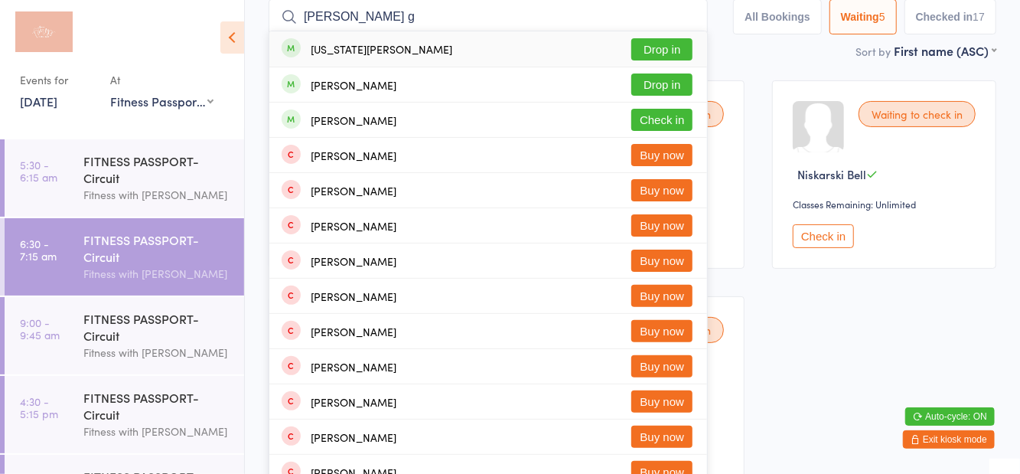
type input "Keyes g"
click at [652, 58] on button "Drop in" at bounding box center [661, 49] width 61 height 22
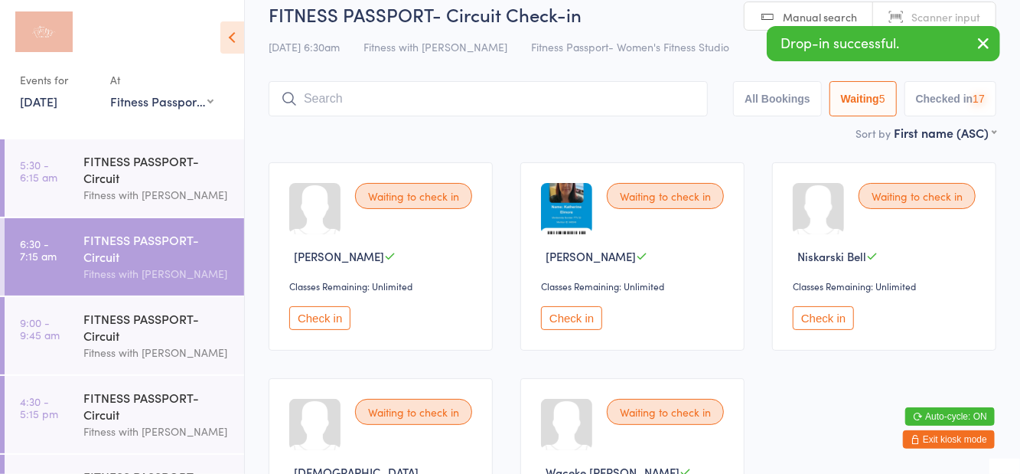
scroll to position [17, 0]
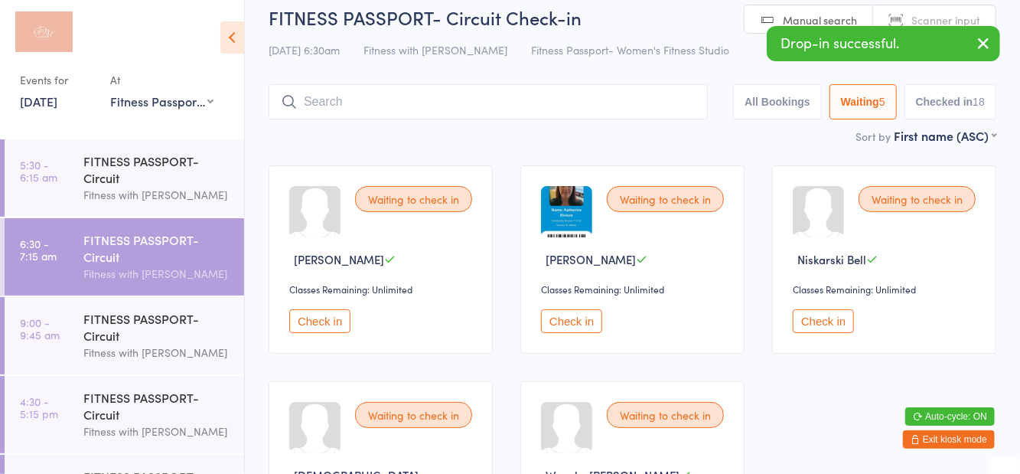
click at [969, 47] on button "button" at bounding box center [984, 44] width 34 height 35
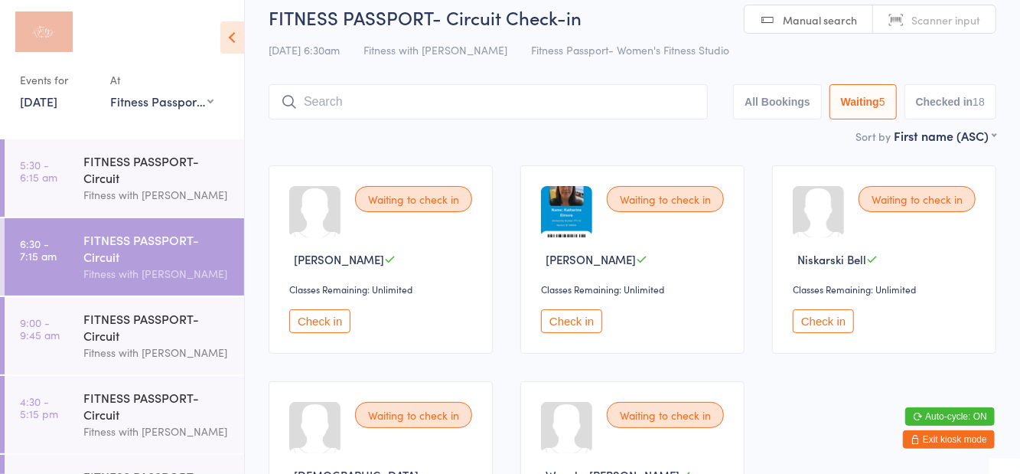
click at [224, 38] on icon at bounding box center [232, 37] width 24 height 32
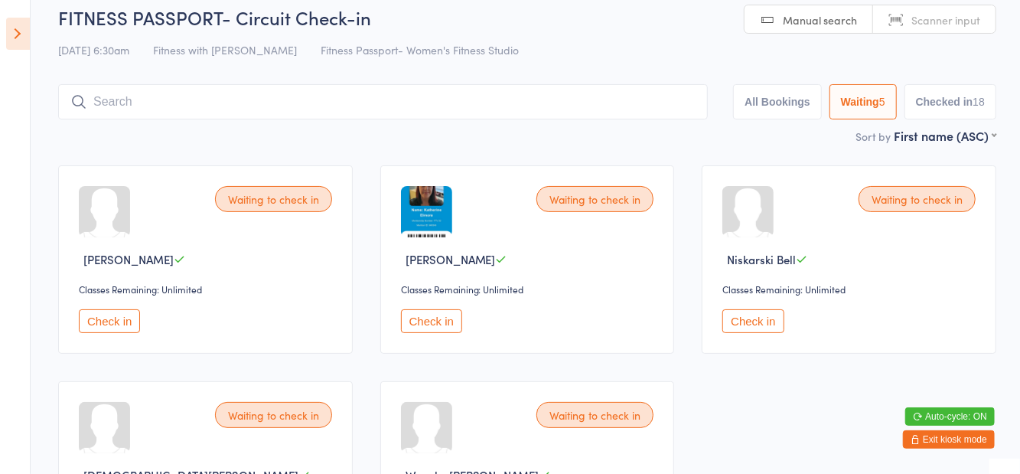
click at [445, 320] on button "Check in" at bounding box center [431, 321] width 61 height 24
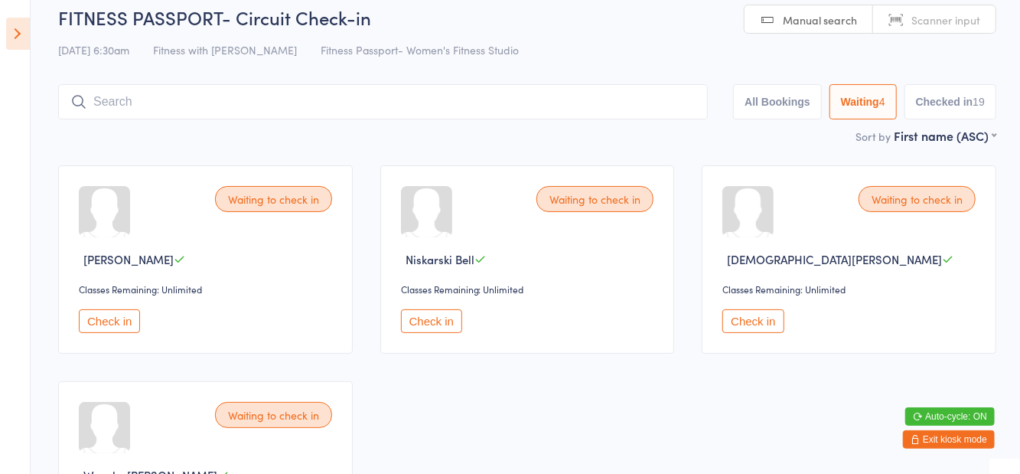
click at [139, 119] on input "search" at bounding box center [383, 101] width 650 height 35
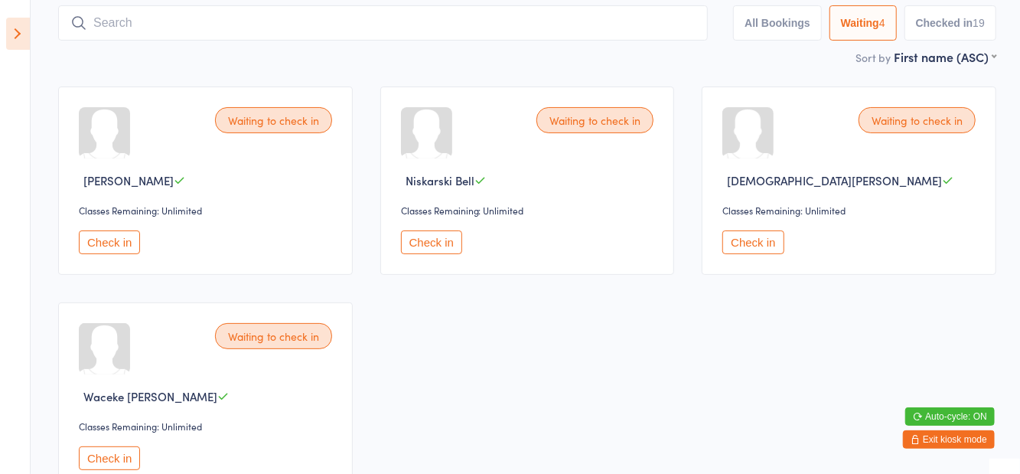
scroll to position [102, 0]
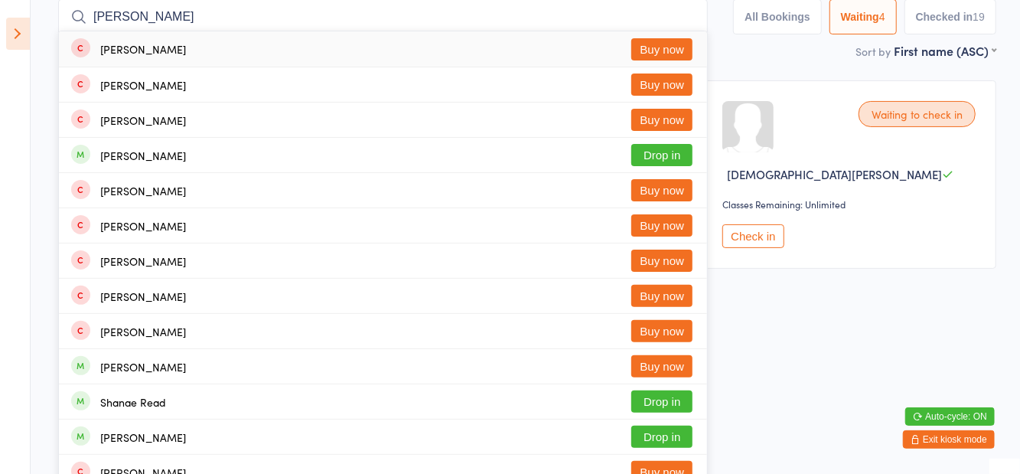
type input "Shantel"
click at [669, 162] on button "Drop in" at bounding box center [661, 155] width 61 height 22
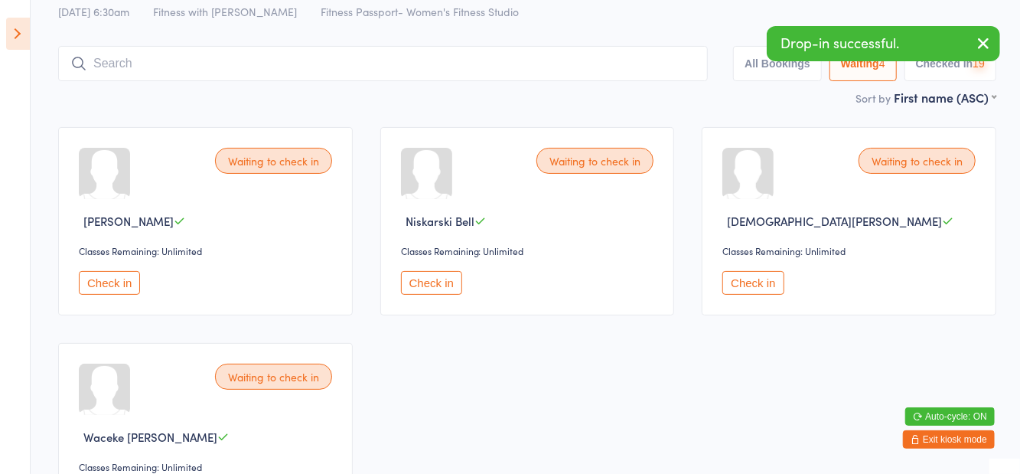
scroll to position [17, 0]
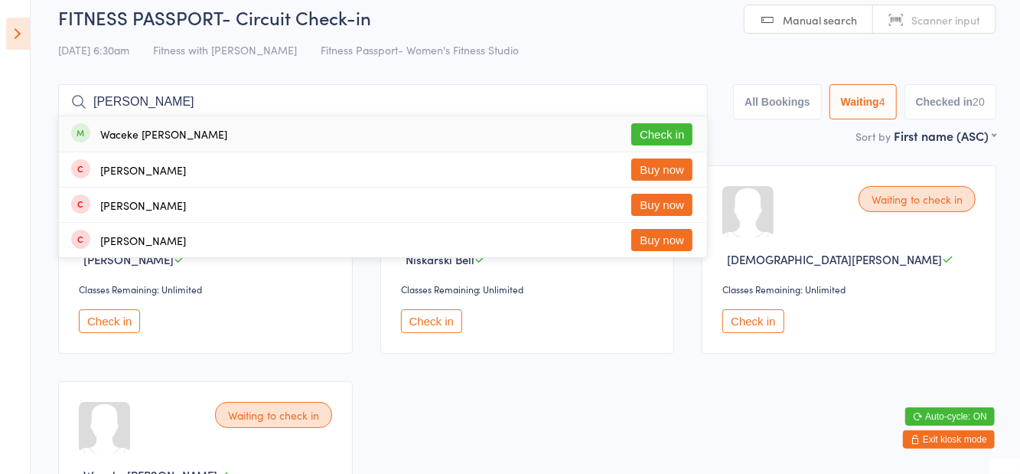
type input "Wacek"
click at [655, 129] on button "Check in" at bounding box center [661, 134] width 61 height 22
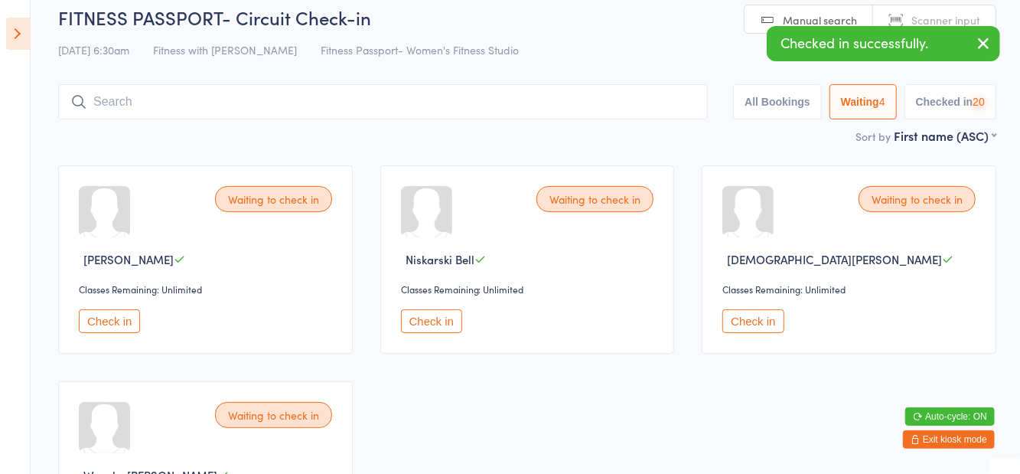
scroll to position [3, 0]
